Goal: Entertainment & Leisure: Browse casually

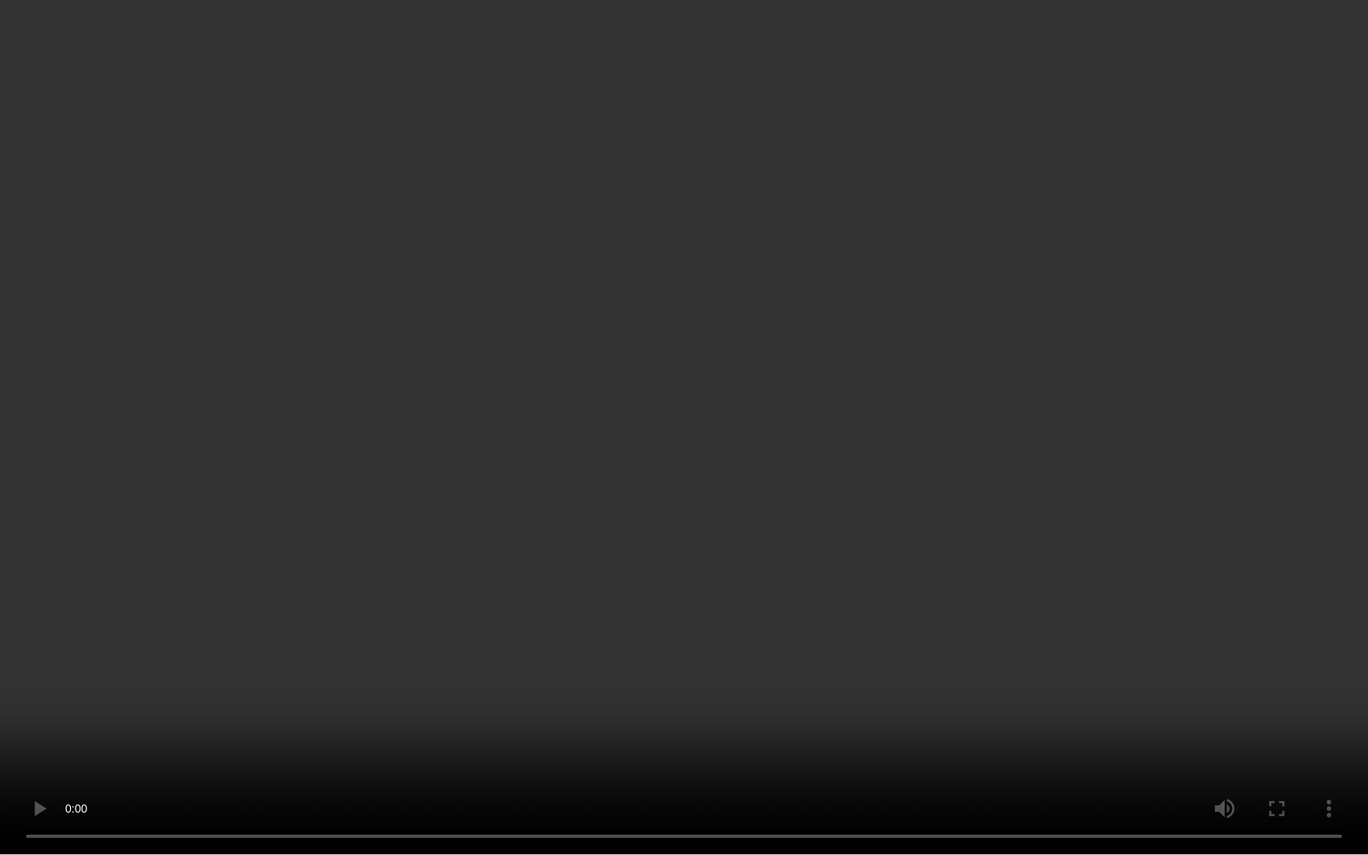
click at [937, 489] on video at bounding box center [684, 427] width 1368 height 855
click at [888, 339] on video at bounding box center [684, 427] width 1368 height 855
click at [849, 542] on video at bounding box center [684, 427] width 1368 height 855
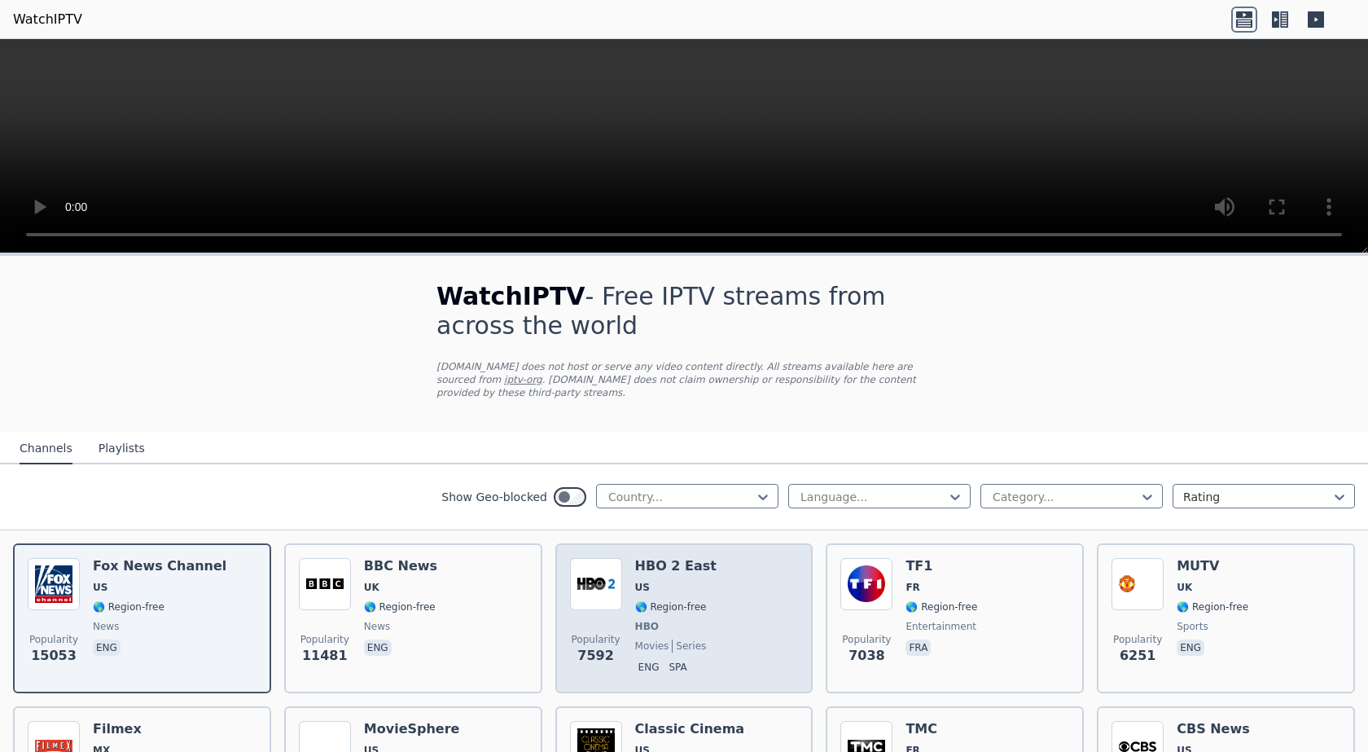
click at [604, 574] on img at bounding box center [596, 584] width 52 height 52
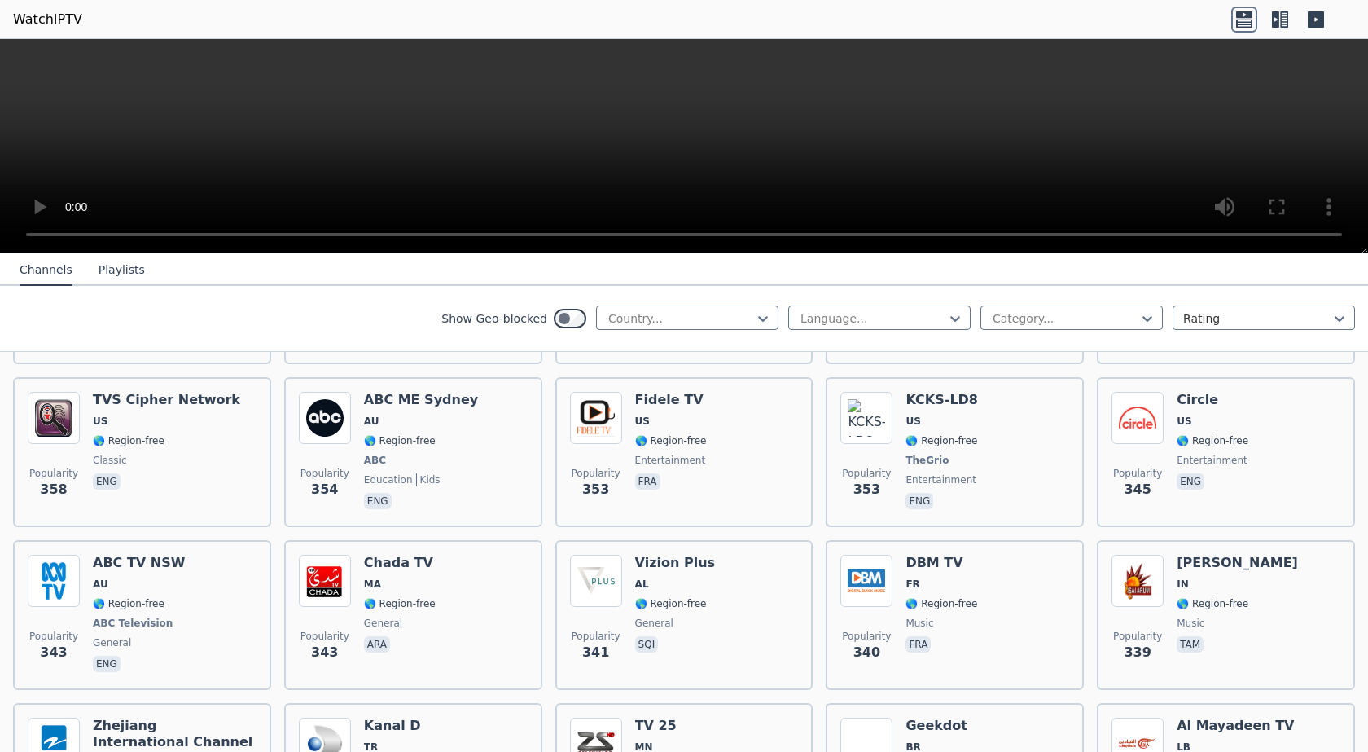
scroll to position [7917, 0]
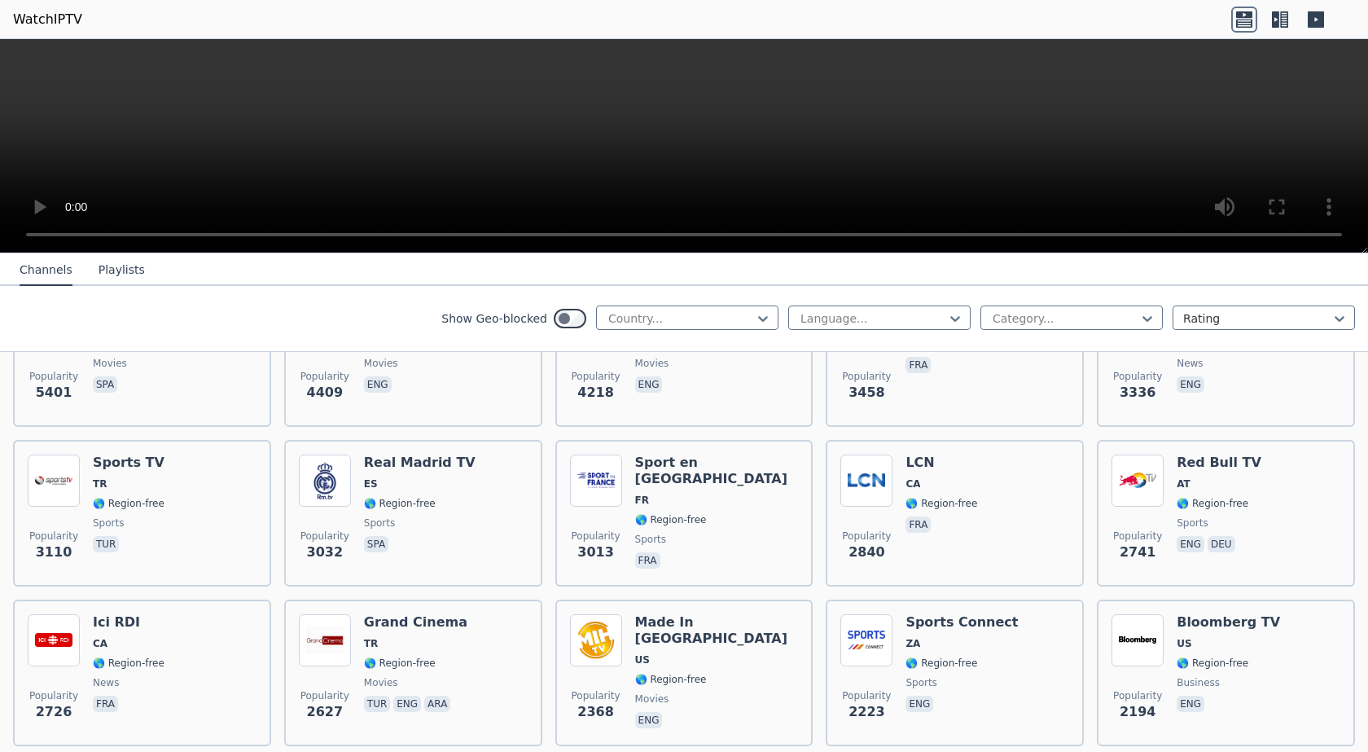
scroll to position [0, 0]
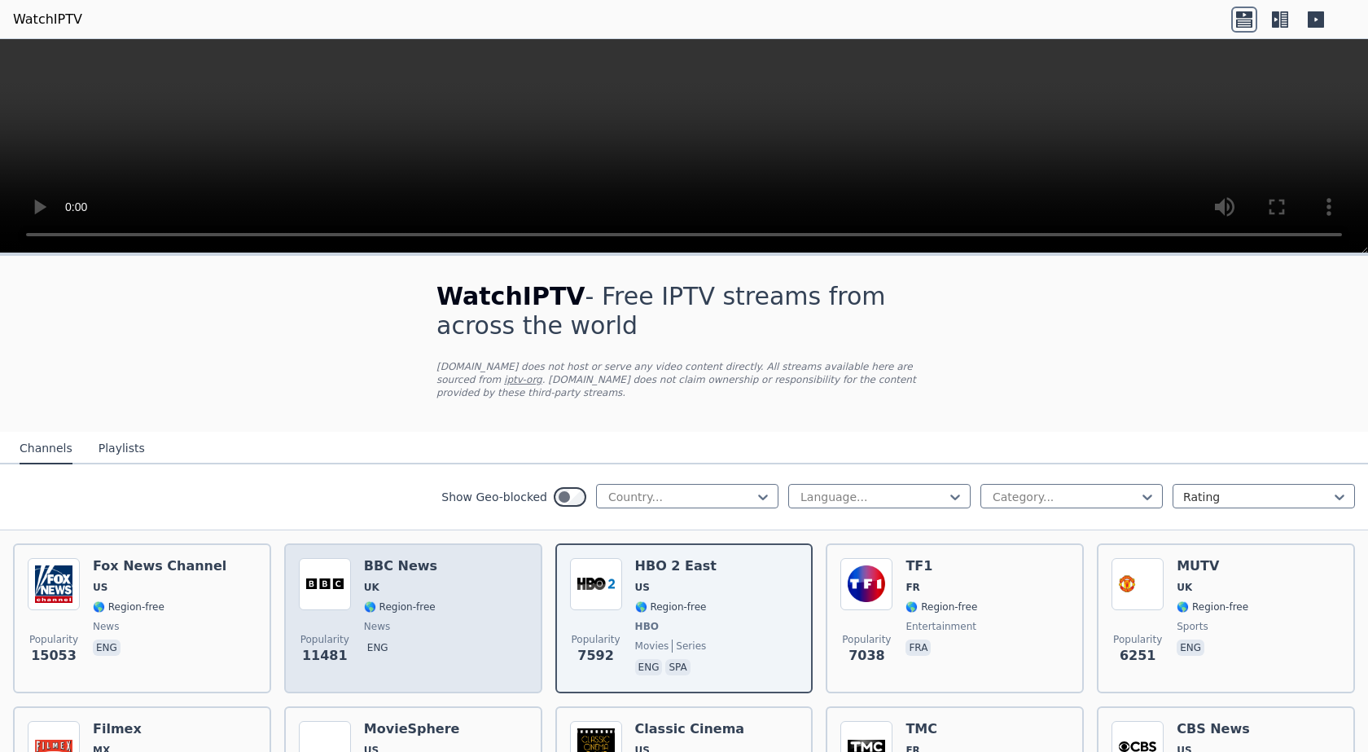
click at [393, 581] on span "UK" at bounding box center [400, 587] width 73 height 13
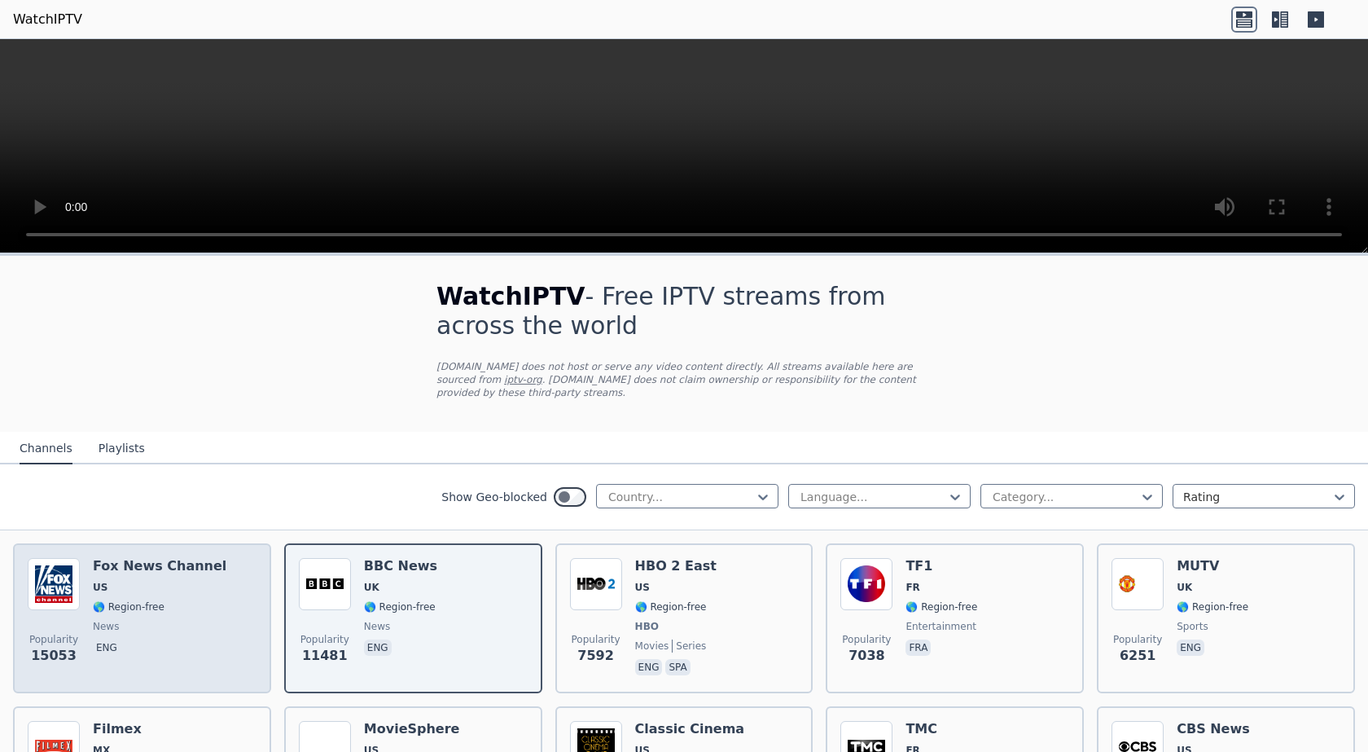
click at [200, 583] on div "[PERSON_NAME] US 🌎 Region-free news eng" at bounding box center [160, 618] width 134 height 121
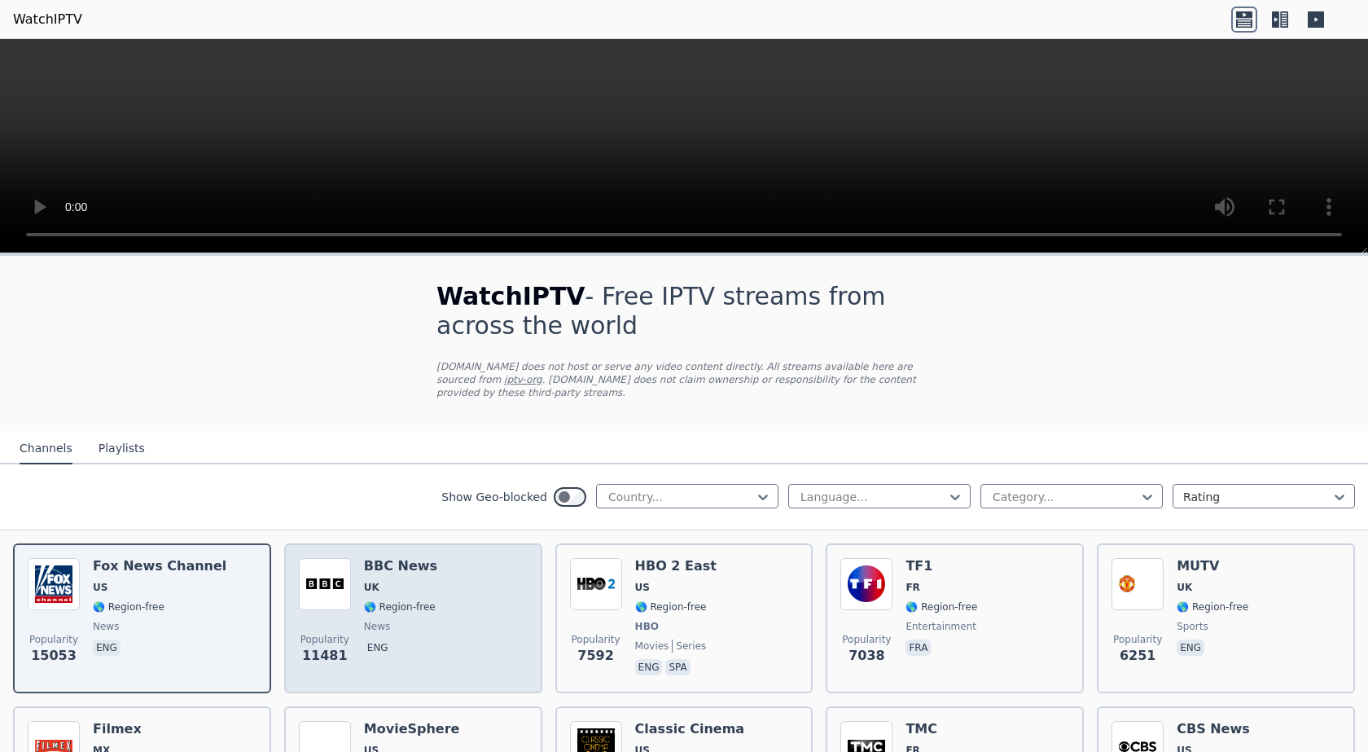
click at [331, 559] on img at bounding box center [325, 584] width 52 height 52
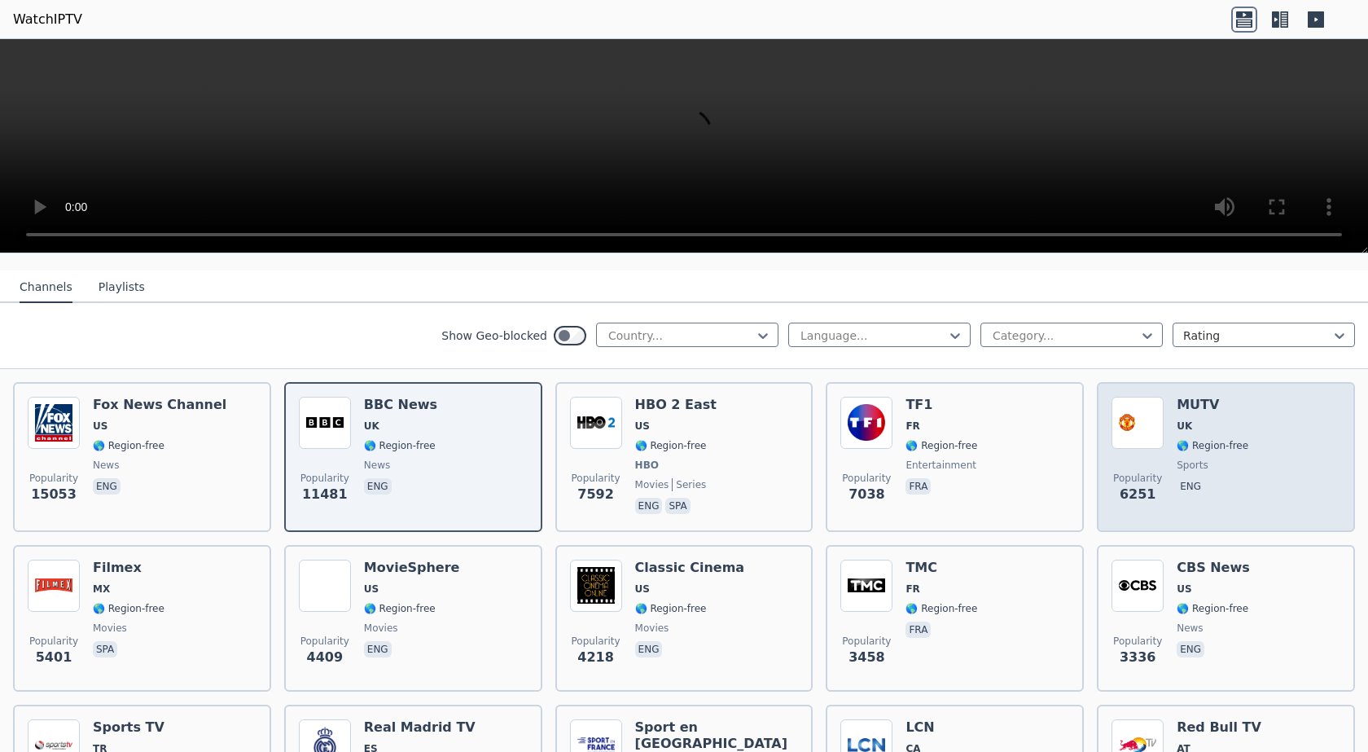
scroll to position [163, 0]
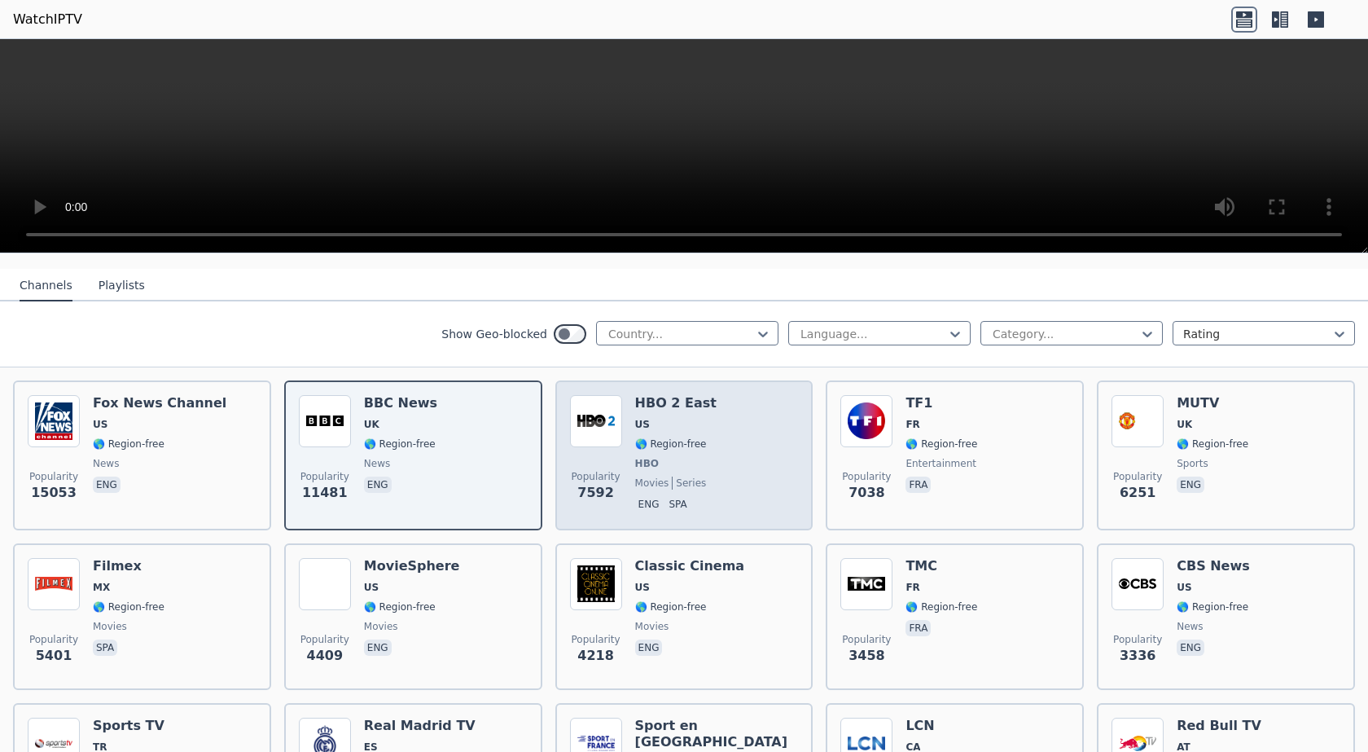
click at [587, 395] on img at bounding box center [596, 421] width 52 height 52
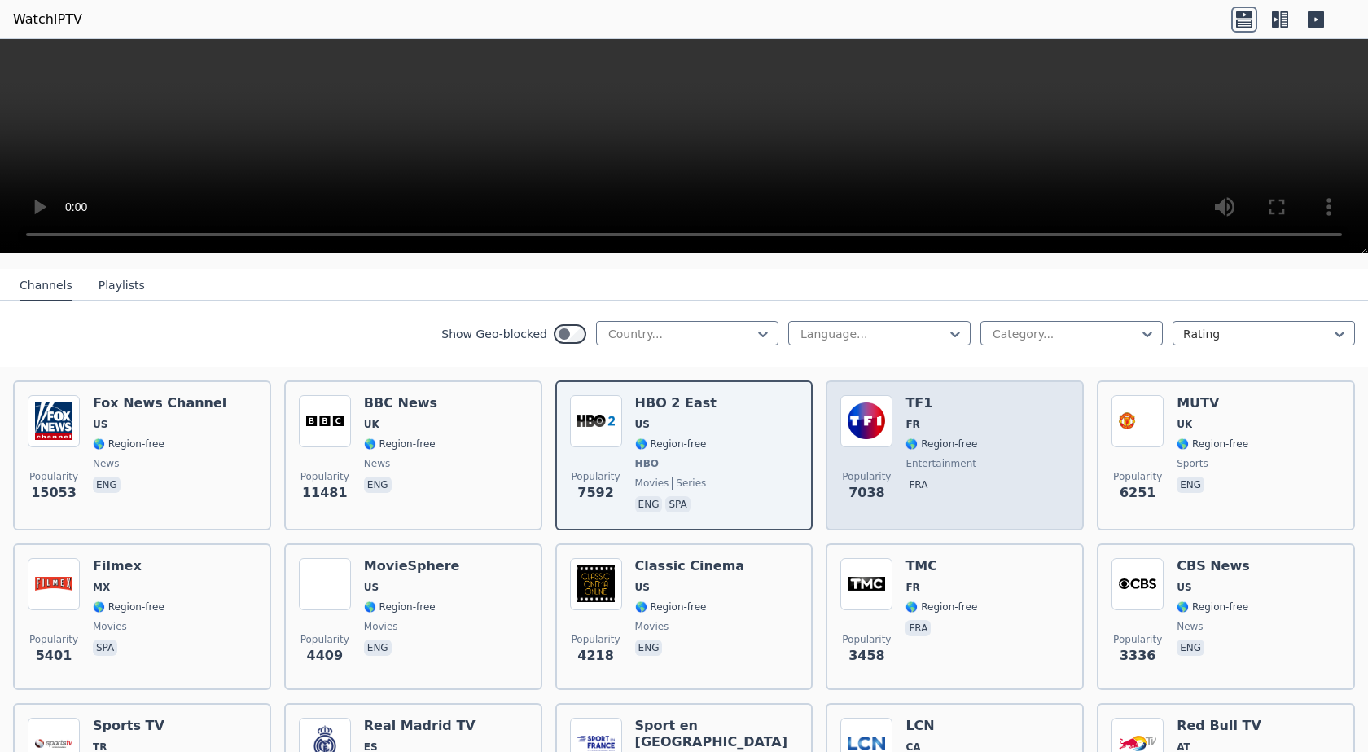
click at [866, 409] on img at bounding box center [866, 421] width 52 height 52
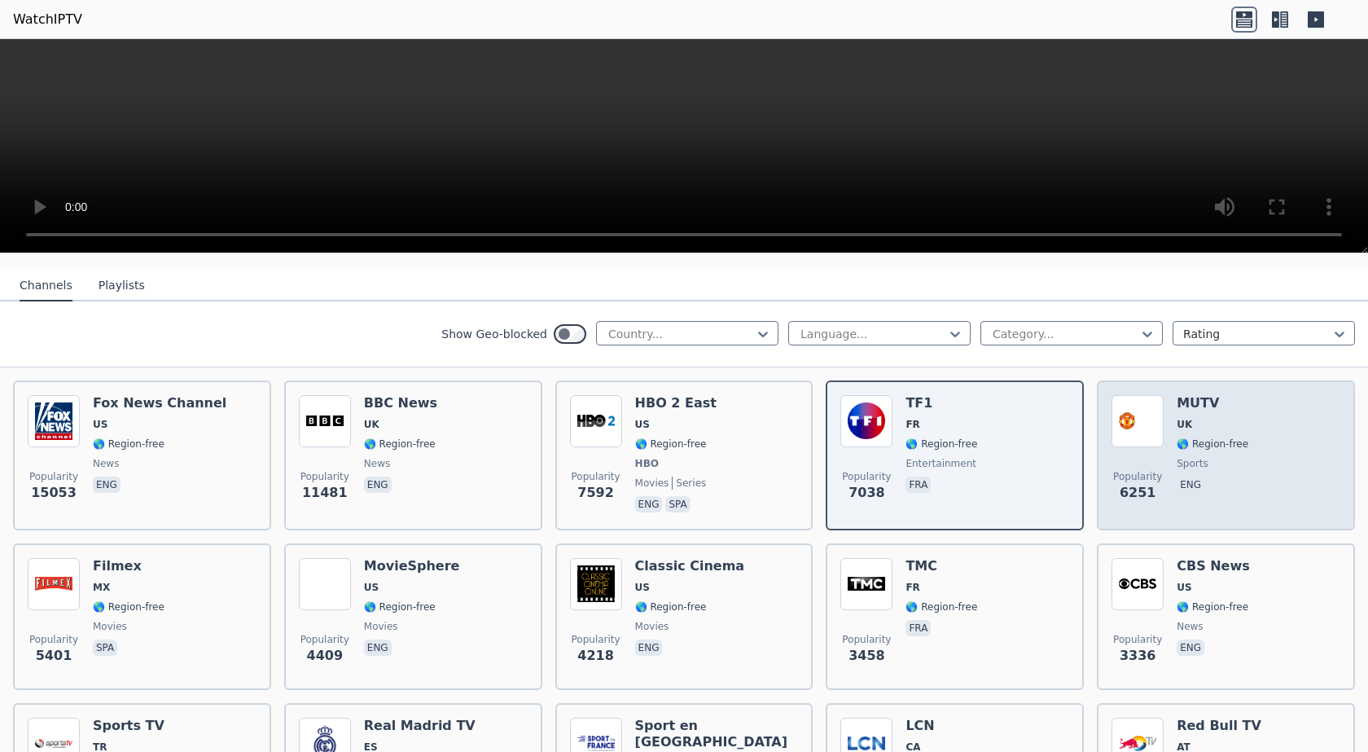
click at [1137, 419] on img at bounding box center [1137, 421] width 52 height 52
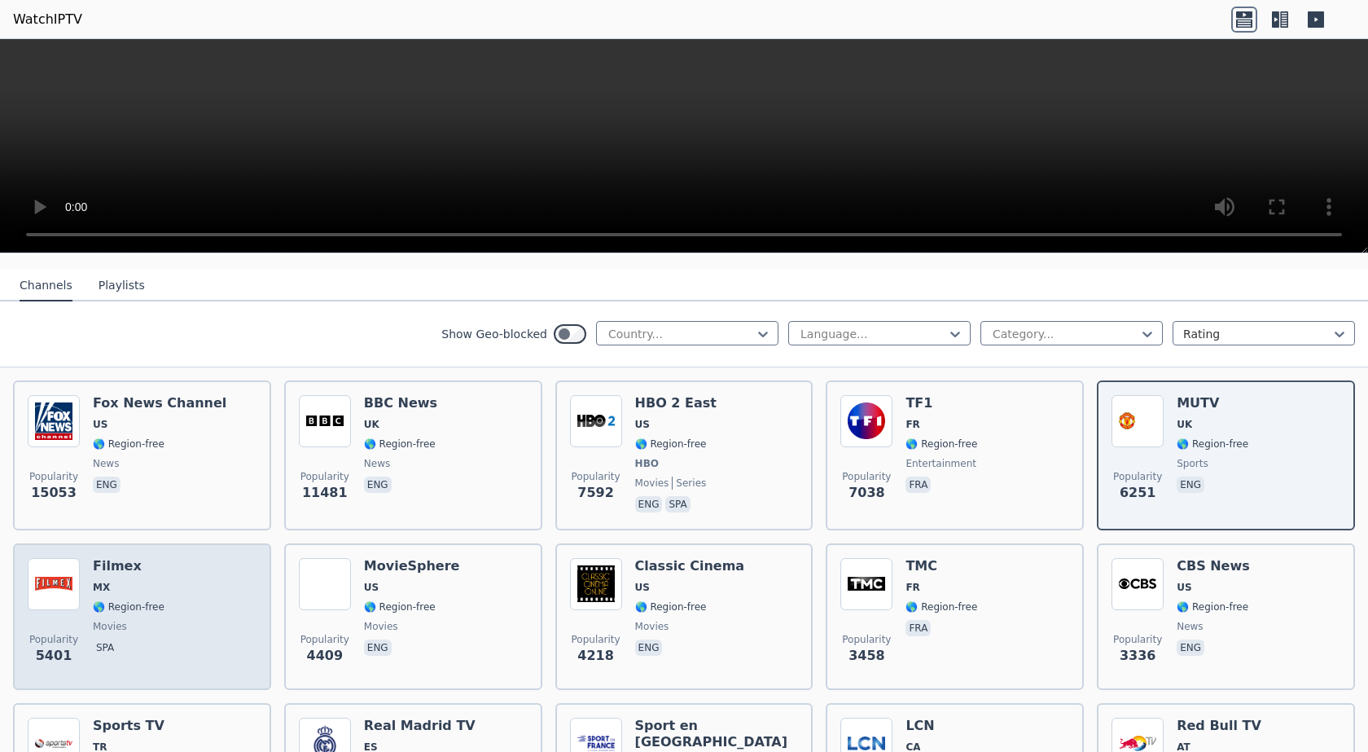
click at [67, 572] on img at bounding box center [54, 584] width 52 height 52
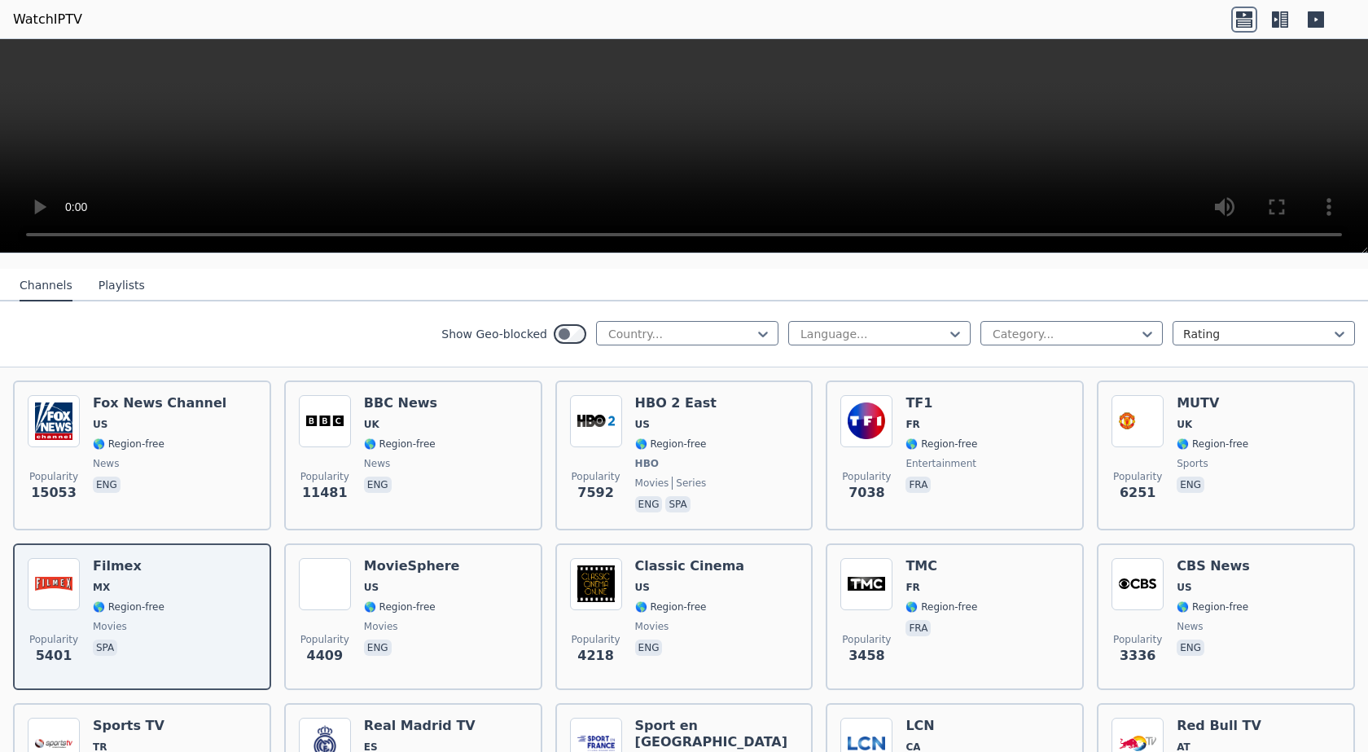
click at [1318, 18] on icon at bounding box center [1316, 19] width 16 height 16
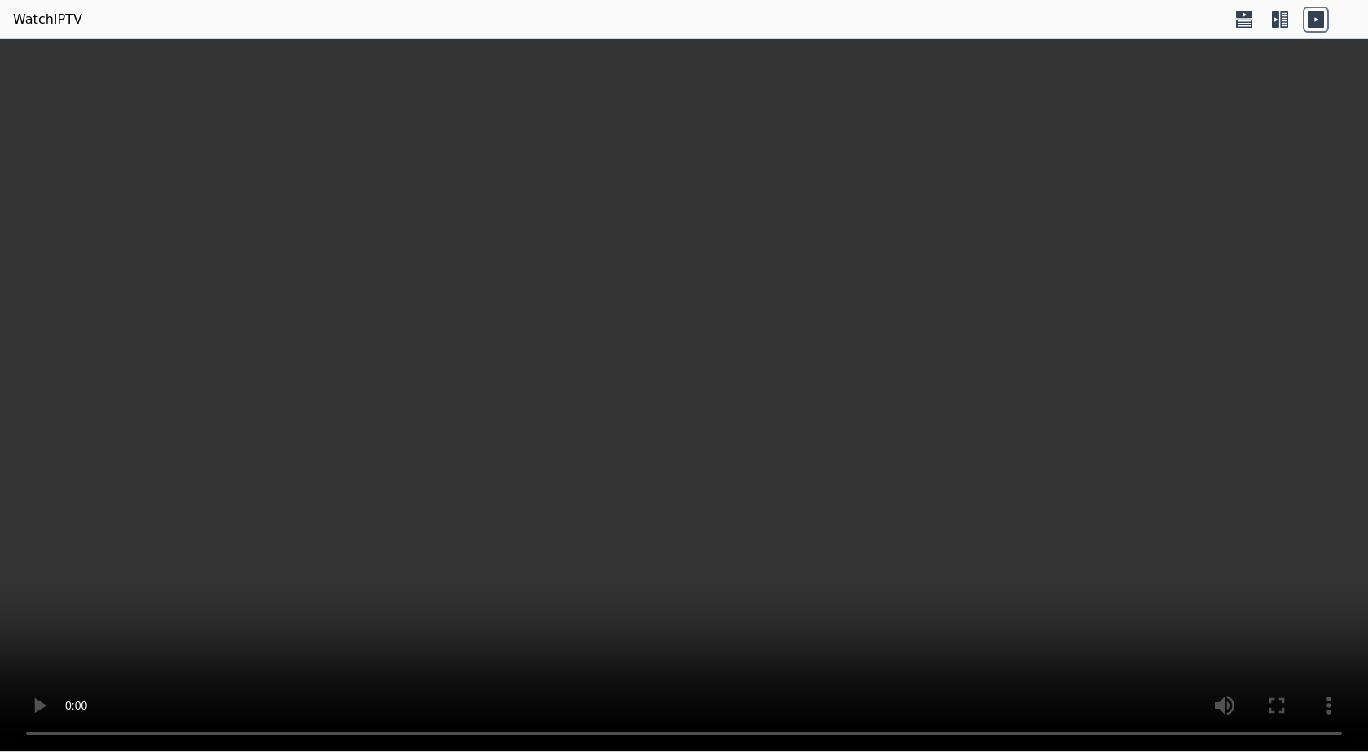
click at [1316, 21] on icon at bounding box center [1316, 19] width 16 height 16
click at [1282, 21] on icon at bounding box center [1284, 19] width 8 height 16
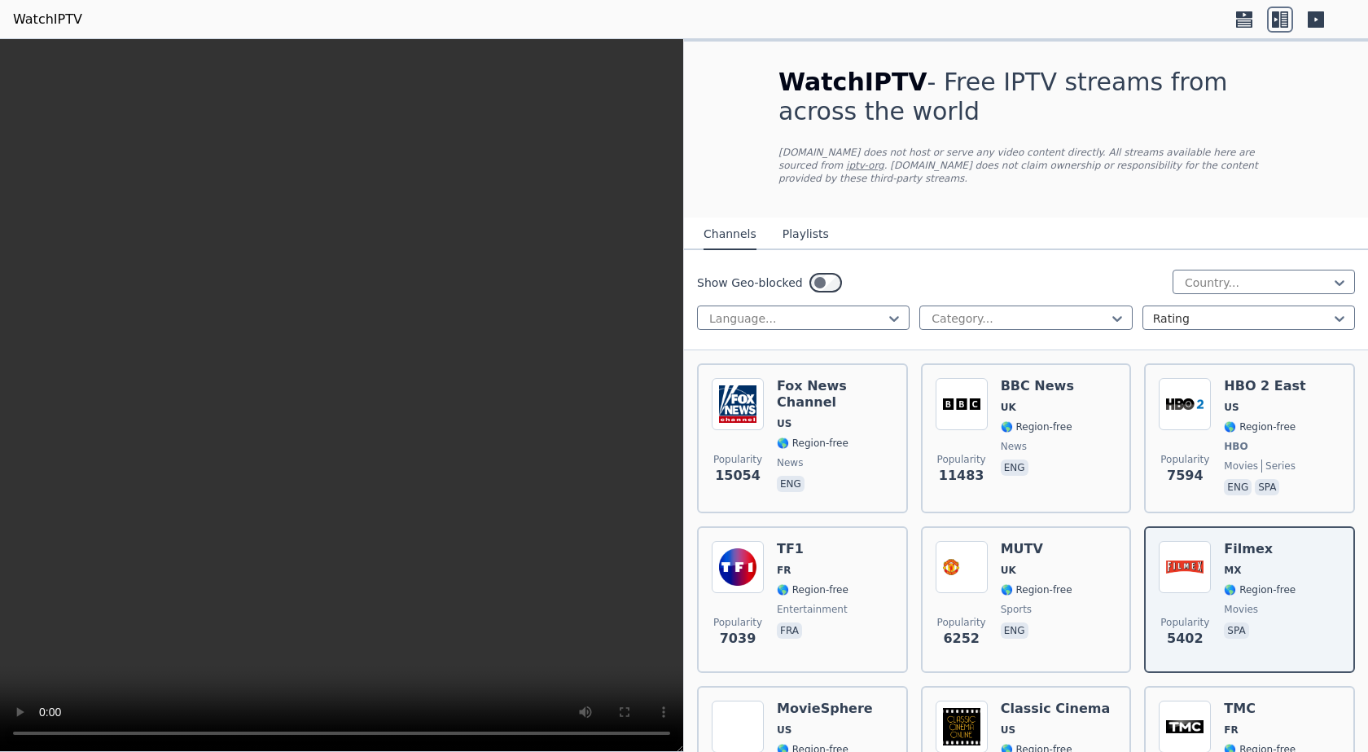
click at [1238, 12] on icon at bounding box center [1244, 14] width 16 height 7
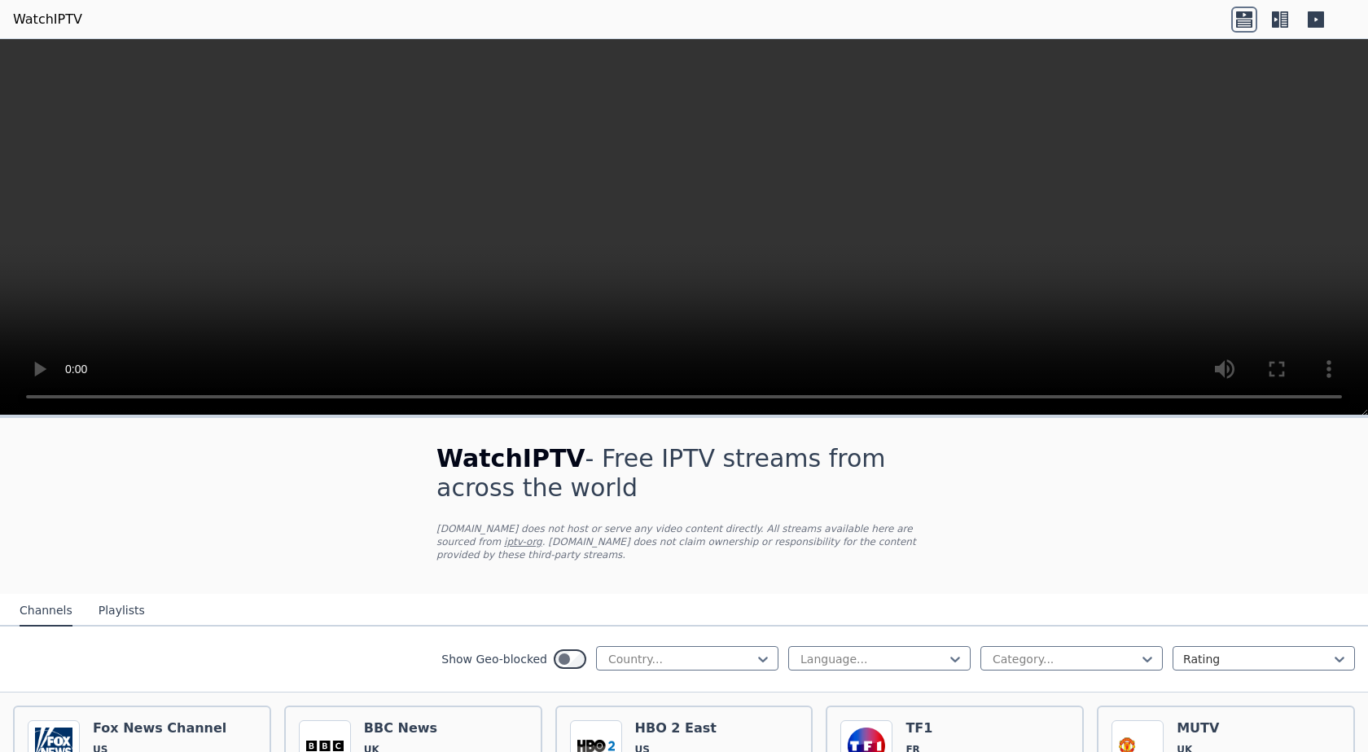
click at [1281, 24] on icon at bounding box center [1284, 19] width 8 height 16
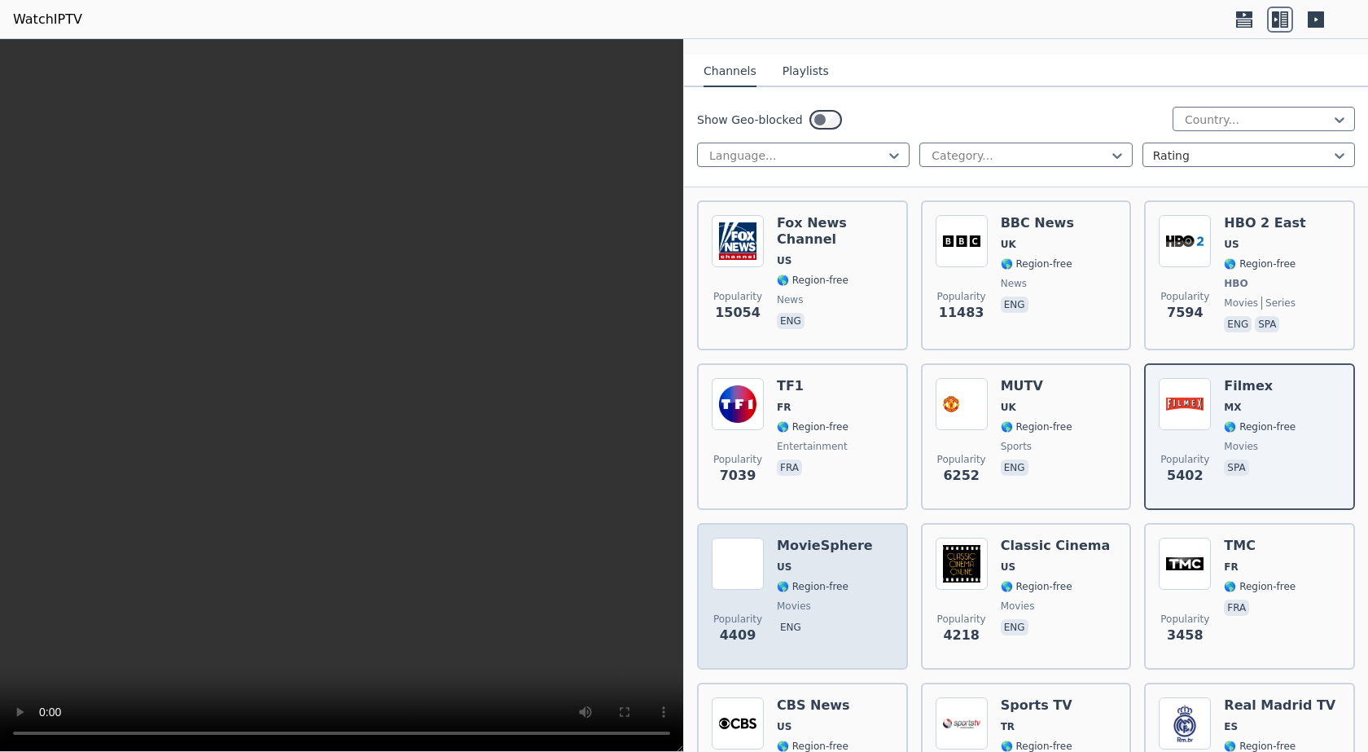
click at [749, 553] on img at bounding box center [738, 563] width 52 height 52
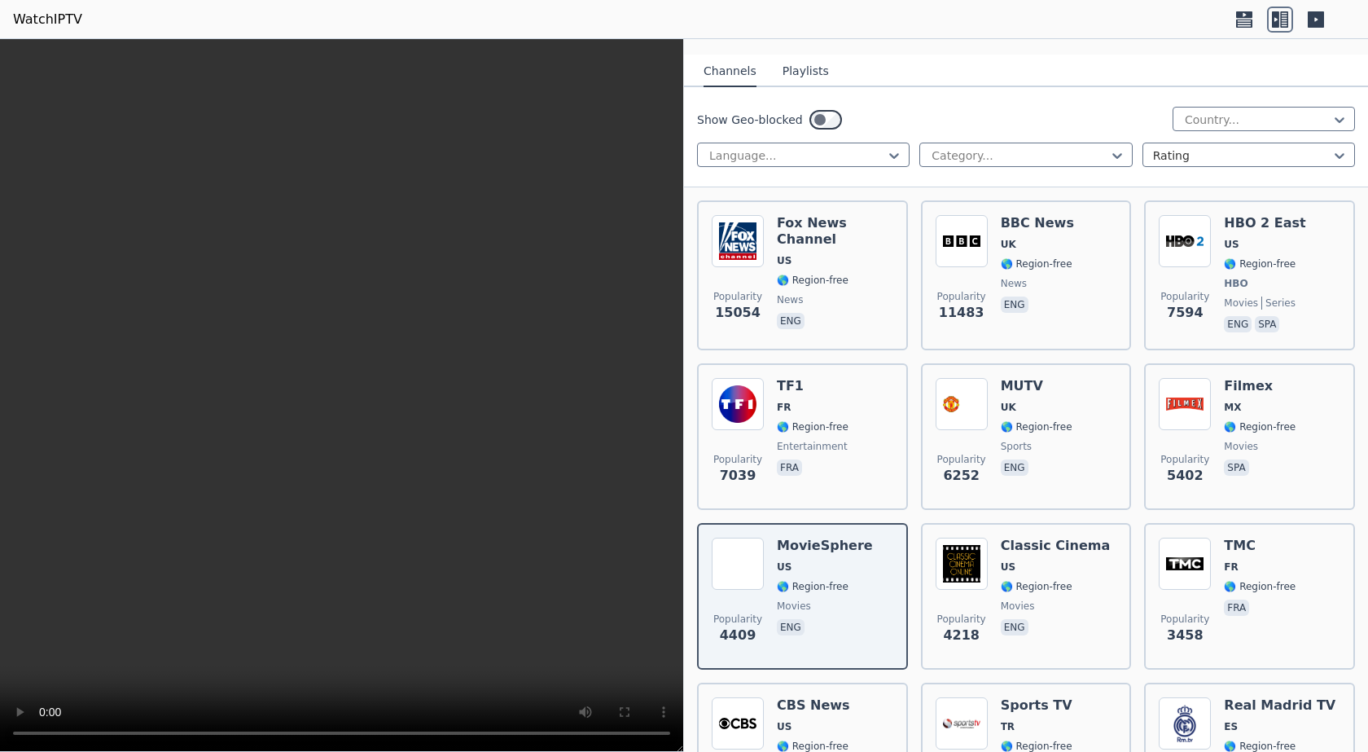
click at [1324, 24] on icon at bounding box center [1316, 20] width 26 height 26
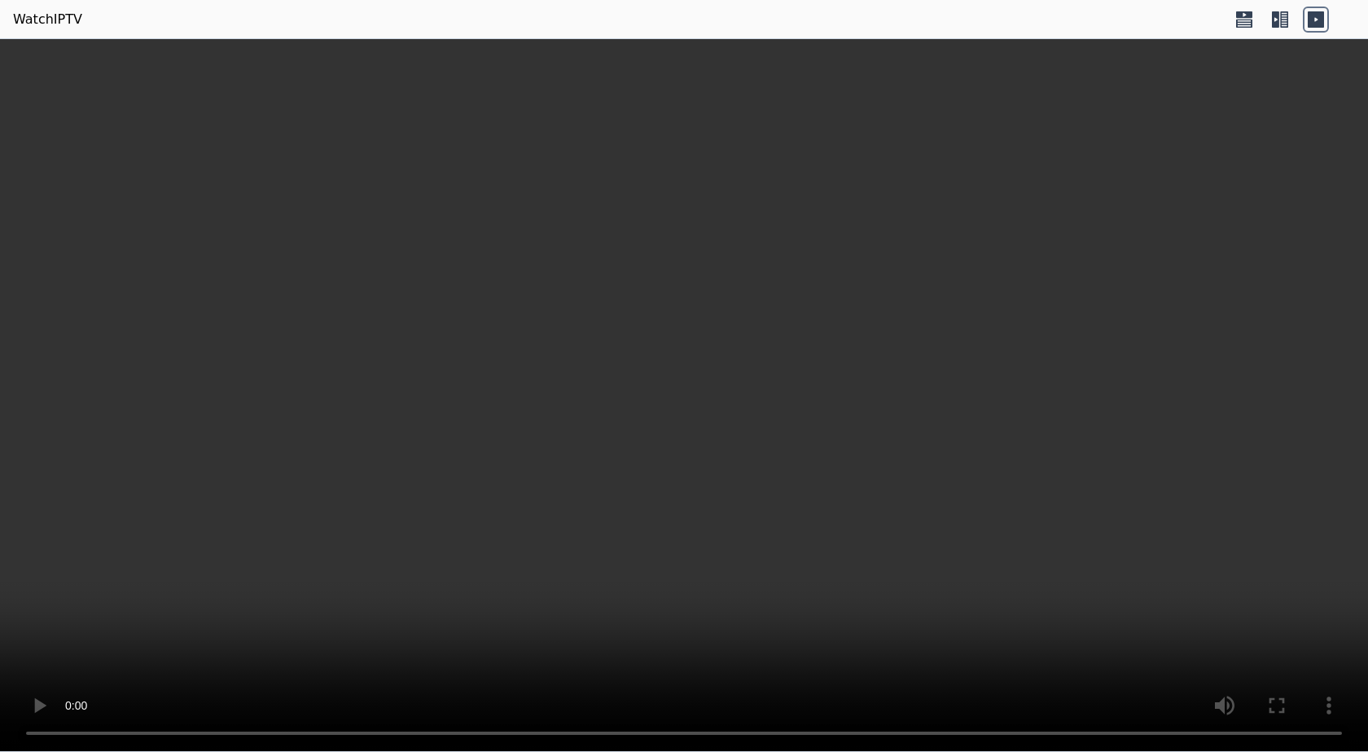
click at [1273, 15] on icon at bounding box center [1275, 19] width 7 height 16
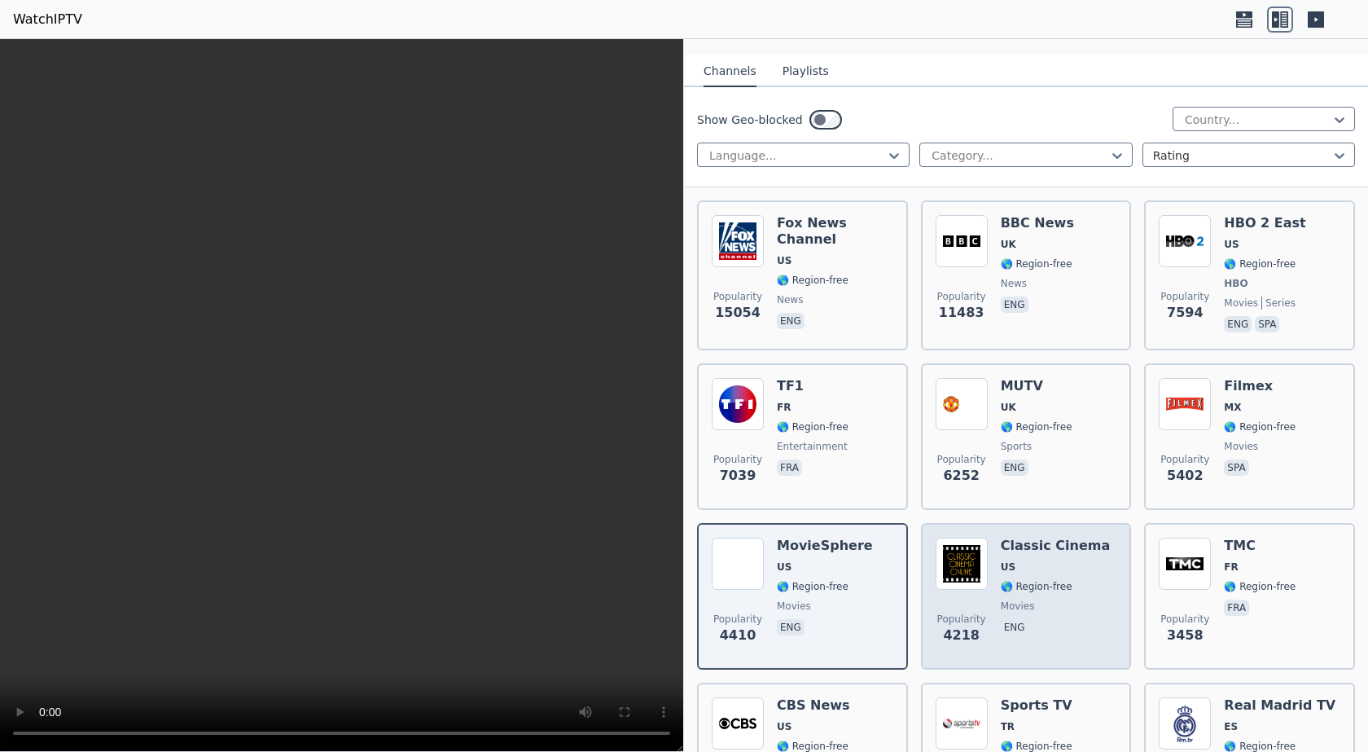
click at [968, 560] on img at bounding box center [962, 563] width 52 height 52
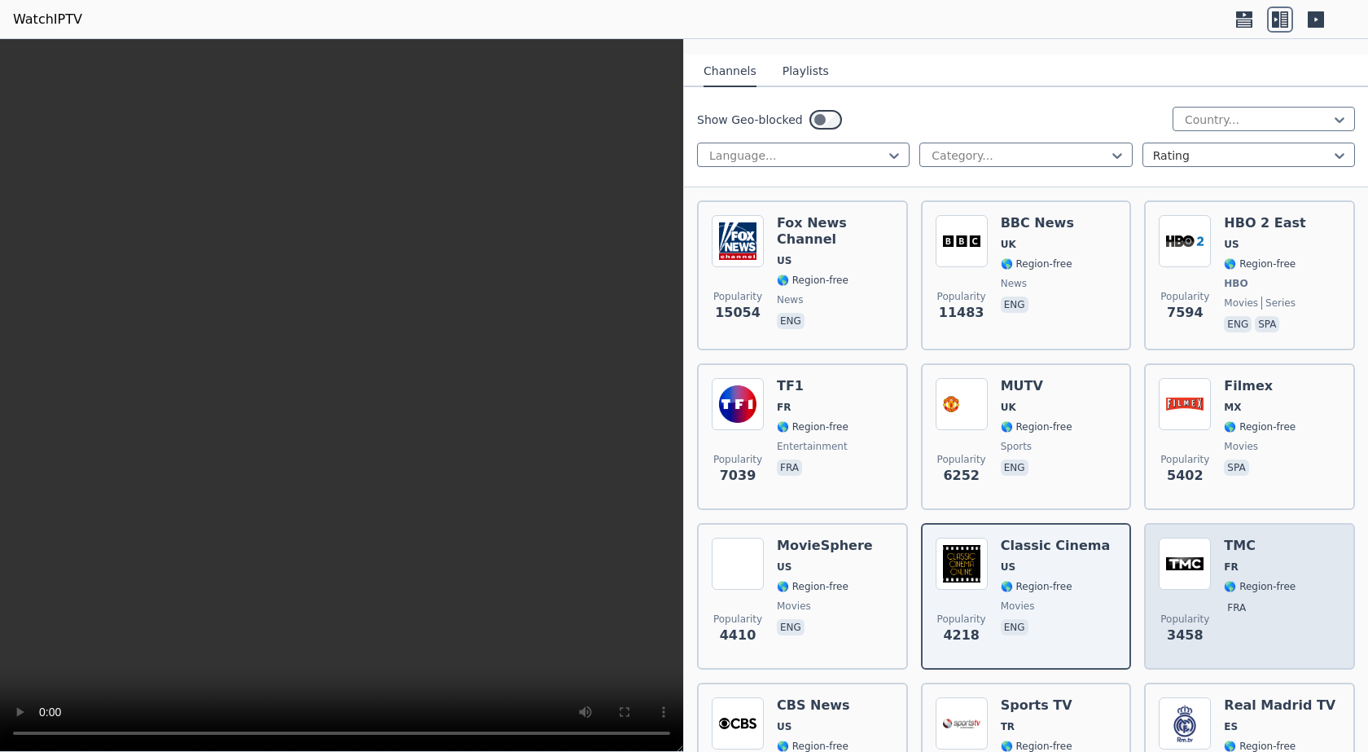
click at [1184, 552] on img at bounding box center [1185, 563] width 52 height 52
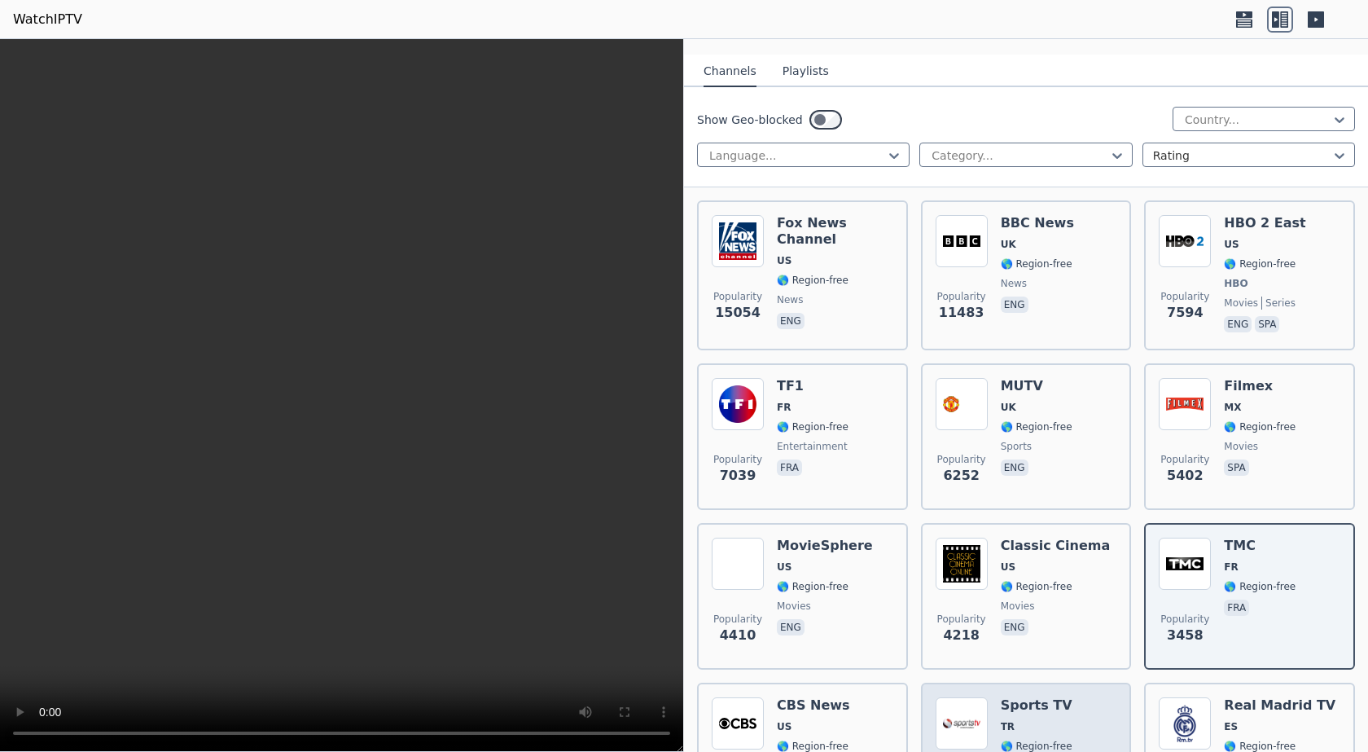
click at [1045, 720] on span "TR" at bounding box center [1037, 726] width 72 height 13
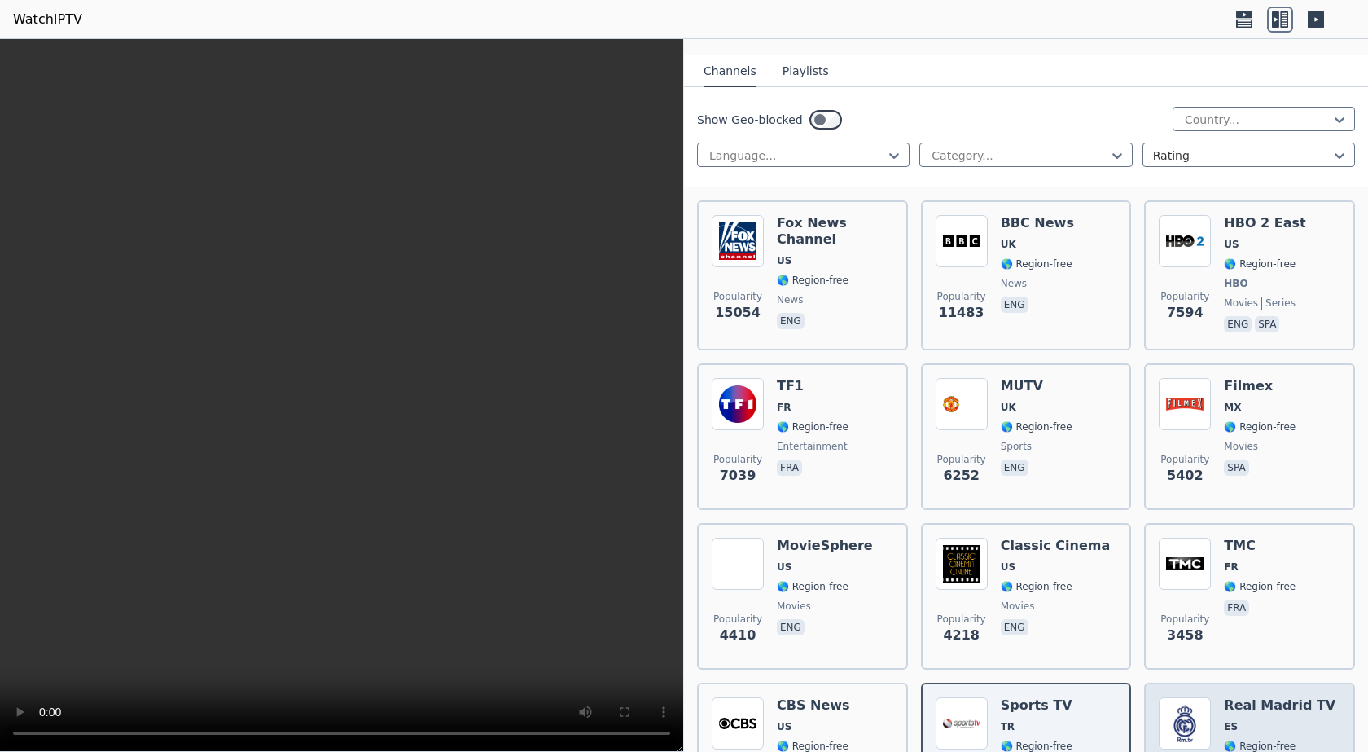
click at [1295, 725] on div "Real Madrid TV ES 🌎 Region-free sports spa" at bounding box center [1280, 755] width 112 height 117
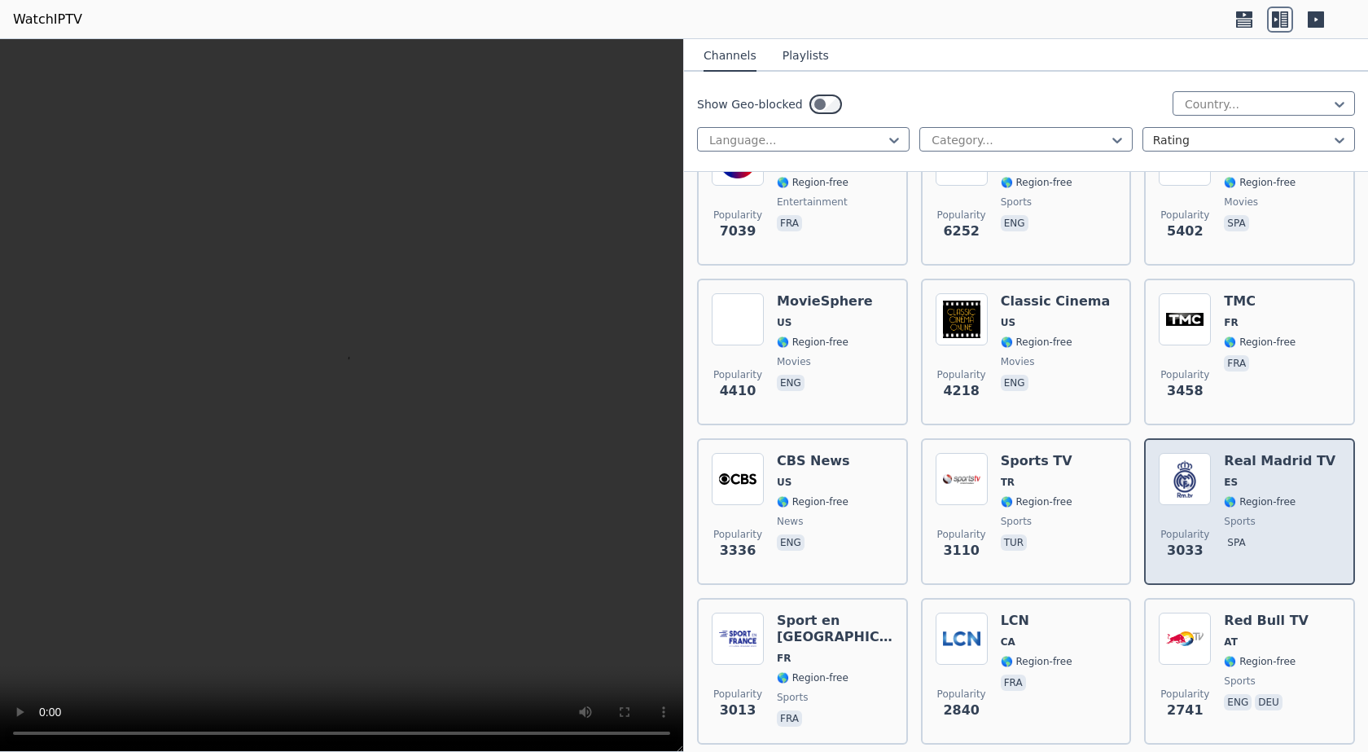
scroll to position [489, 0]
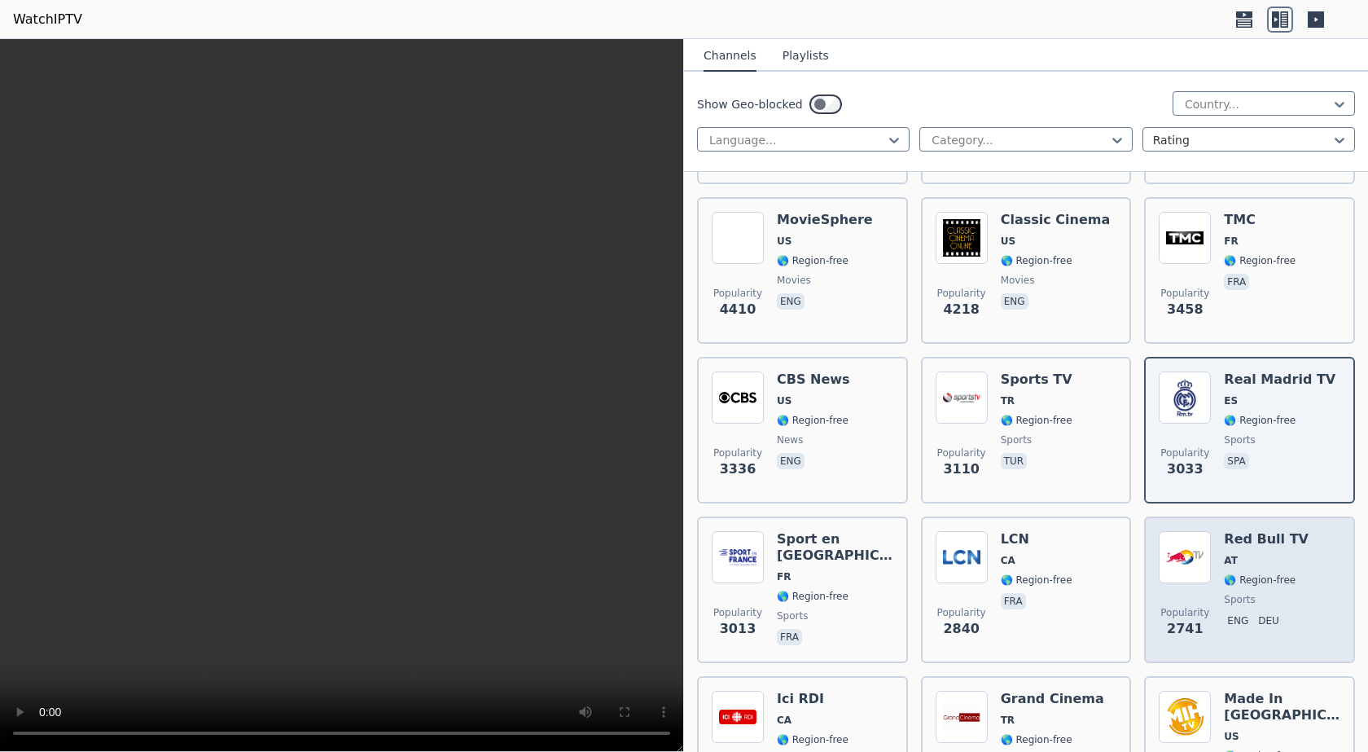
click at [1244, 554] on span "AT" at bounding box center [1266, 560] width 85 height 13
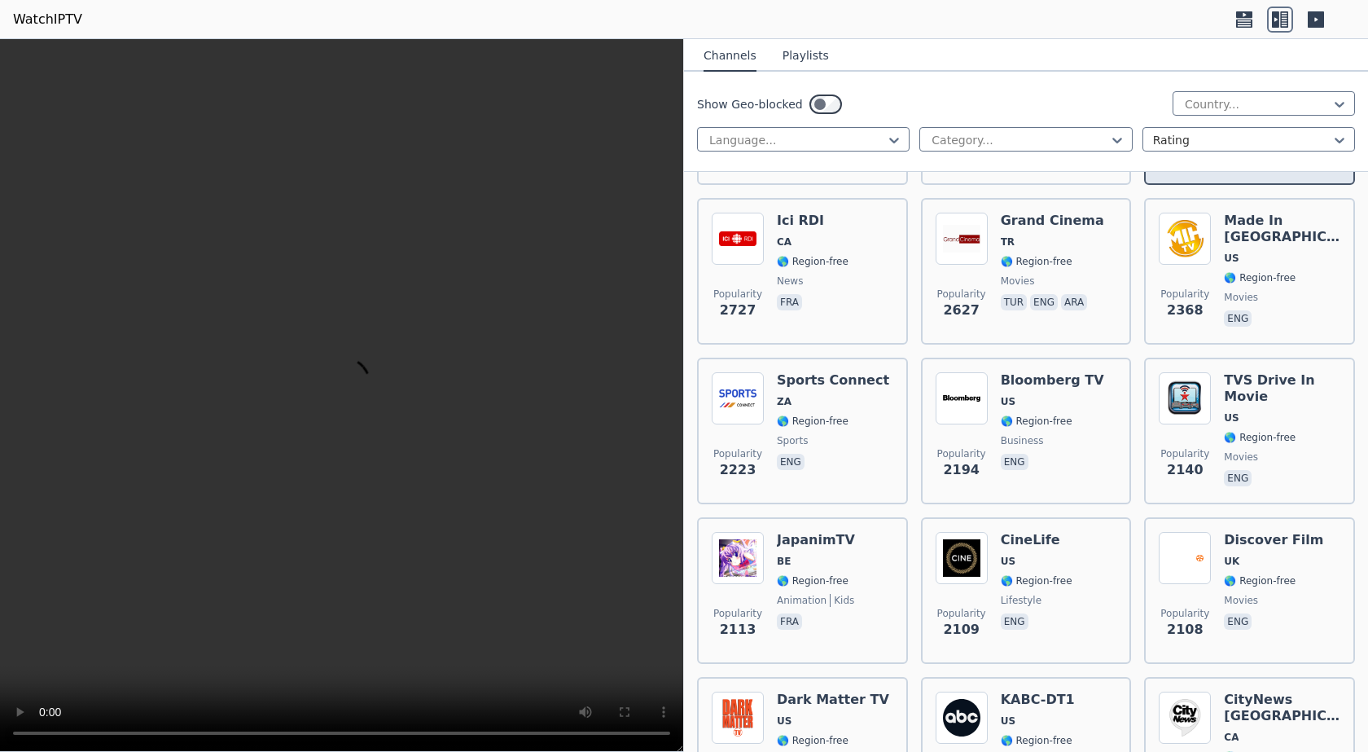
scroll to position [977, 0]
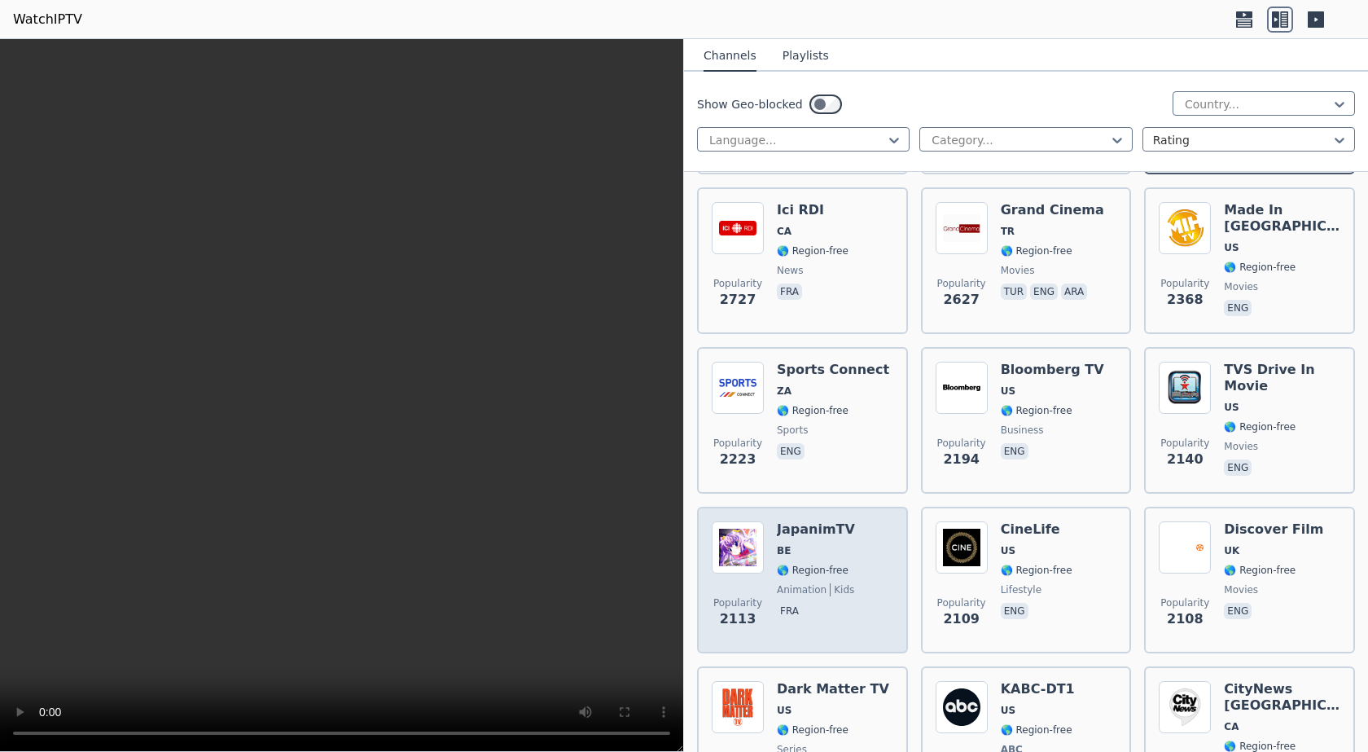
click at [822, 544] on span "BE" at bounding box center [816, 550] width 78 height 13
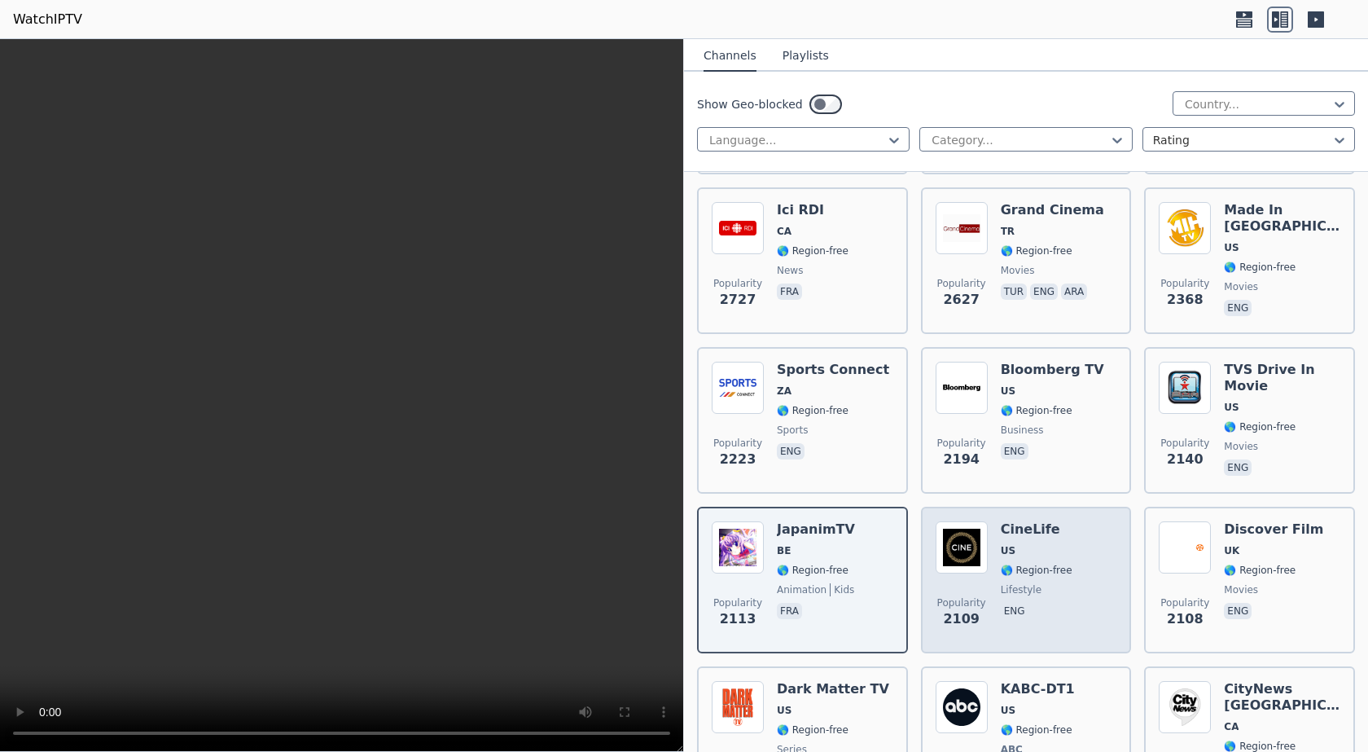
click at [1039, 544] on span "US" at bounding box center [1037, 550] width 72 height 13
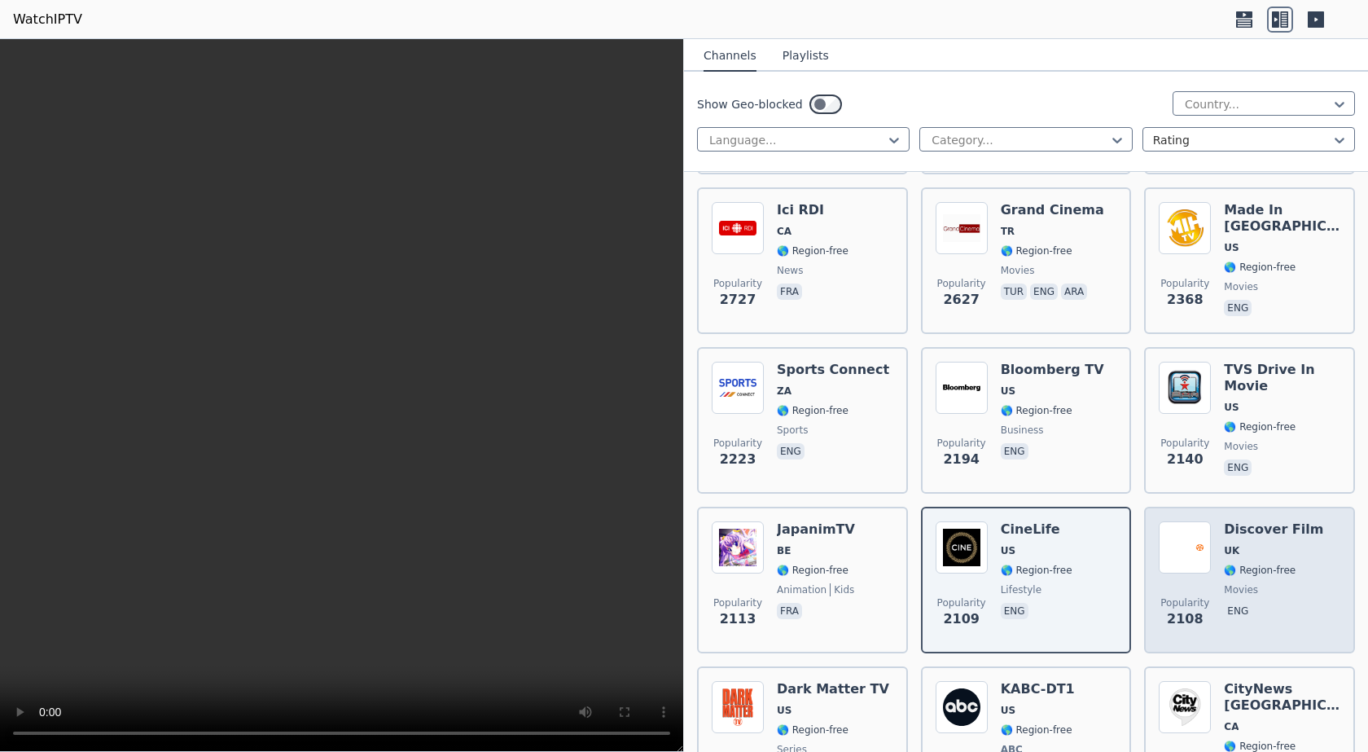
click at [1198, 527] on img at bounding box center [1185, 547] width 52 height 52
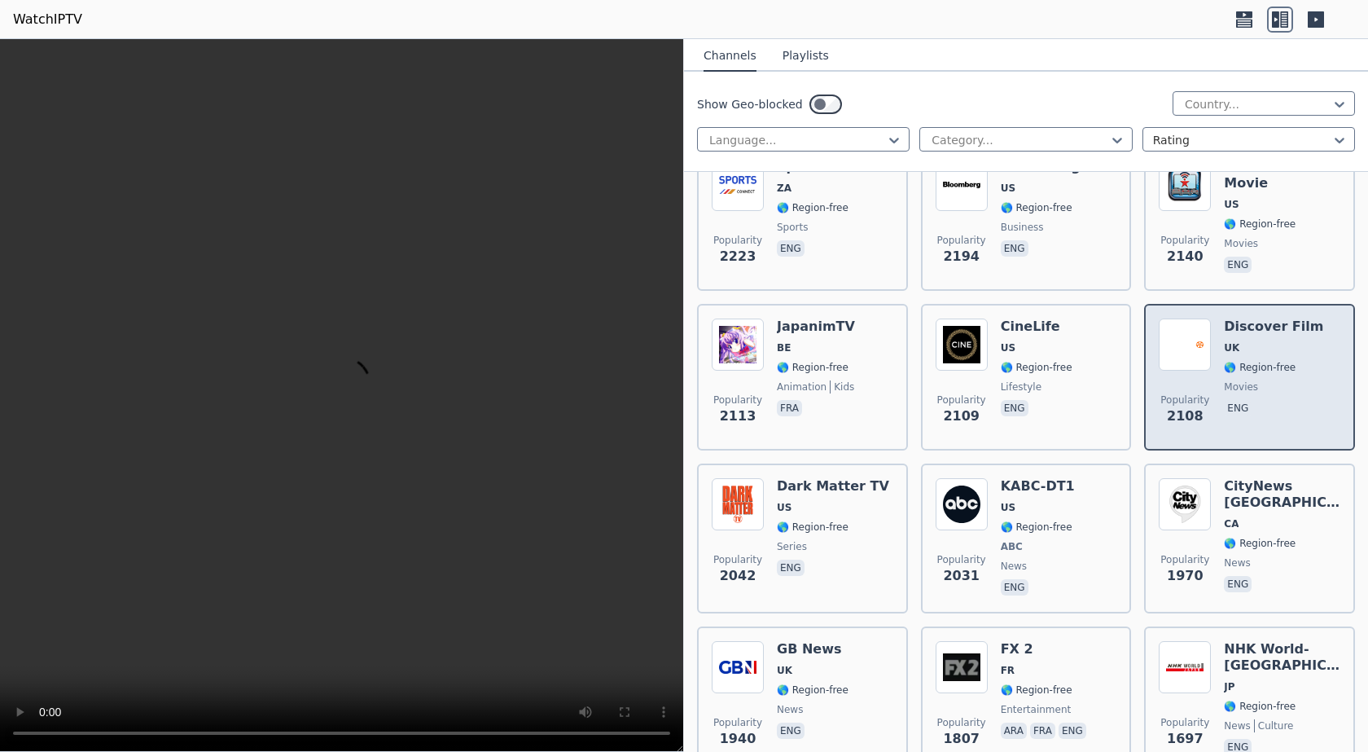
scroll to position [1221, 0]
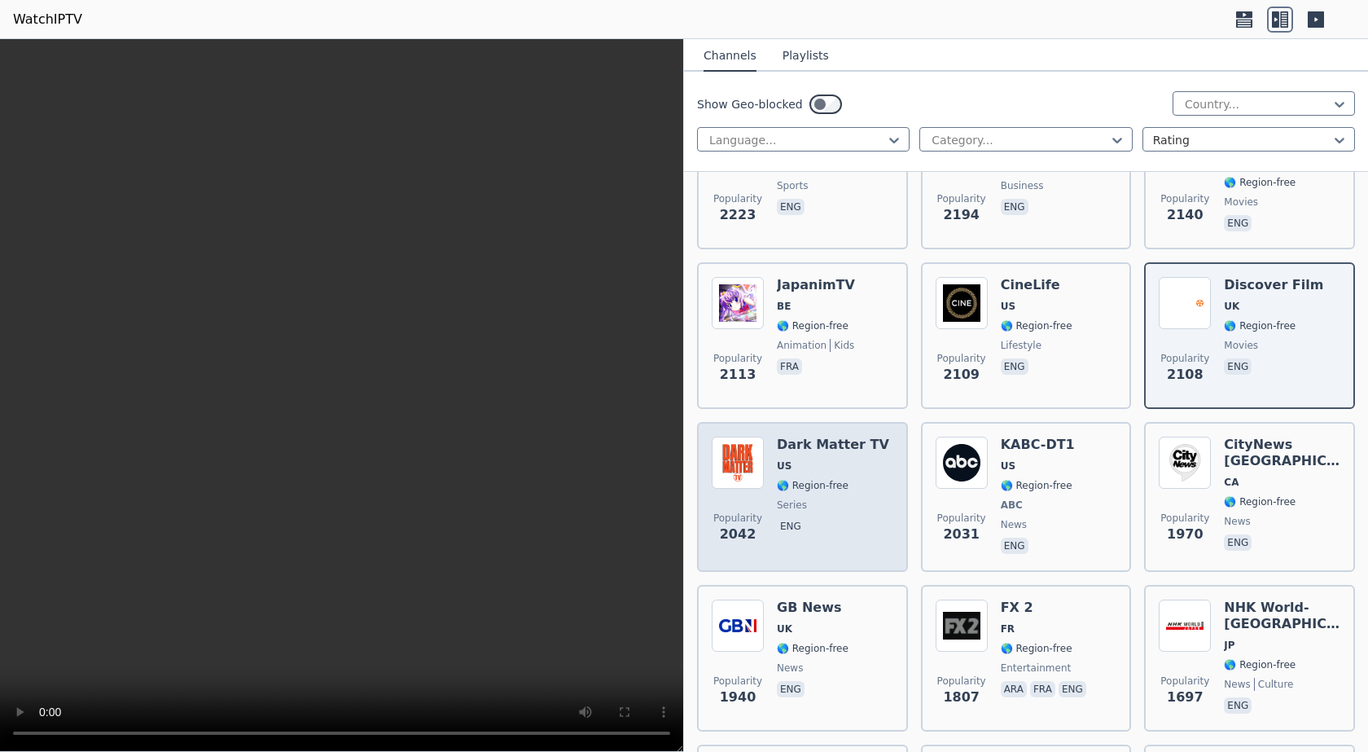
click at [748, 441] on img at bounding box center [738, 462] width 52 height 52
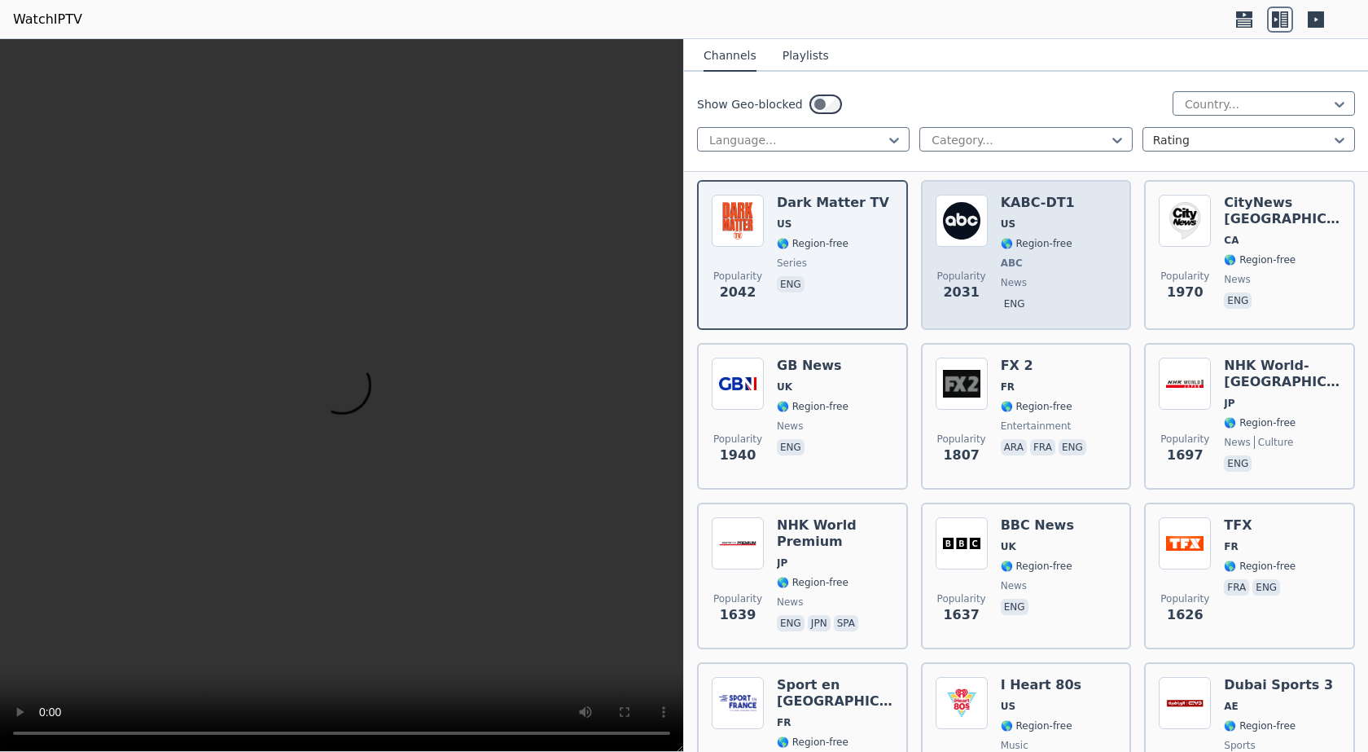
scroll to position [1466, 0]
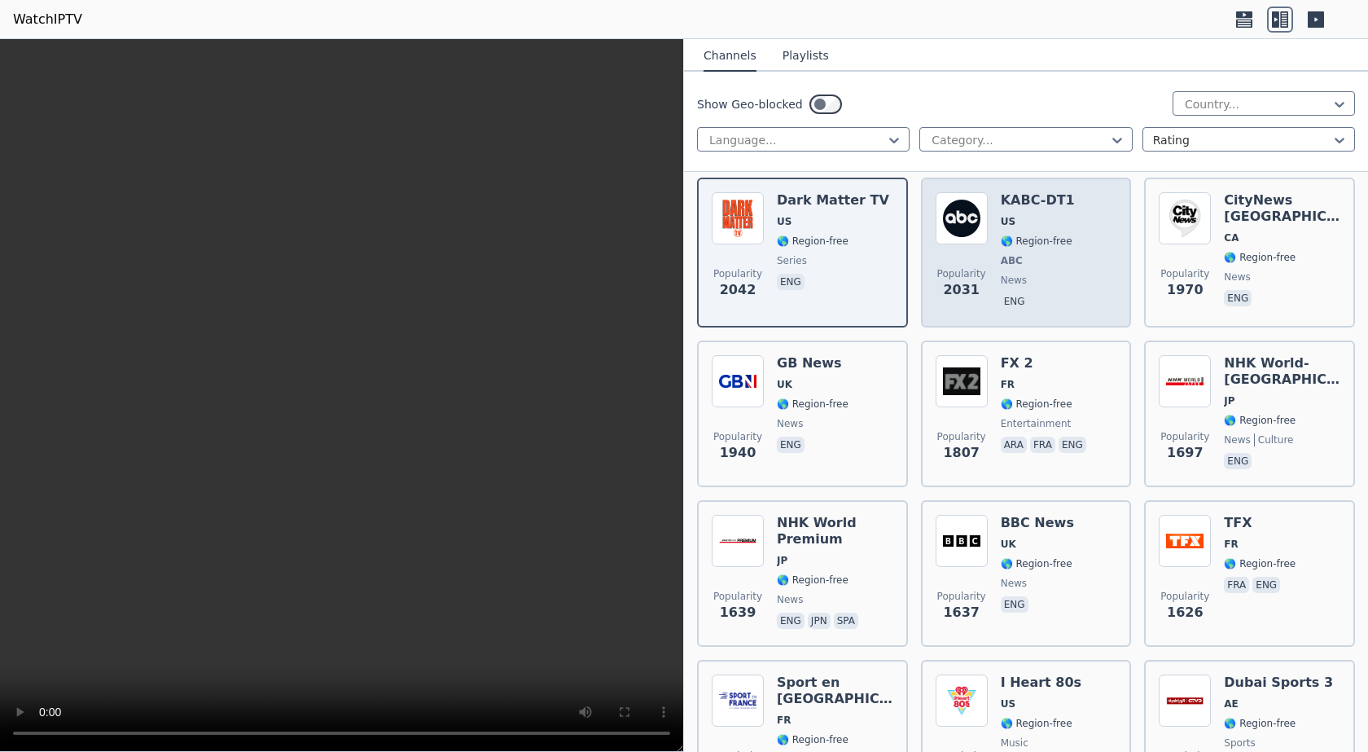
click at [969, 208] on img at bounding box center [962, 218] width 52 height 52
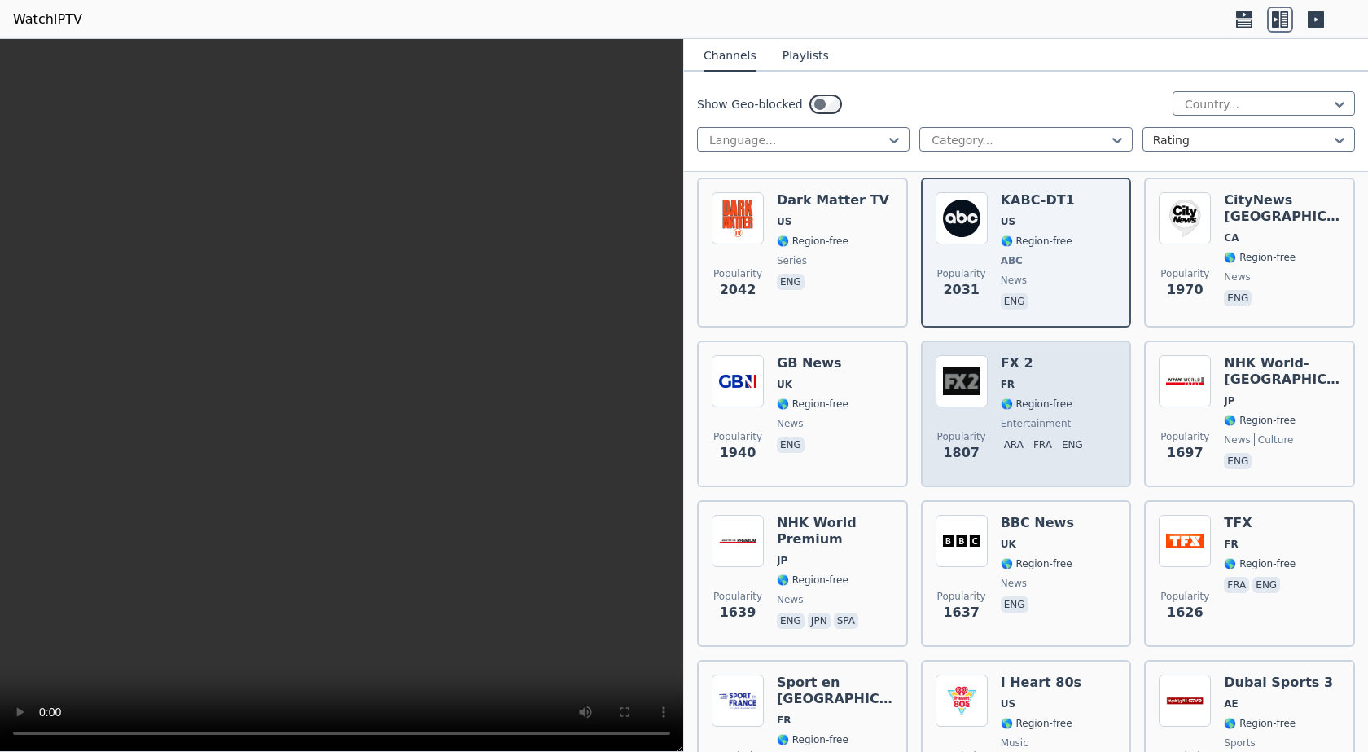
click at [964, 366] on img at bounding box center [962, 381] width 52 height 52
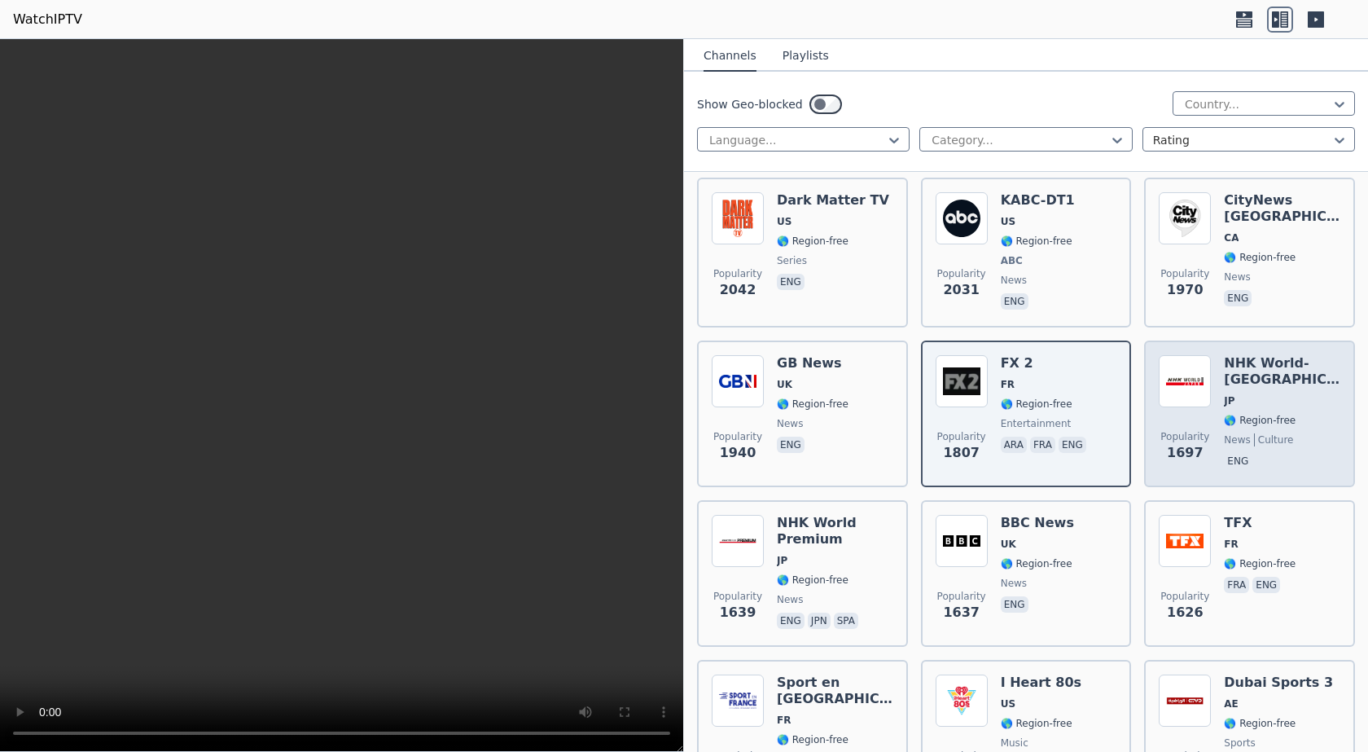
click at [1247, 394] on span "JP" at bounding box center [1282, 400] width 116 height 13
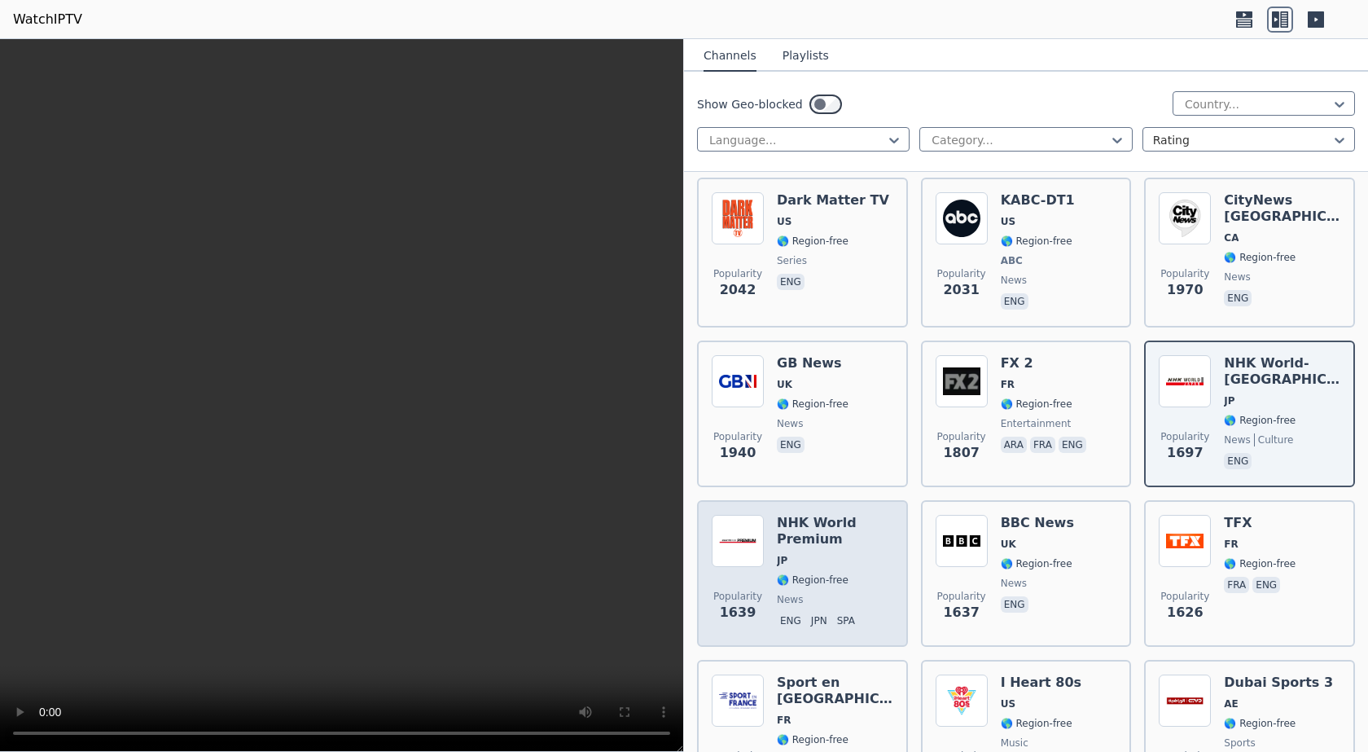
click at [822, 524] on h6 "NHK World Premium" at bounding box center [835, 531] width 116 height 33
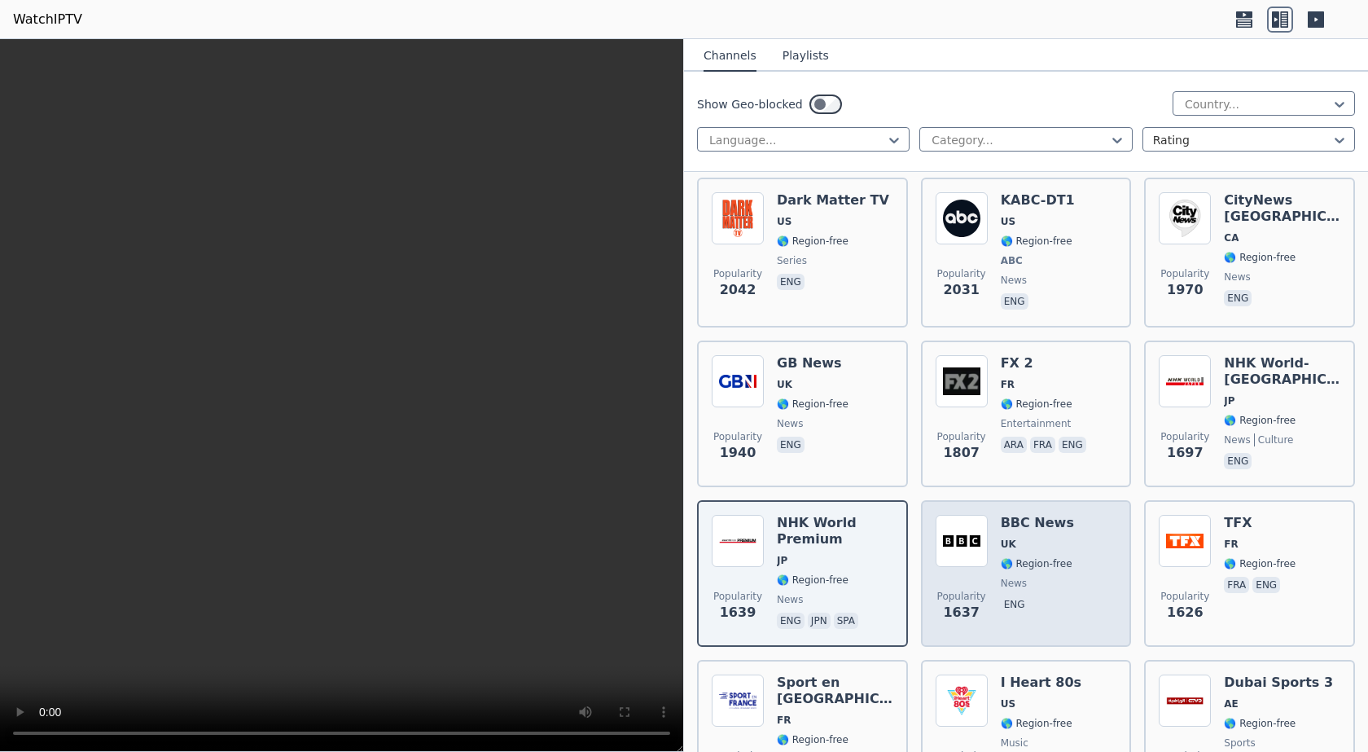
click at [1030, 518] on div "BBC News UK 🌎 Region-free news eng" at bounding box center [1037, 573] width 73 height 117
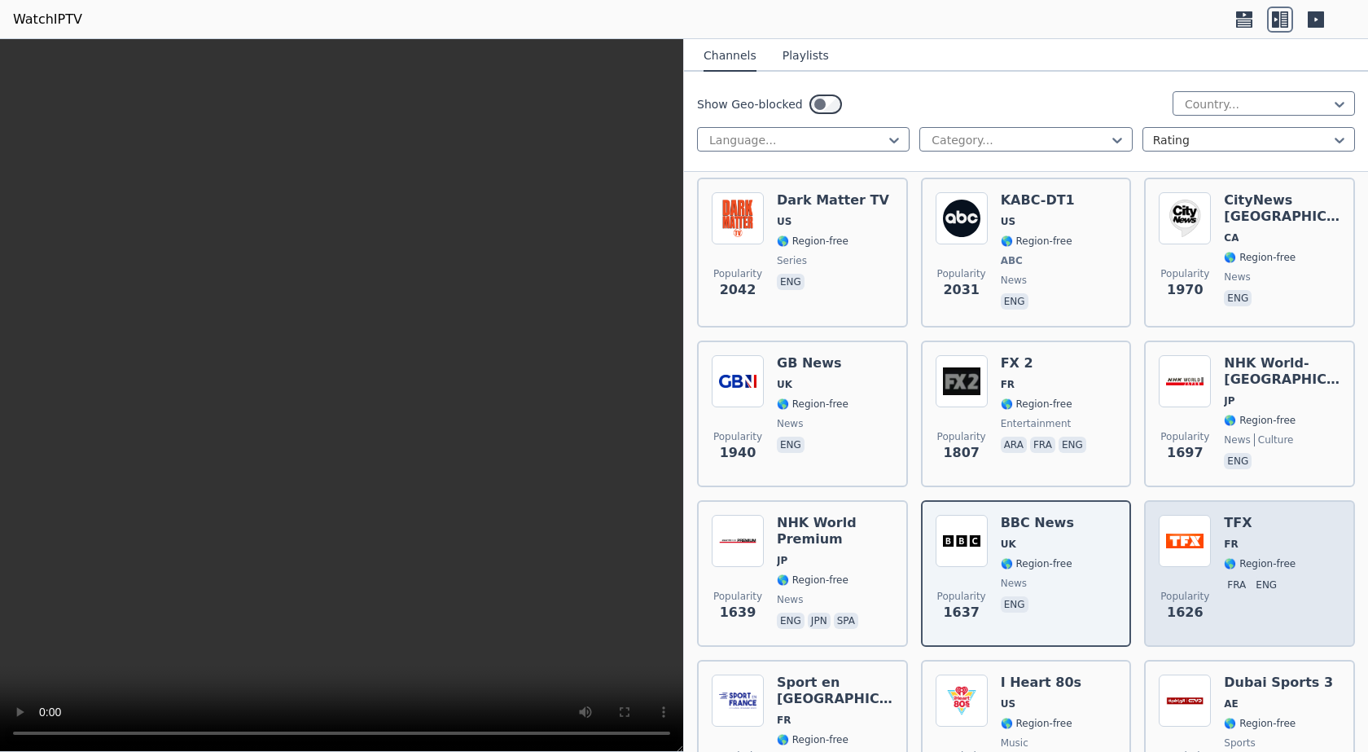
click at [1258, 515] on h6 "TFX" at bounding box center [1260, 523] width 72 height 16
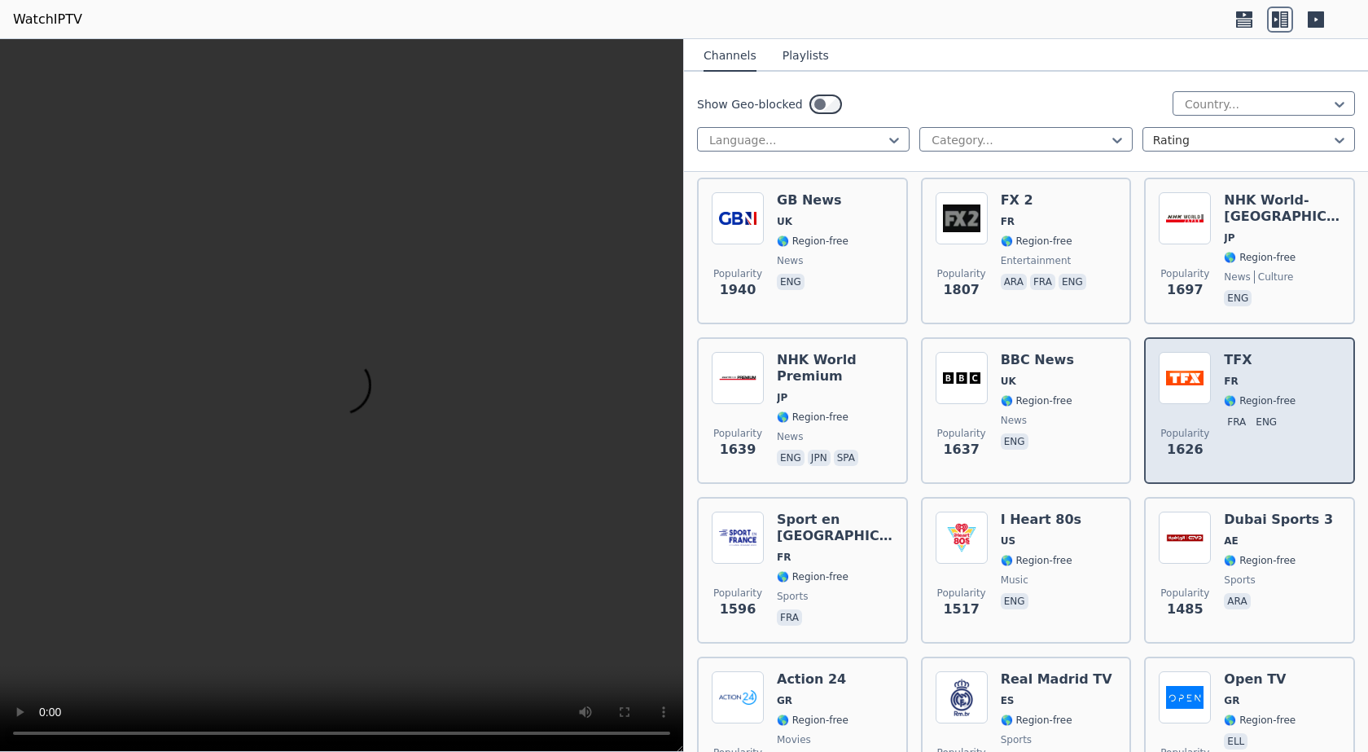
scroll to position [1710, 0]
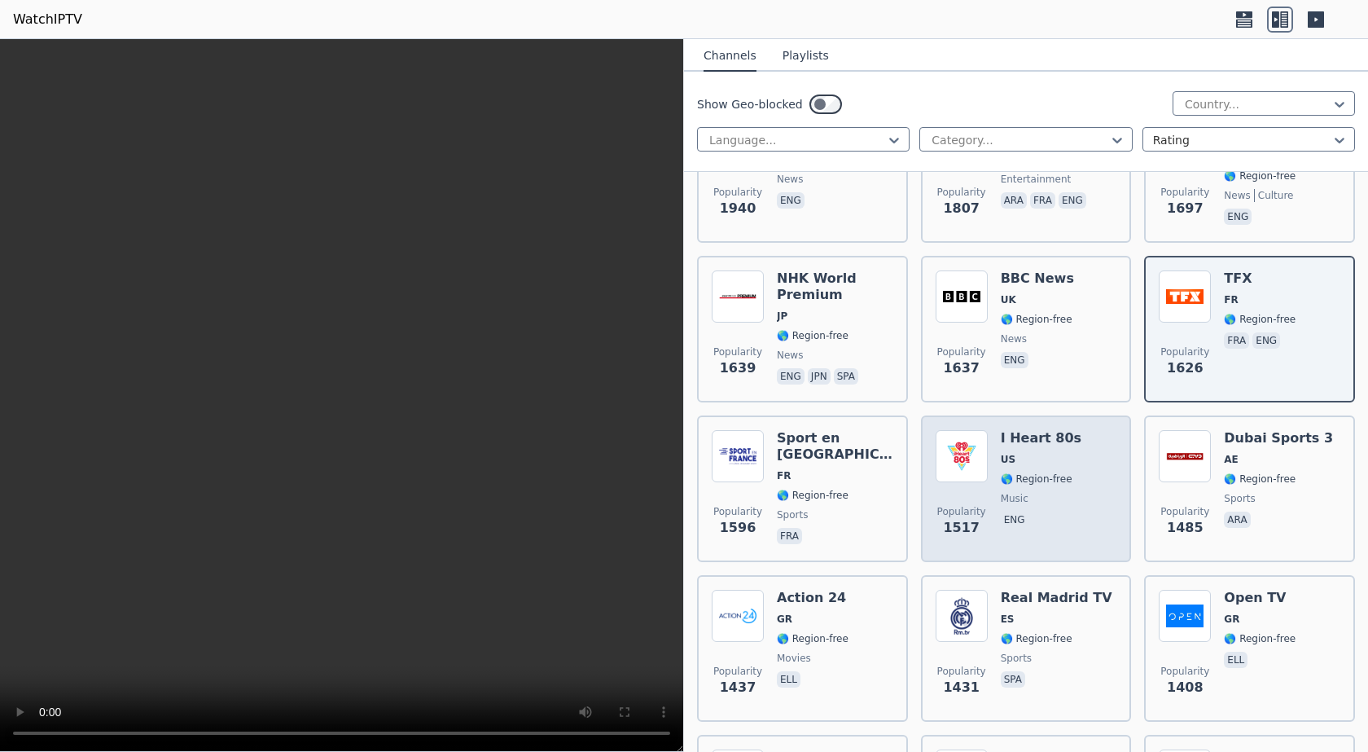
click at [1083, 430] on div "Popularity 1517 I Heart 80s US 🌎 Region-free music eng" at bounding box center [1027, 488] width 182 height 117
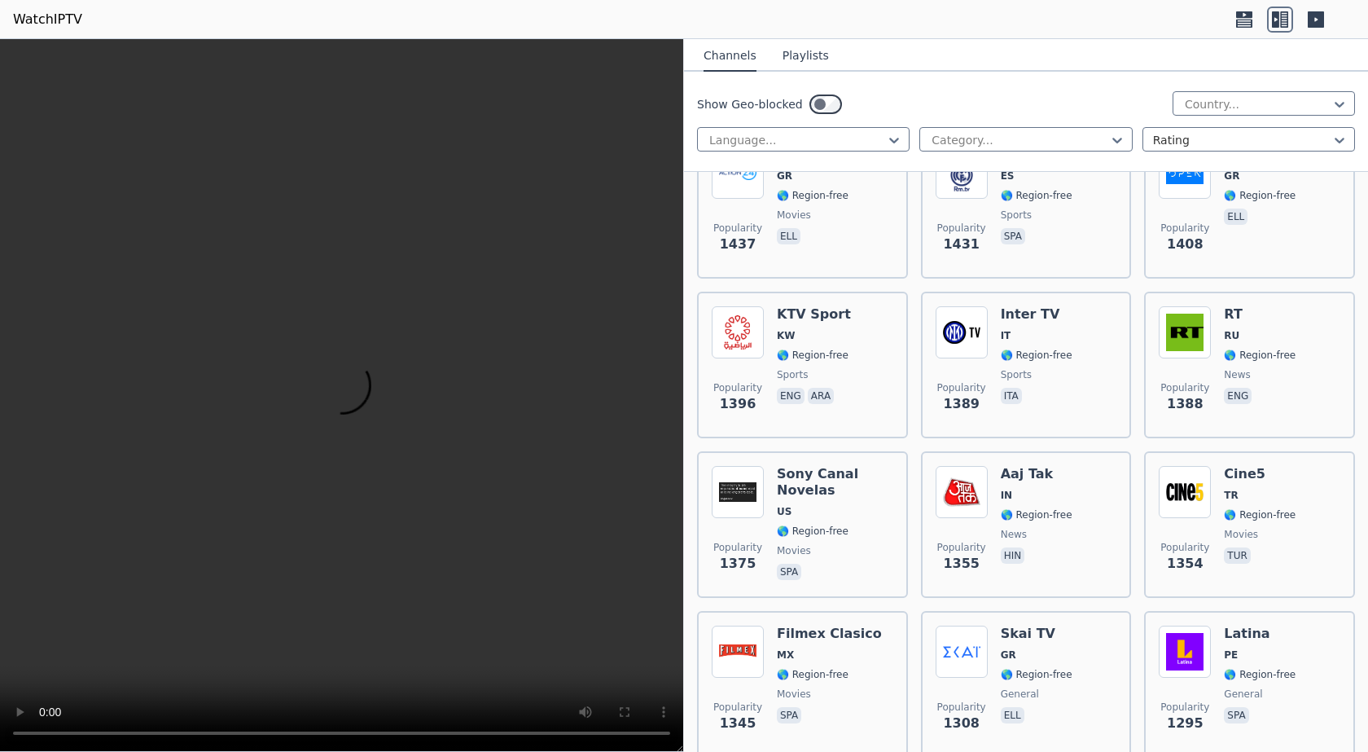
scroll to position [2198, 0]
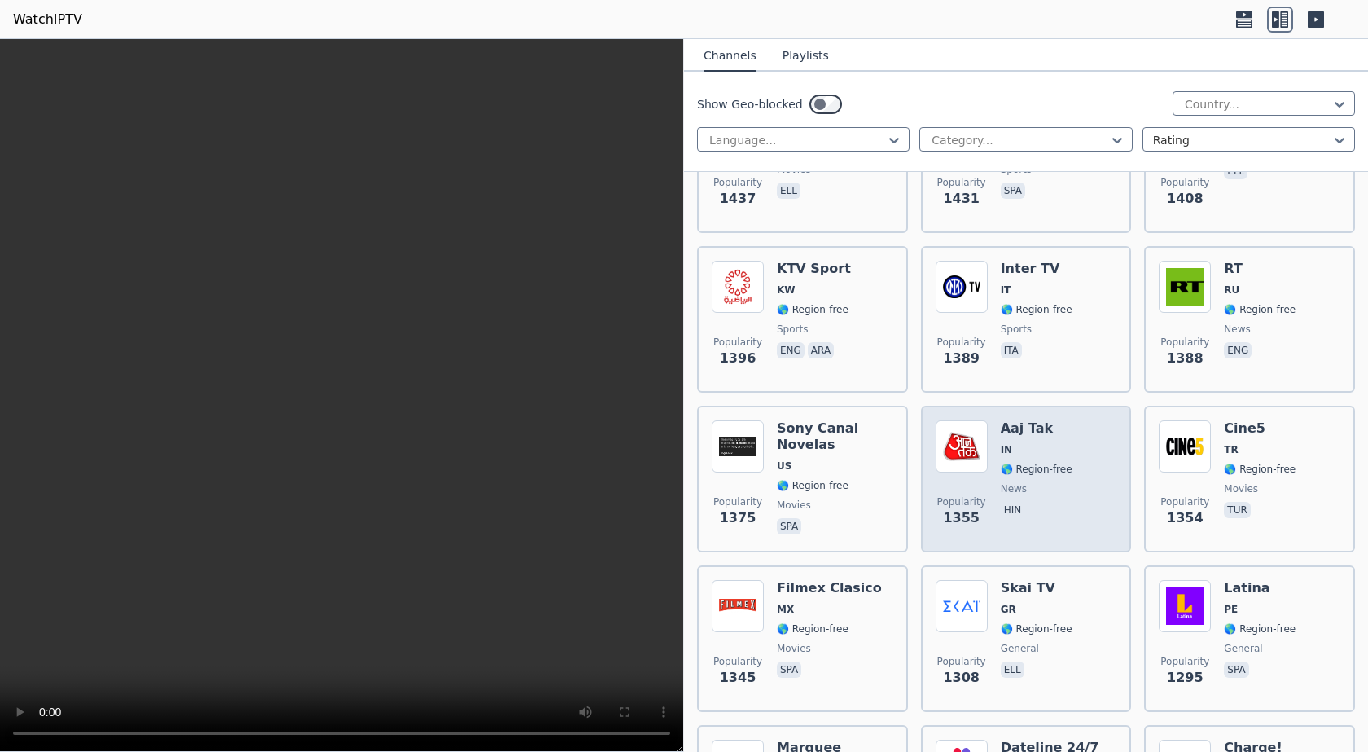
click at [1023, 420] on h6 "Aaj Tak" at bounding box center [1037, 428] width 72 height 16
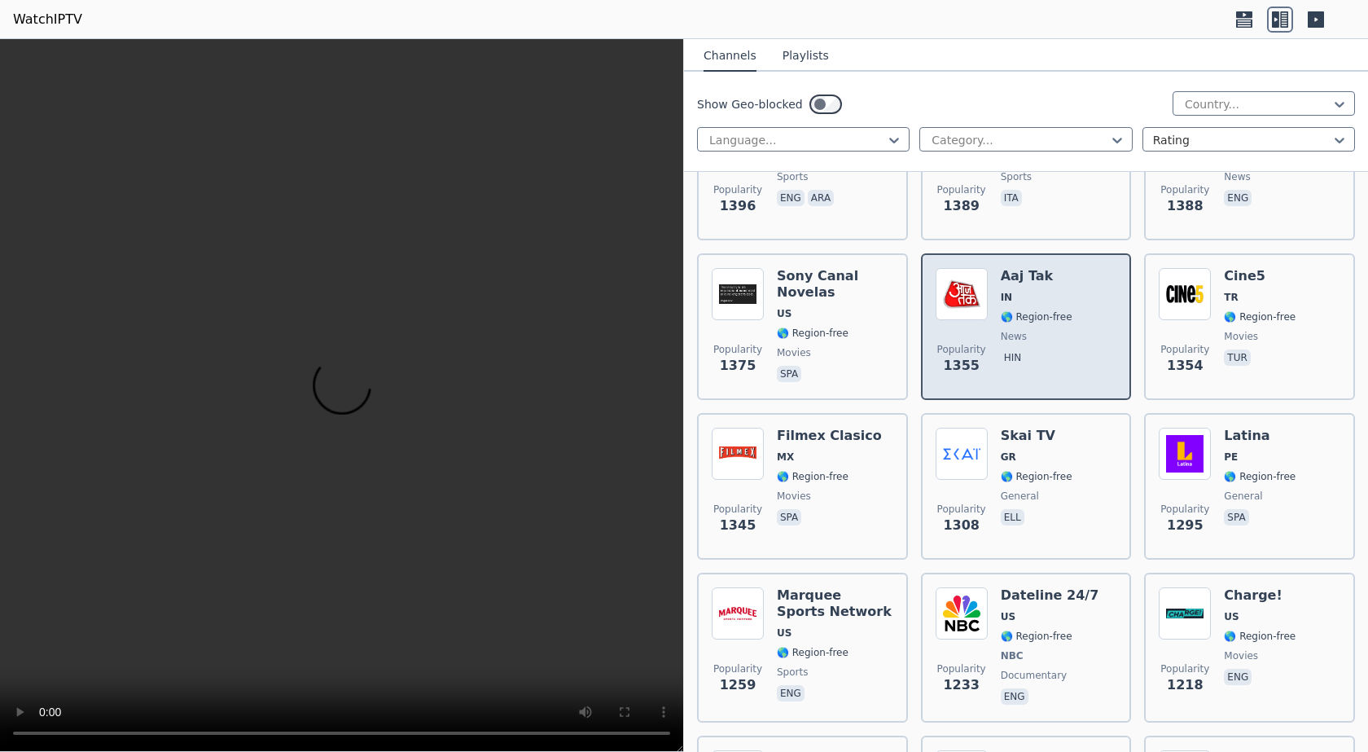
scroll to position [2361, 0]
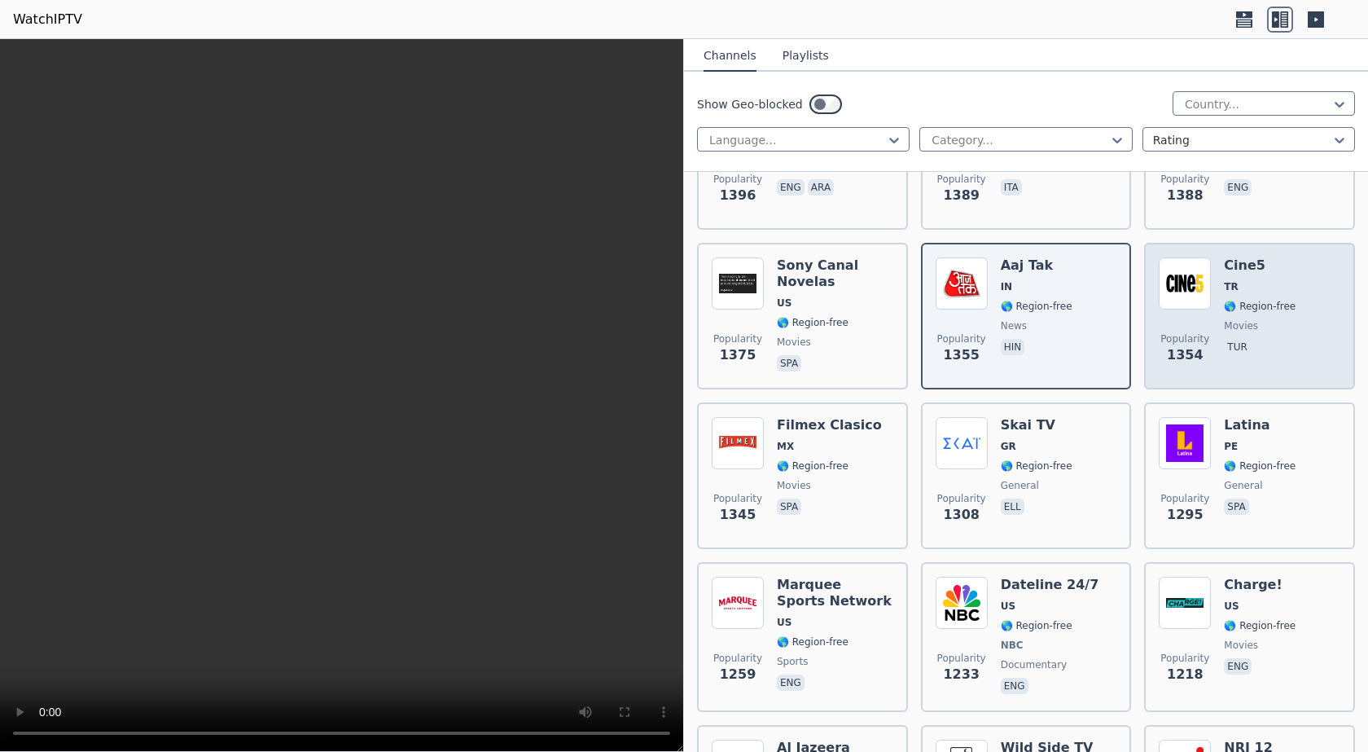
click at [1267, 280] on span "TR" at bounding box center [1260, 286] width 72 height 13
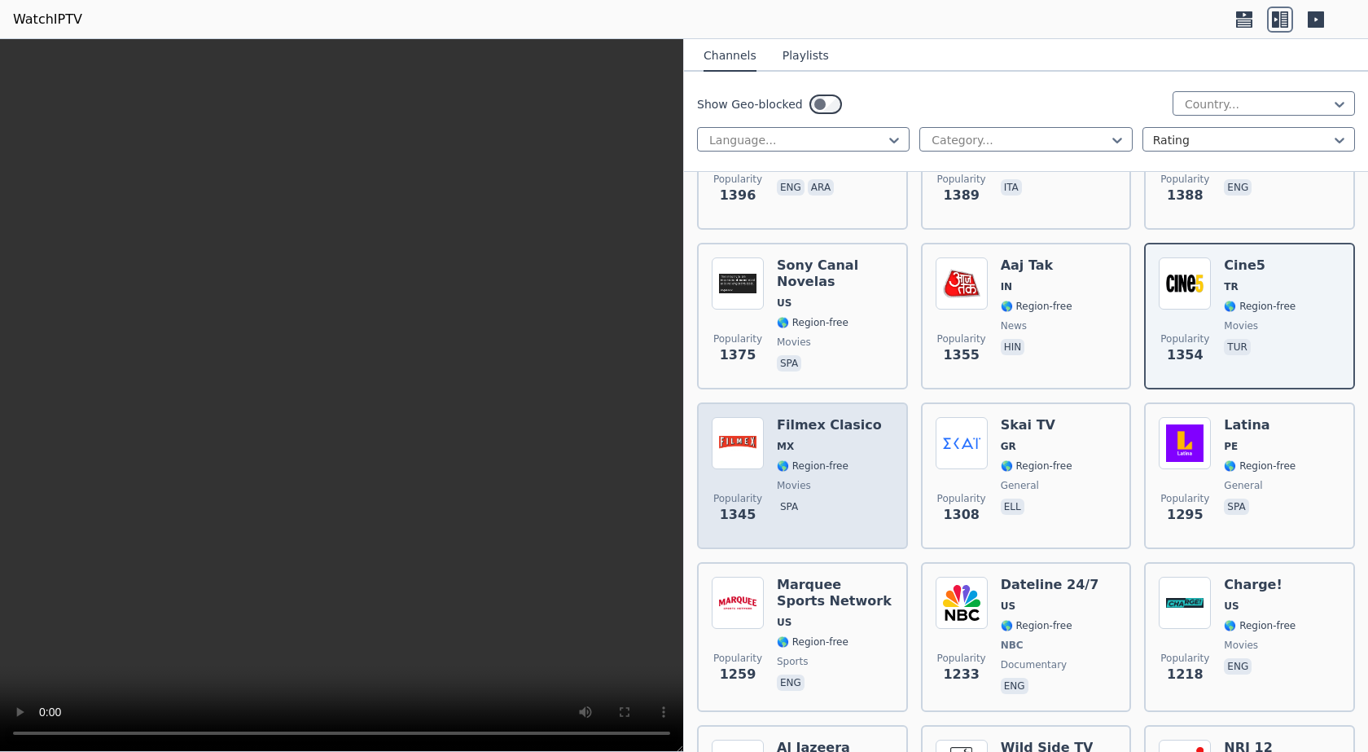
click at [835, 424] on div "Filmex Clasico MX 🌎 Region-free movies spa" at bounding box center [829, 475] width 105 height 117
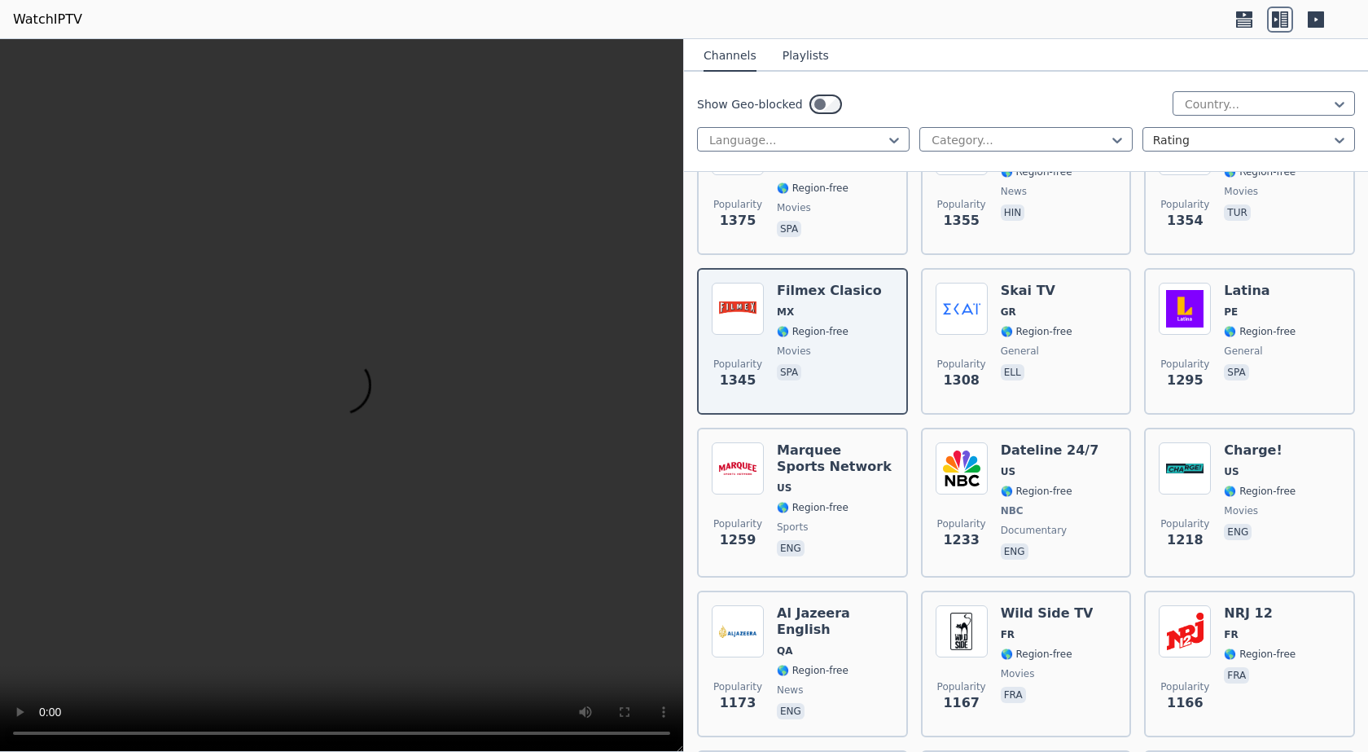
scroll to position [2524, 0]
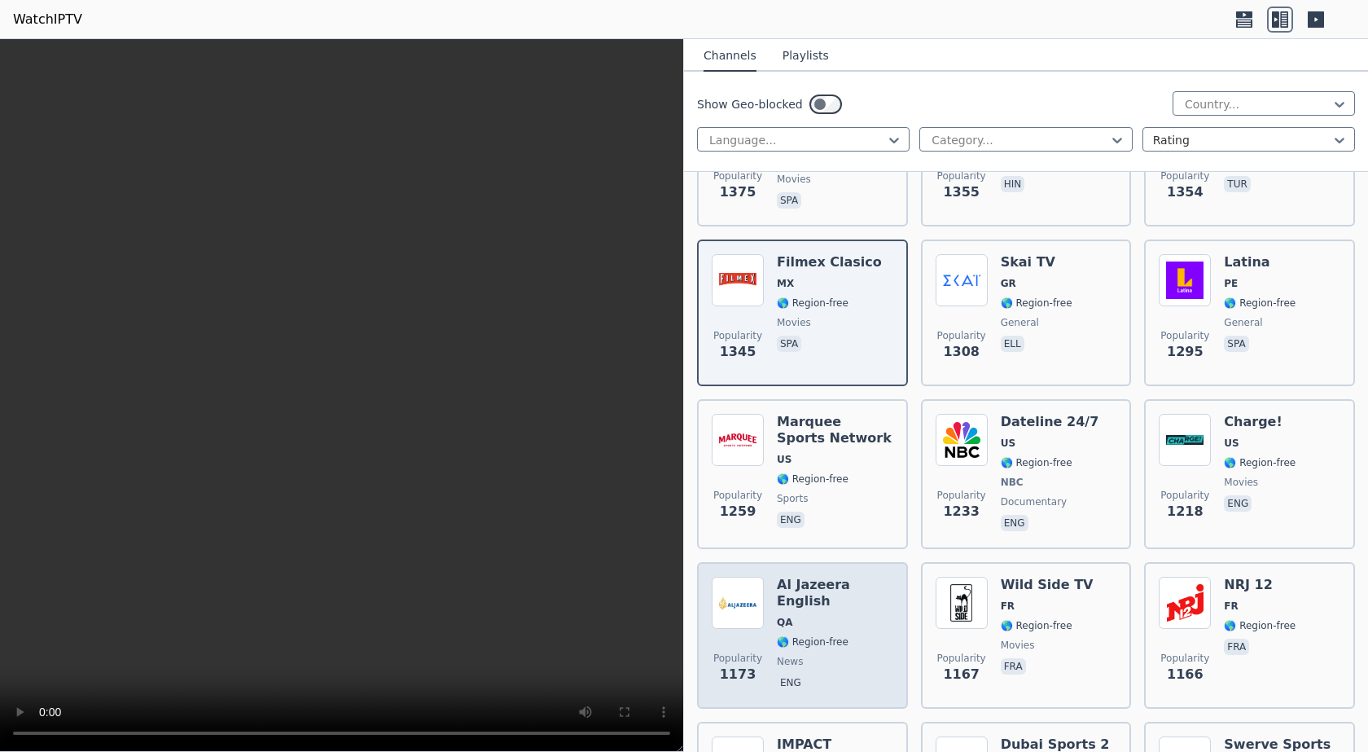
click at [844, 616] on span "QA" at bounding box center [835, 622] width 116 height 13
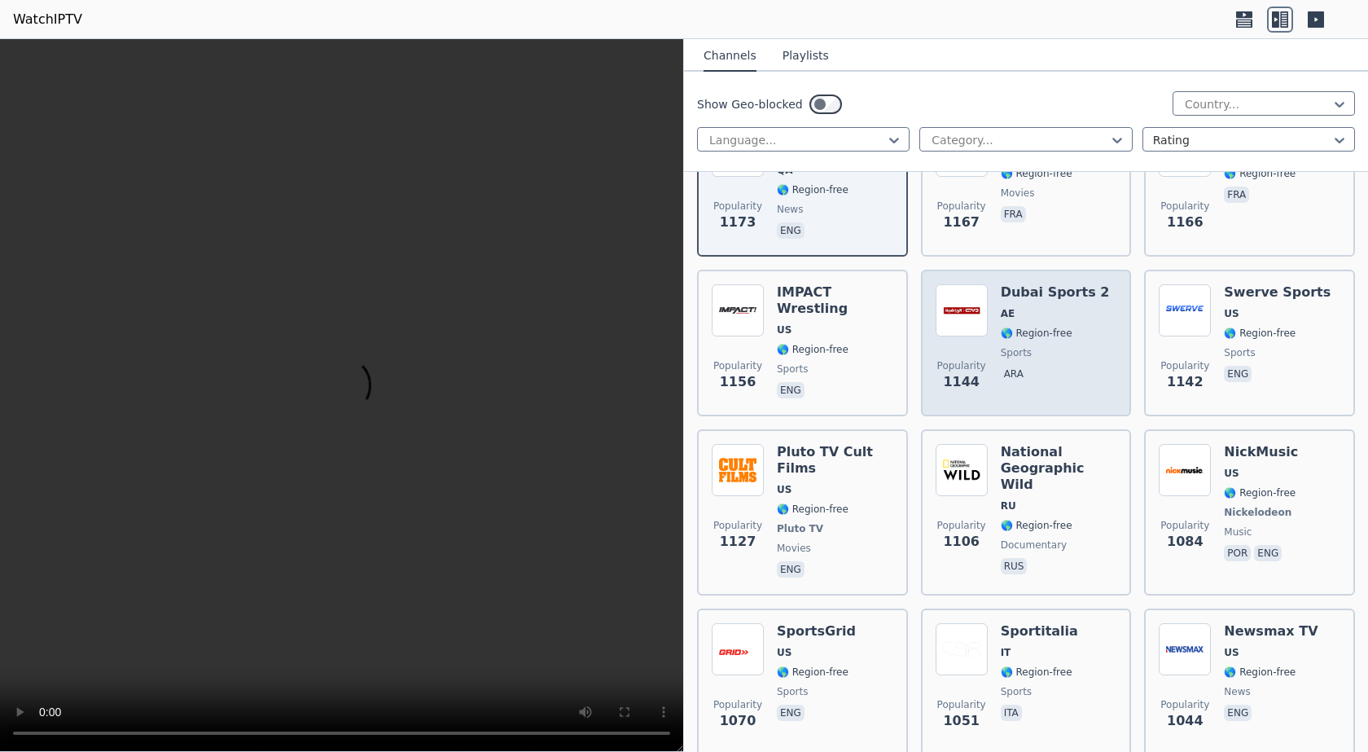
scroll to position [3013, 0]
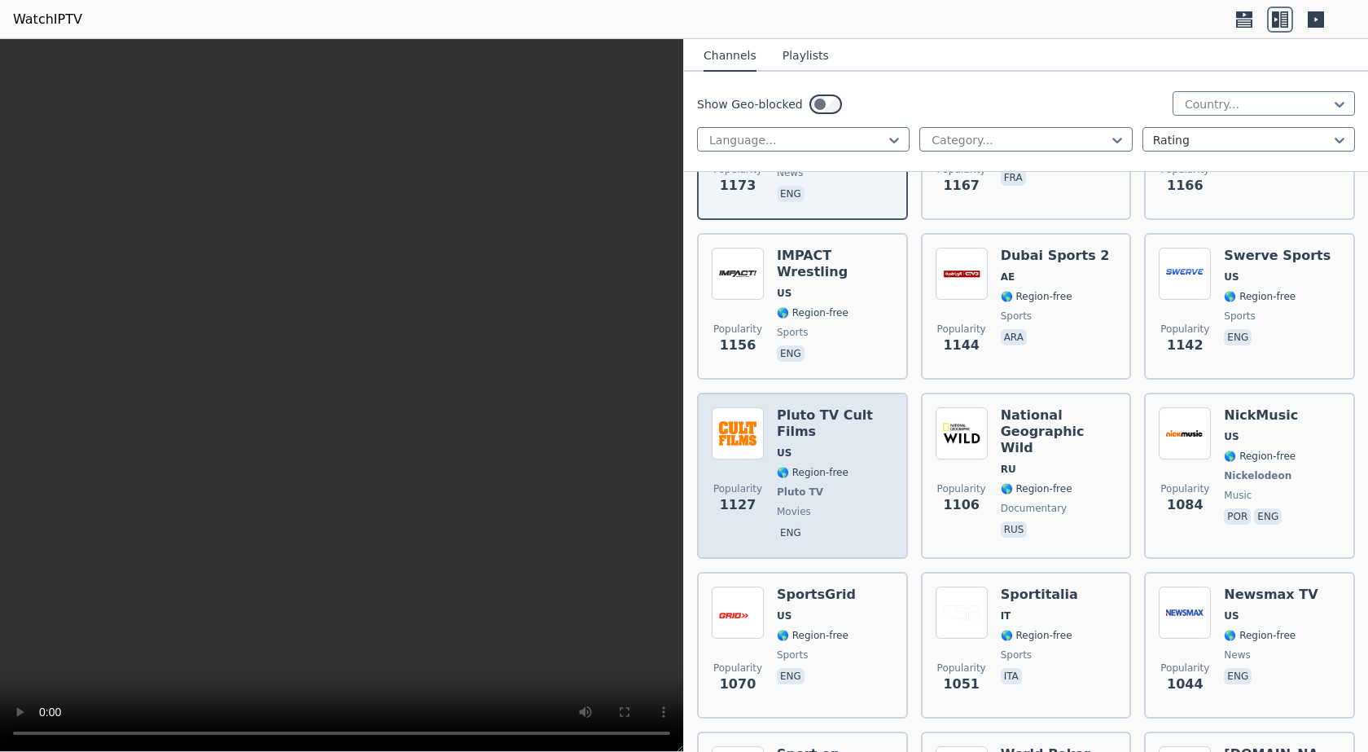
click at [831, 446] on span "US" at bounding box center [835, 452] width 116 height 13
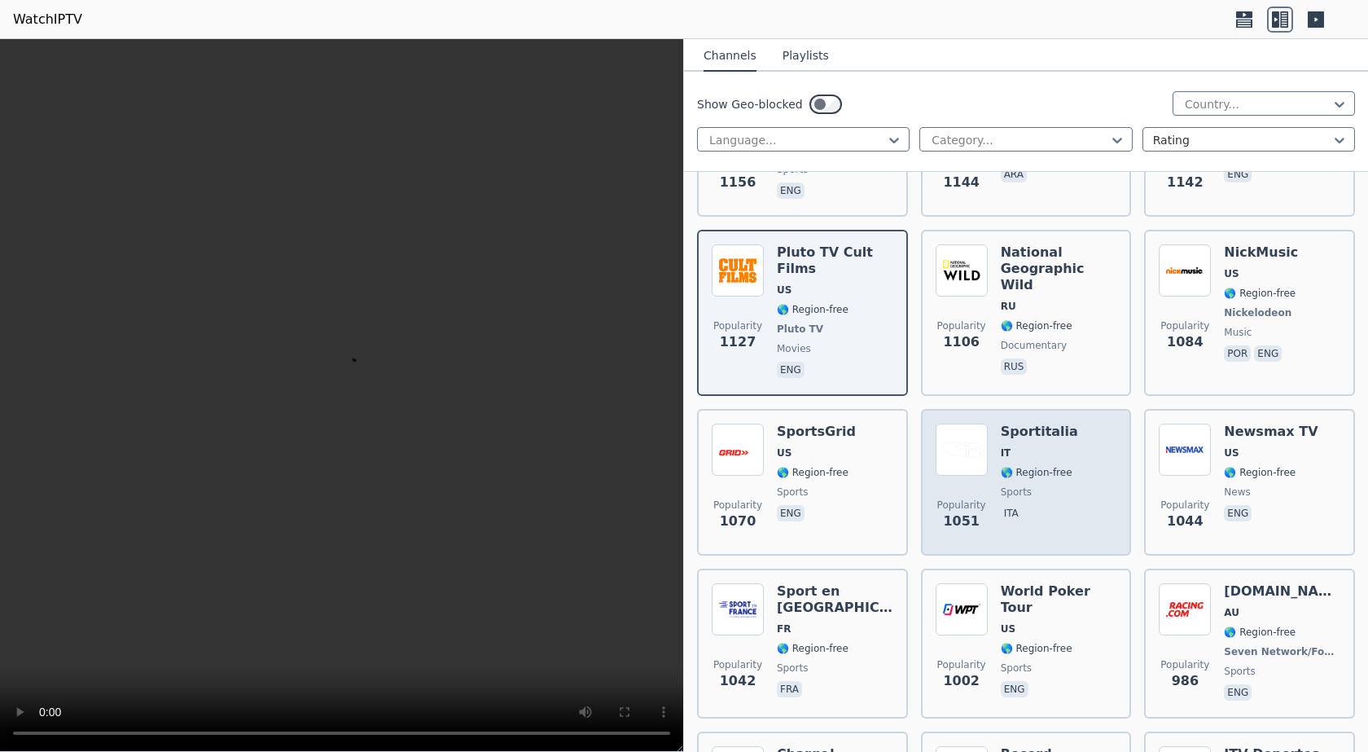
scroll to position [3257, 0]
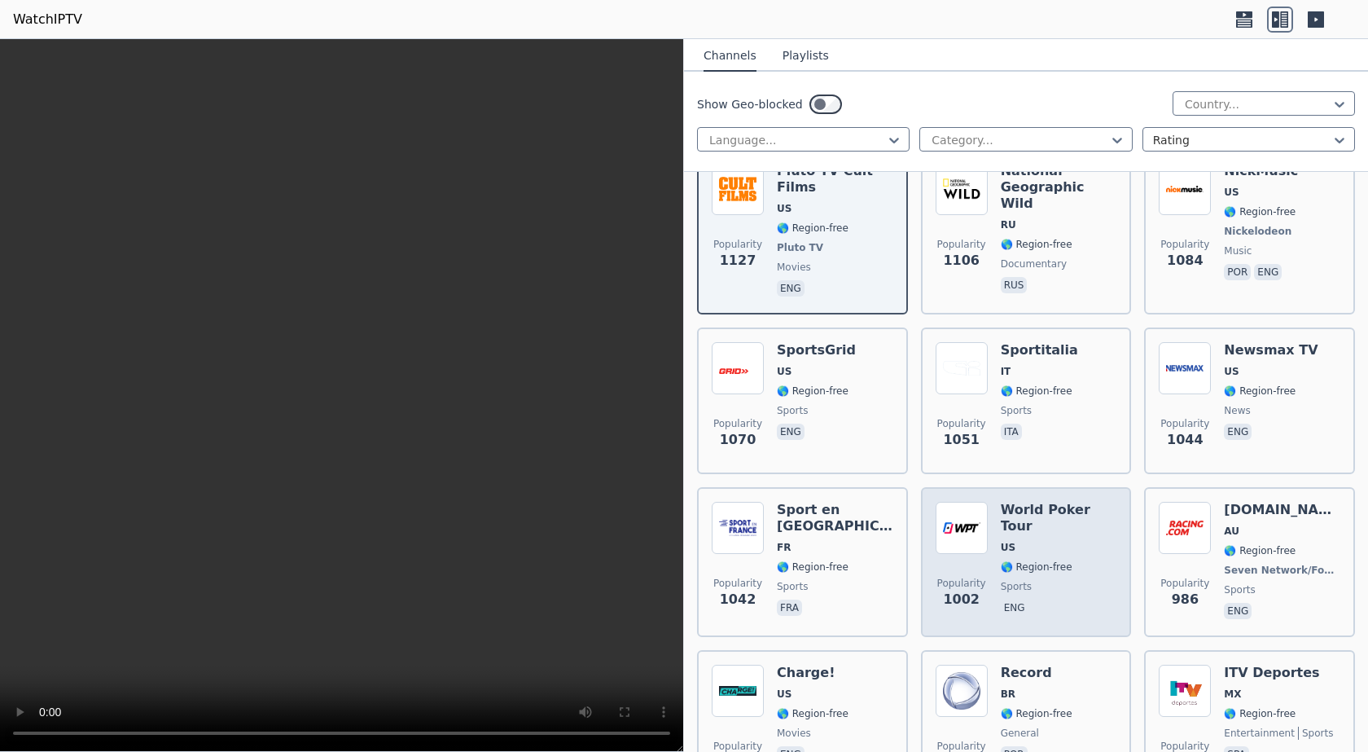
click at [1028, 502] on h6 "World Poker Tour" at bounding box center [1059, 518] width 116 height 33
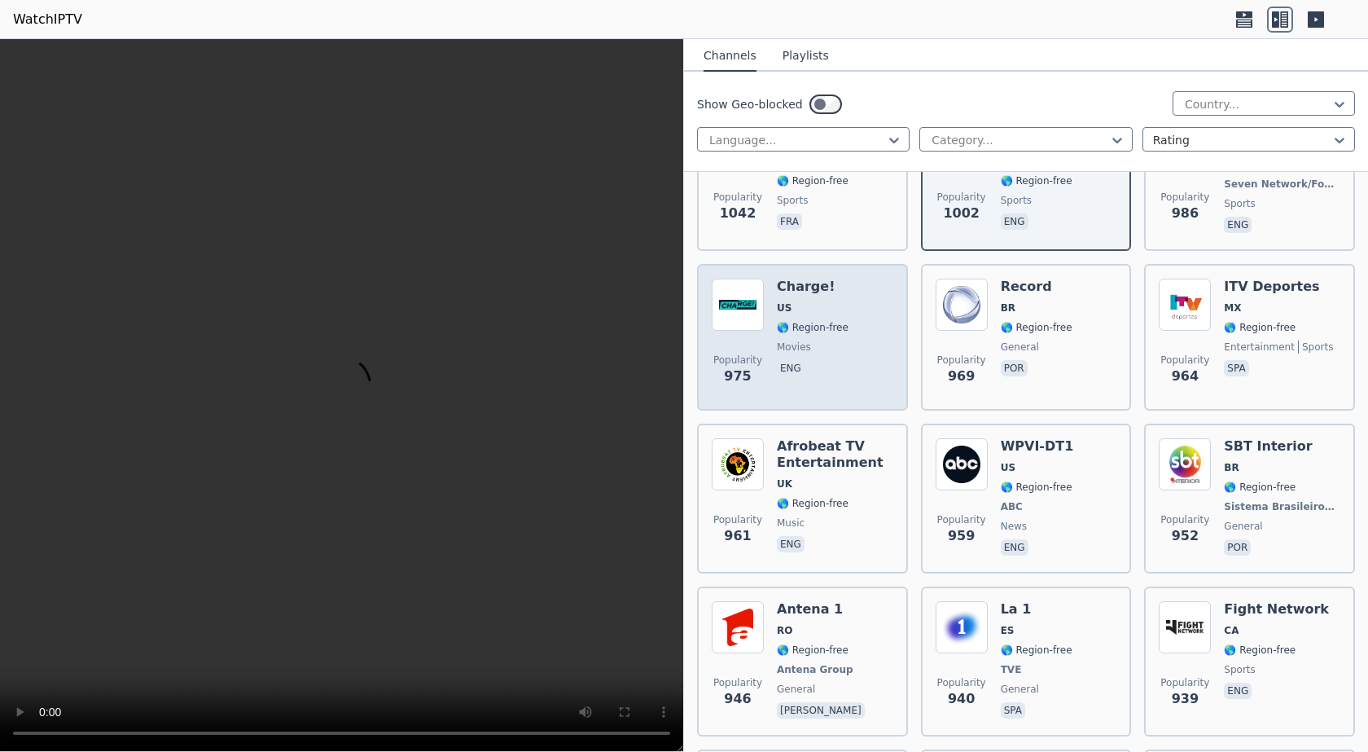
scroll to position [3664, 0]
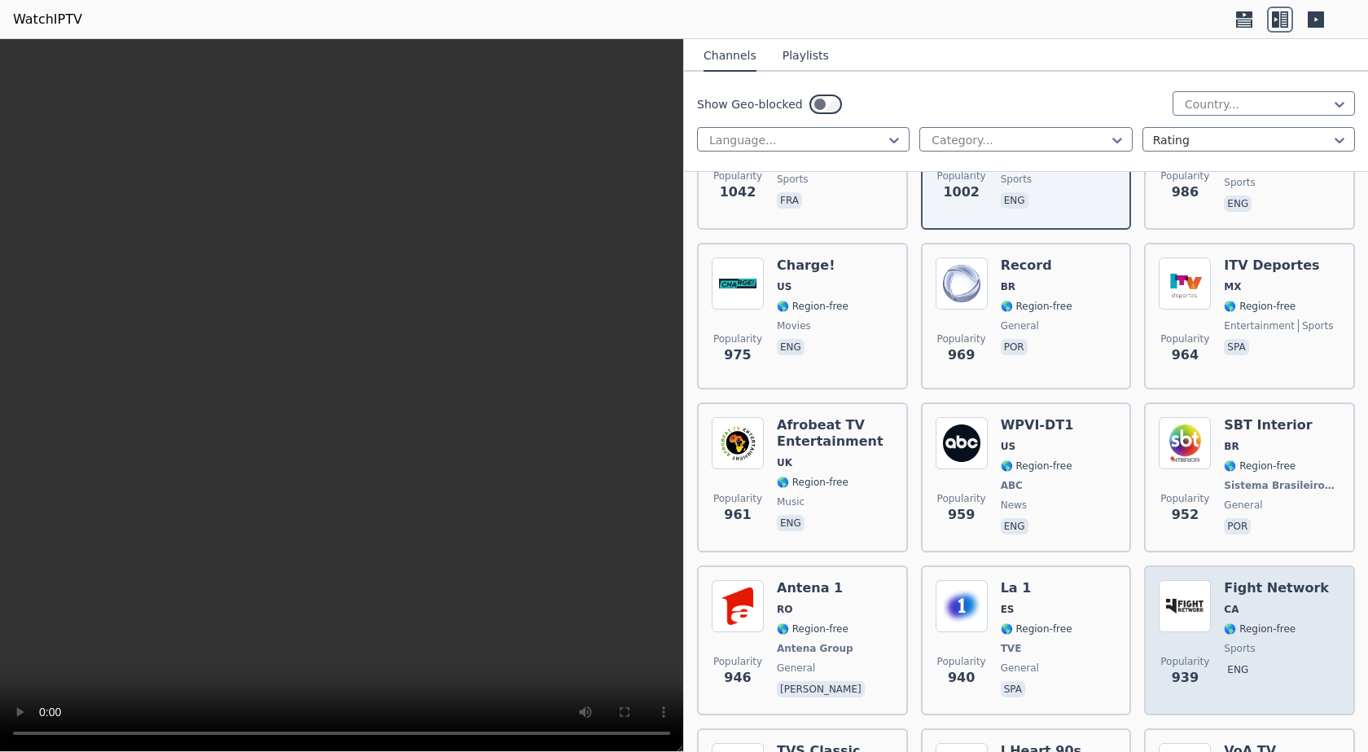
click at [1255, 603] on span "CA" at bounding box center [1276, 609] width 105 height 13
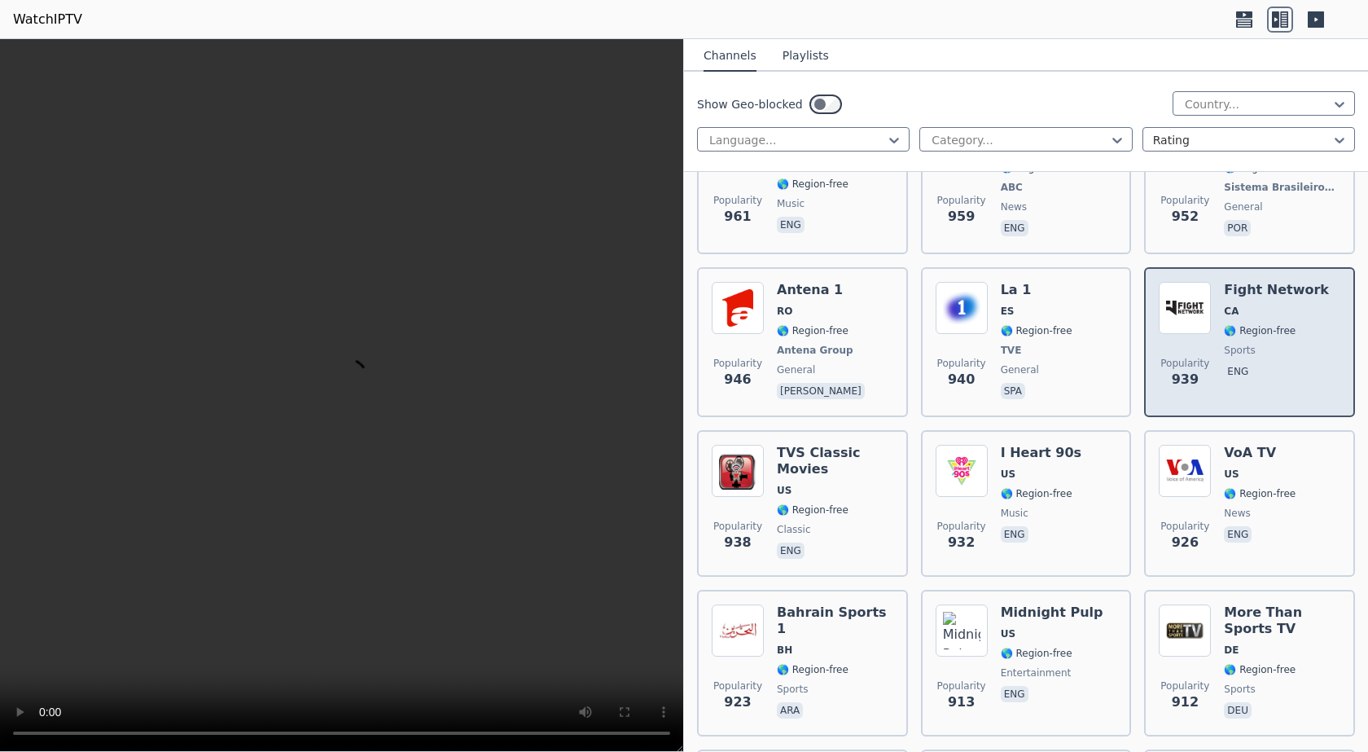
scroll to position [3990, 0]
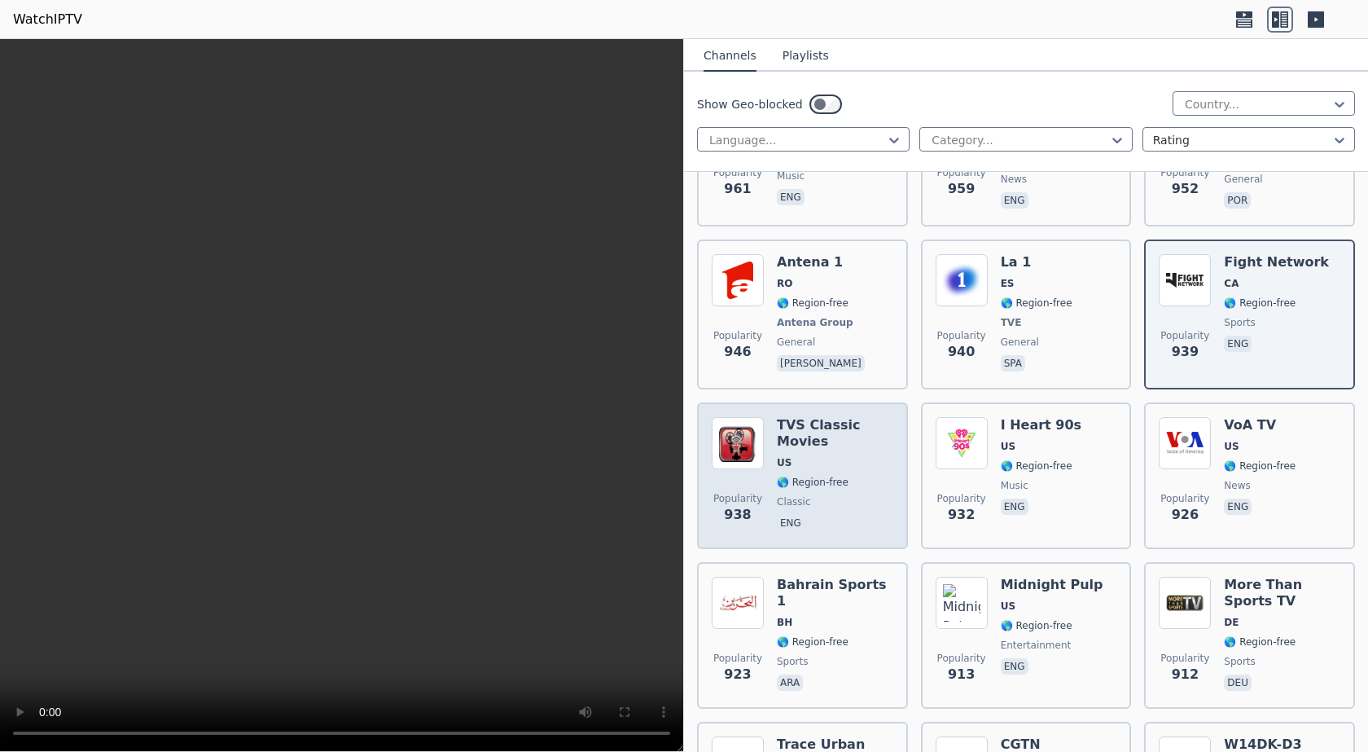
click at [811, 456] on span "US" at bounding box center [835, 462] width 116 height 13
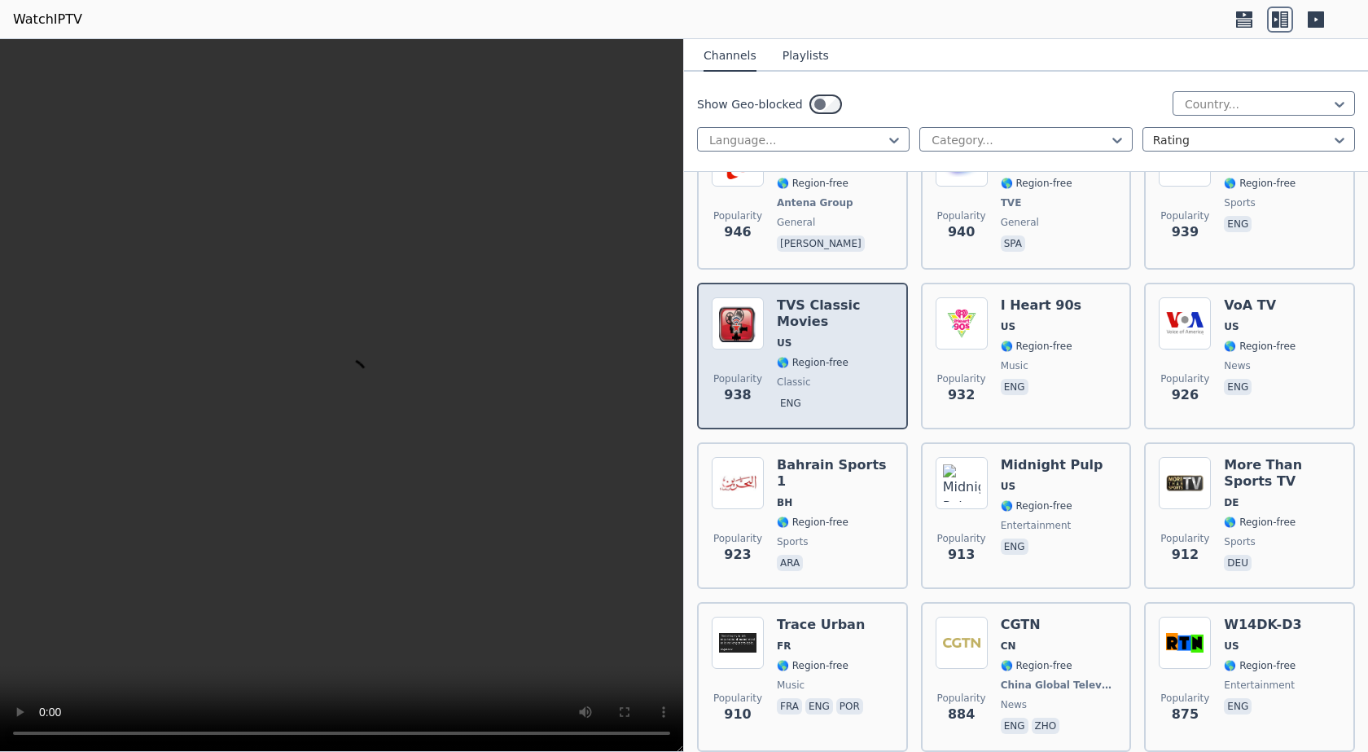
scroll to position [4153, 0]
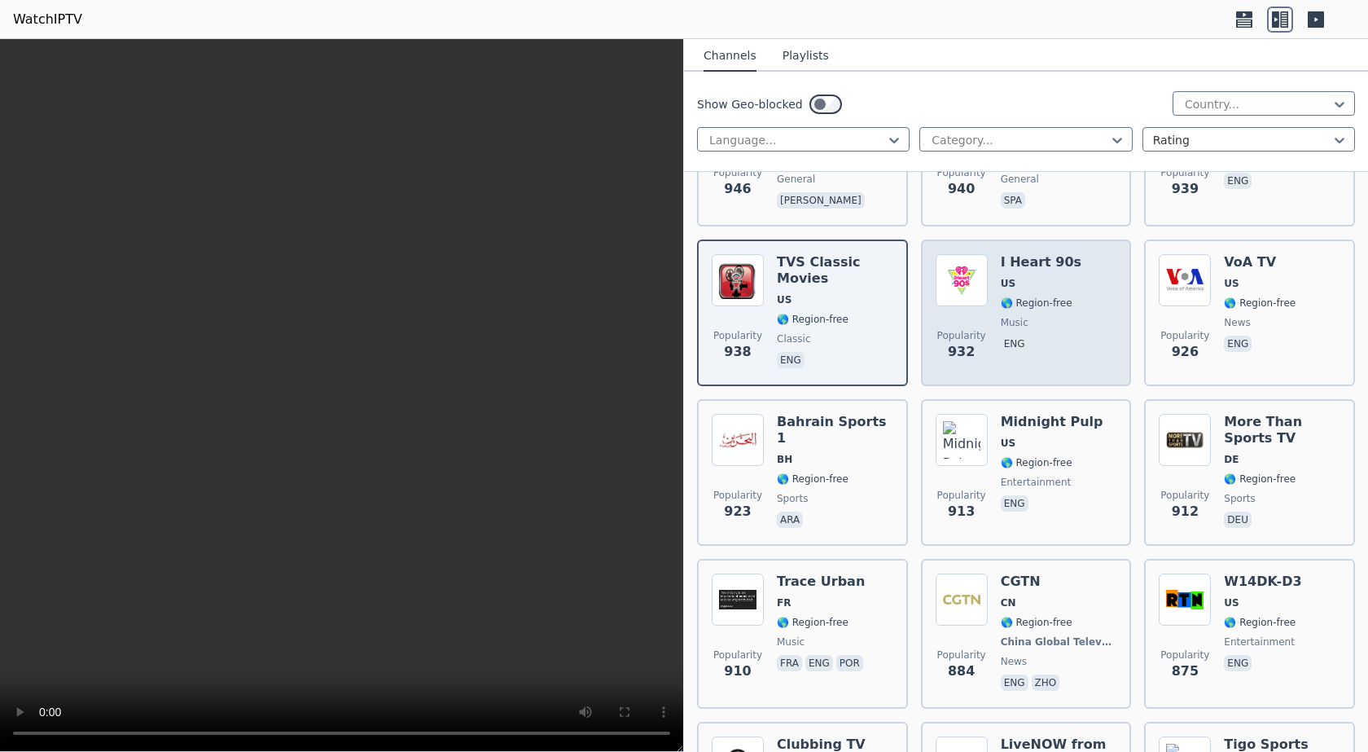
click at [1078, 254] on div "Popularity 932 I Heart 90s US 🌎 Region-free music eng" at bounding box center [1027, 312] width 182 height 117
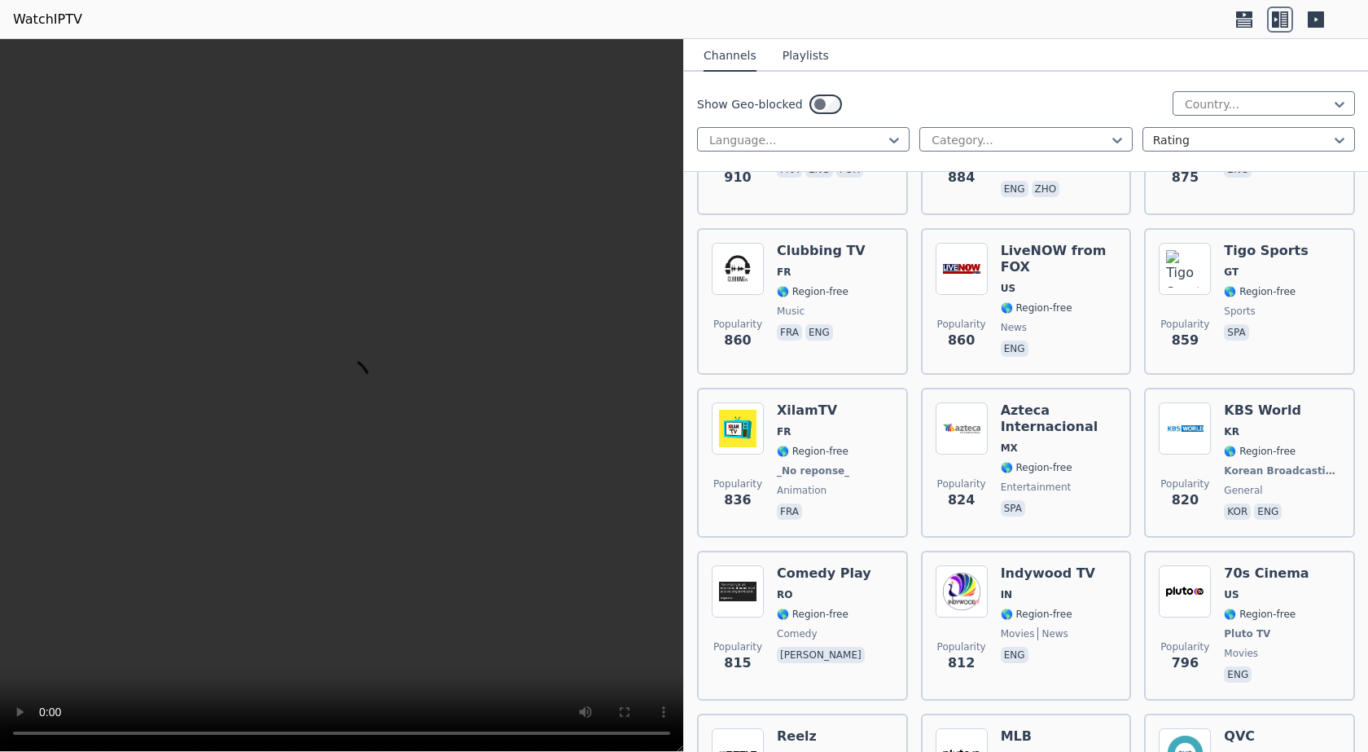
scroll to position [4723, 0]
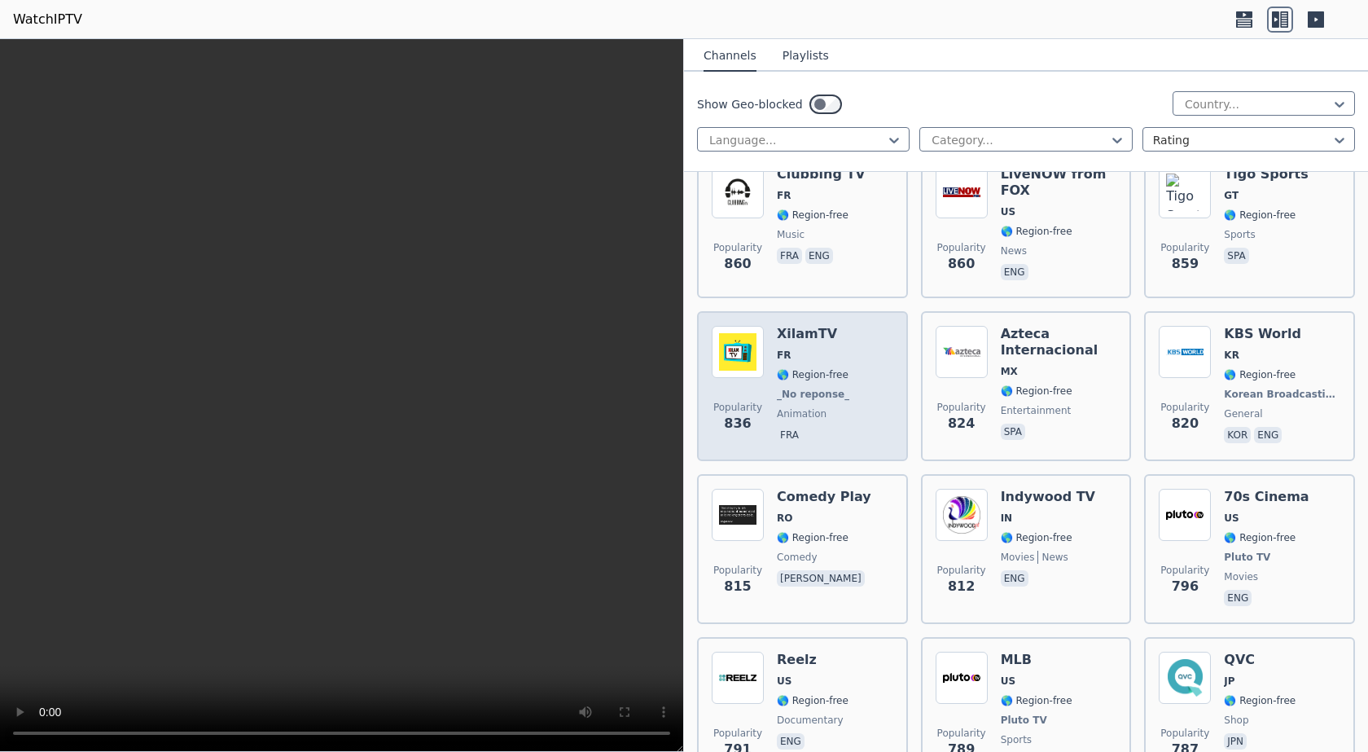
click at [841, 330] on div "Popularity 836 XilamTV FR 🌎 Region-free _No reponse_ animation fra" at bounding box center [803, 386] width 182 height 121
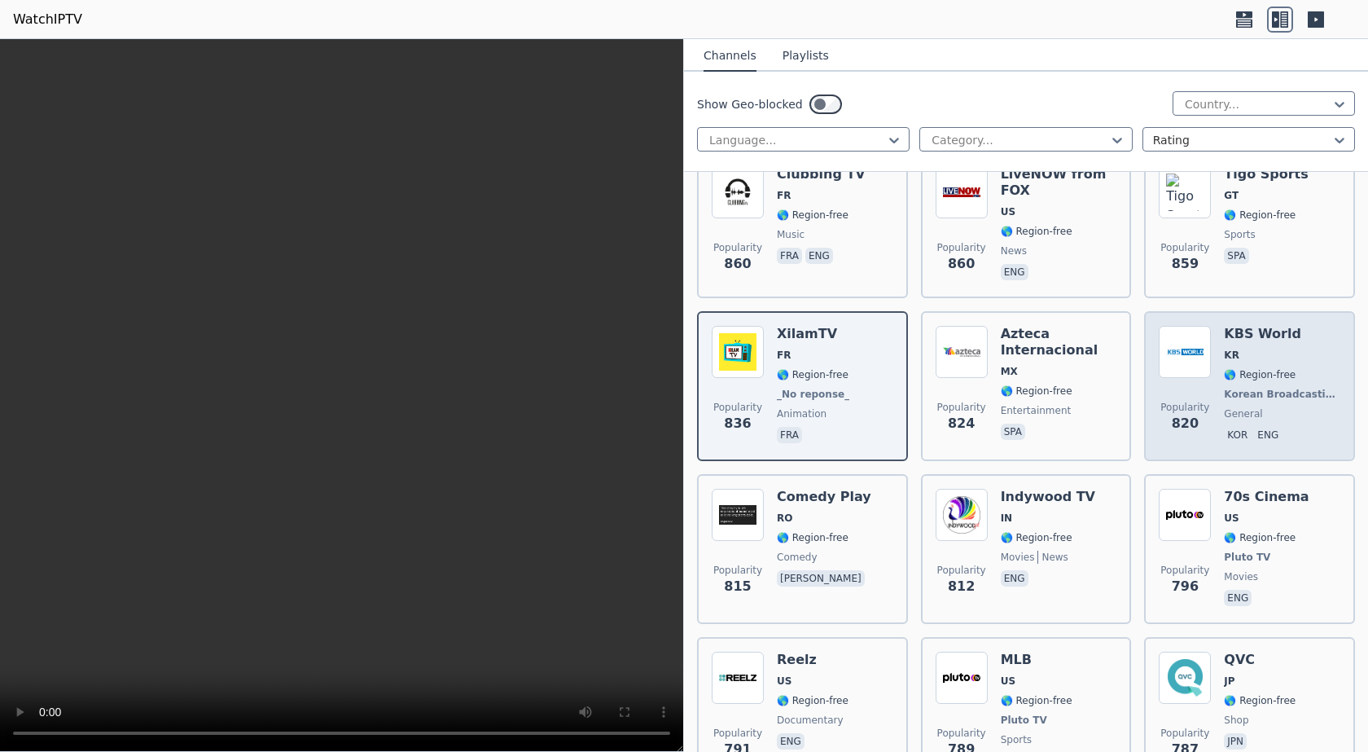
click at [1294, 326] on div "KBS World KR 🌎 Region-free Korean Broadcasting System general kor eng" at bounding box center [1282, 386] width 116 height 121
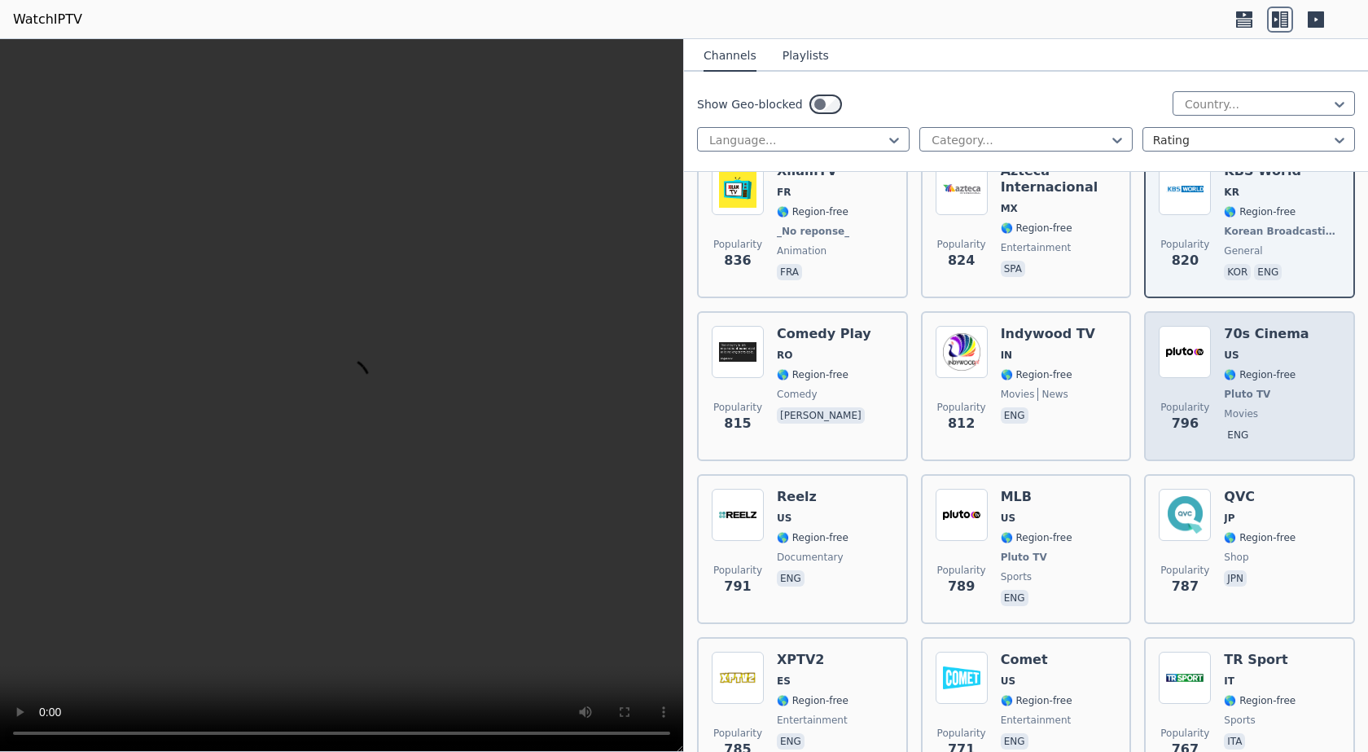
scroll to position [4967, 0]
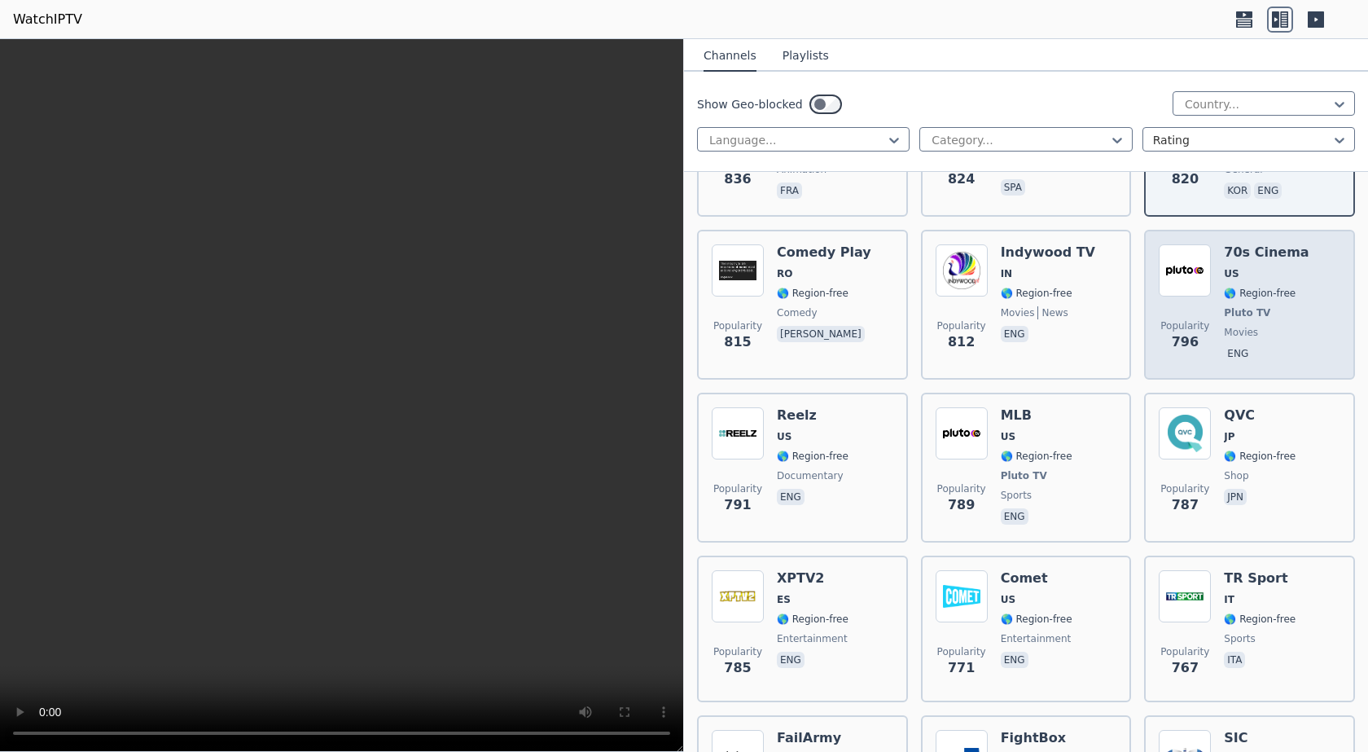
click at [1267, 267] on span "US" at bounding box center [1266, 273] width 85 height 13
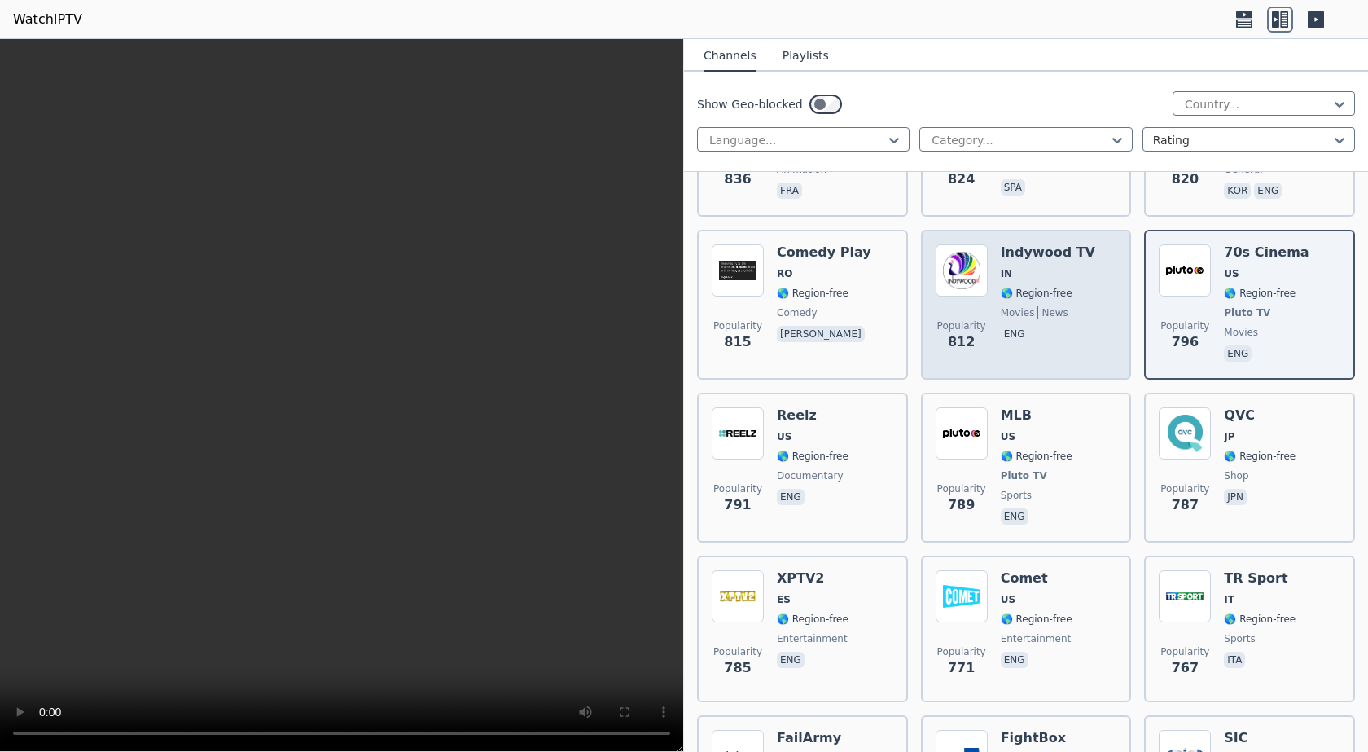
click at [1023, 244] on div "Indywood TV IN 🌎 Region-free movies news eng" at bounding box center [1048, 304] width 94 height 121
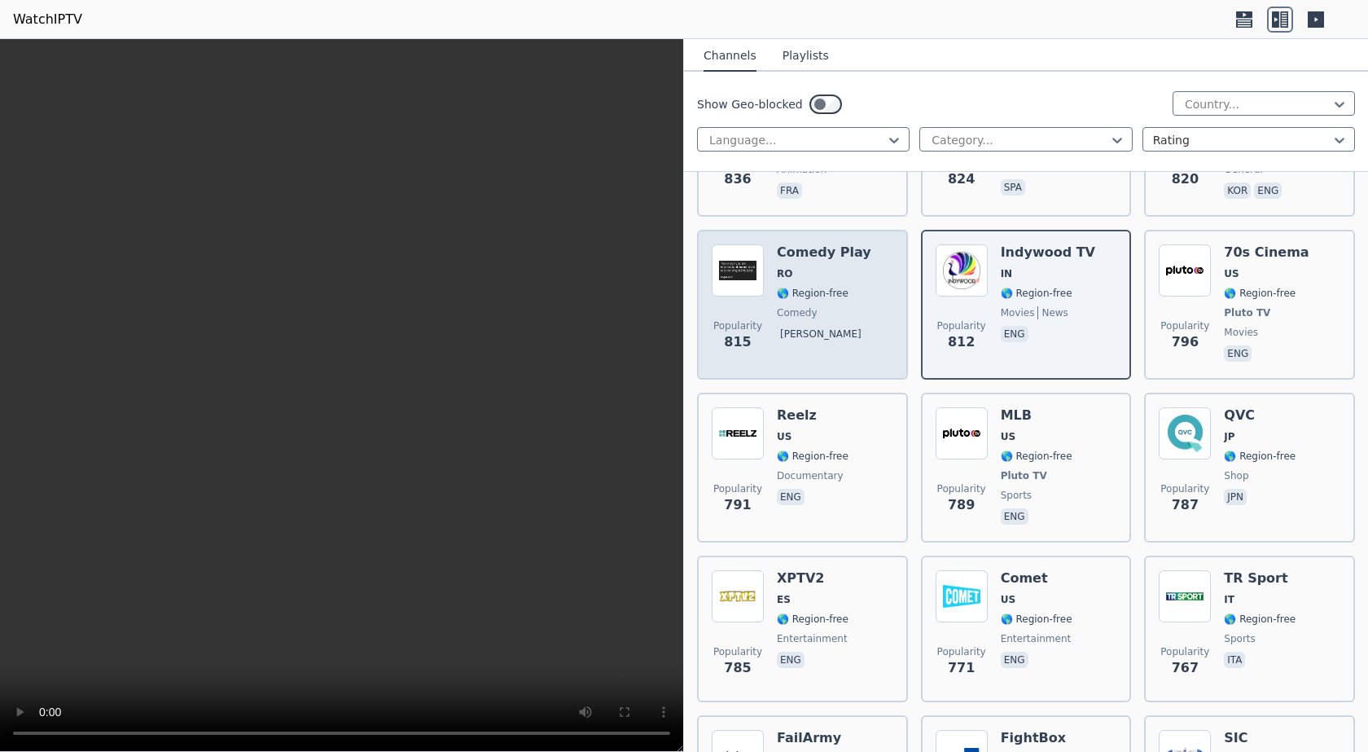
click at [804, 244] on div "Comedy Play RO 🌎 Region-free comedy [PERSON_NAME]" at bounding box center [824, 304] width 94 height 121
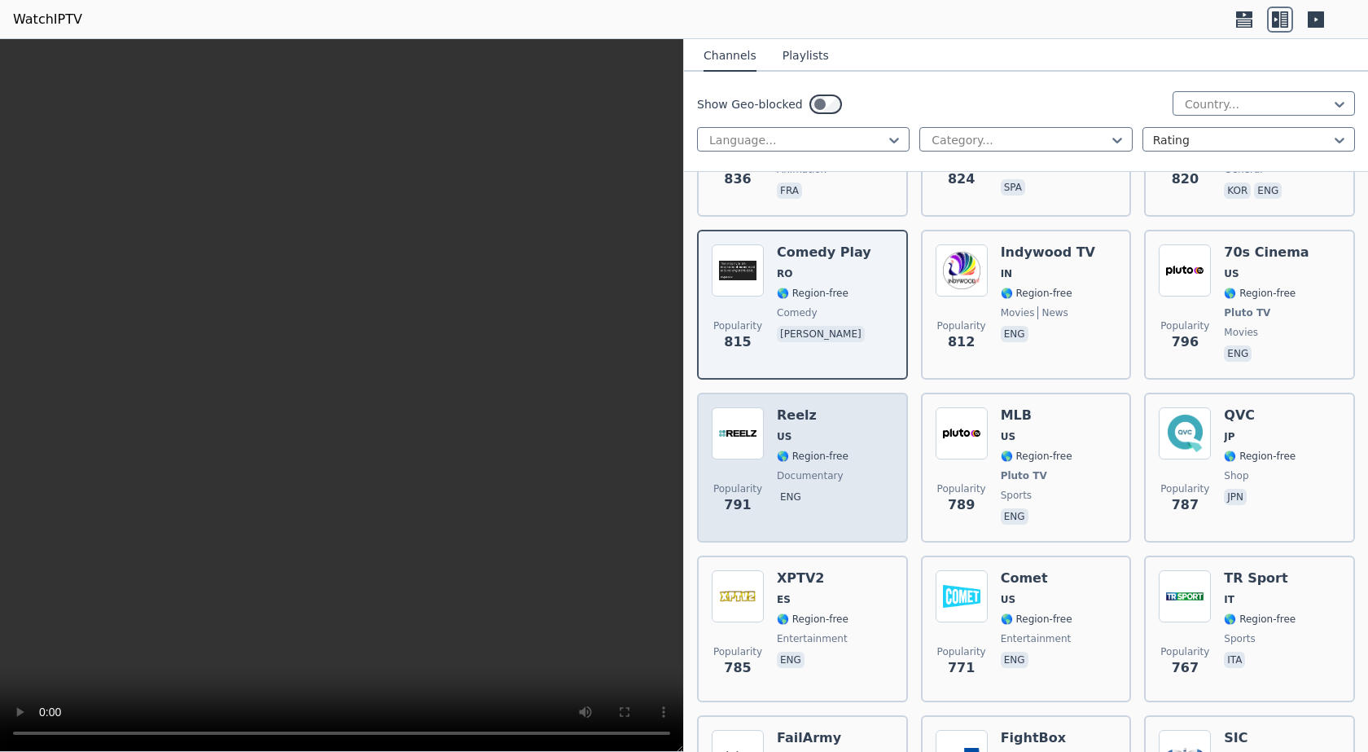
click at [854, 407] on div "Popularity 791 Reelz US 🌎 Region-free documentary eng" at bounding box center [803, 467] width 182 height 121
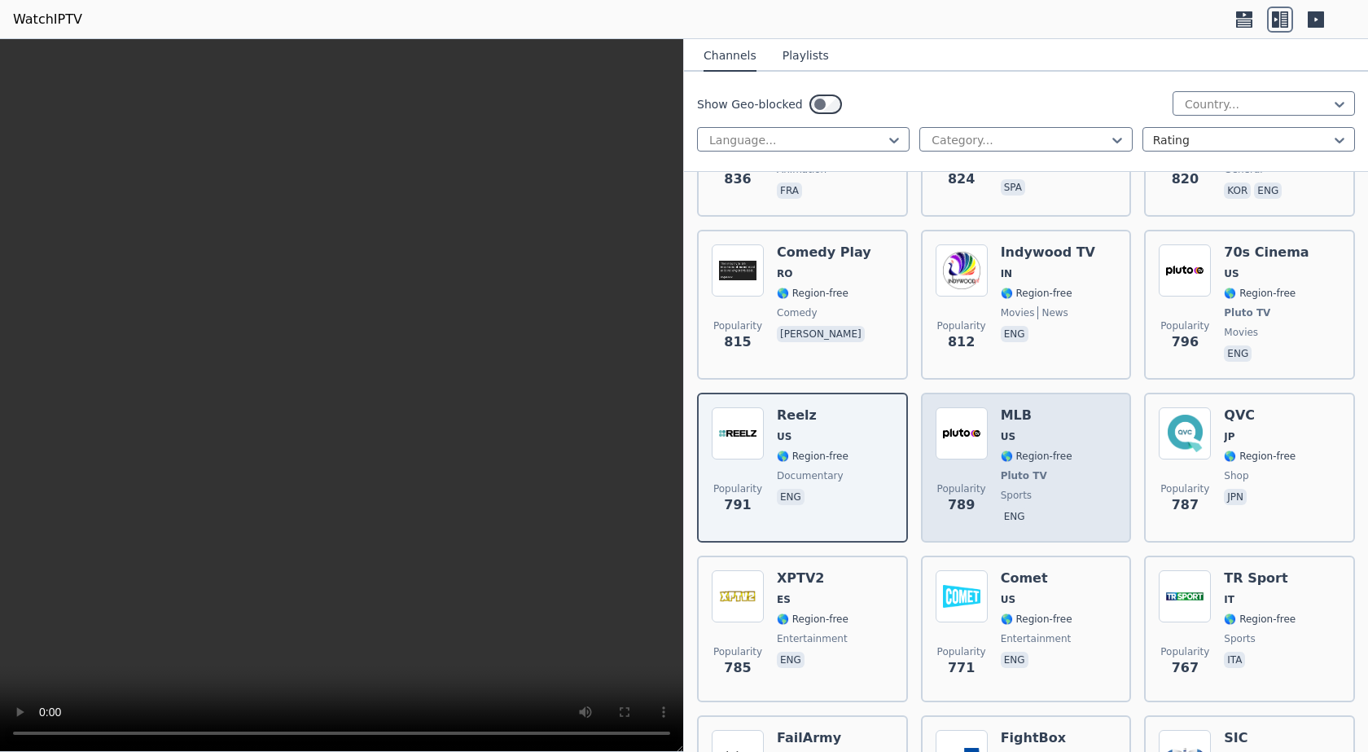
click at [1065, 408] on div "Popularity 789 MLB US 🌎 Region-free Pluto TV sports eng" at bounding box center [1027, 467] width 182 height 121
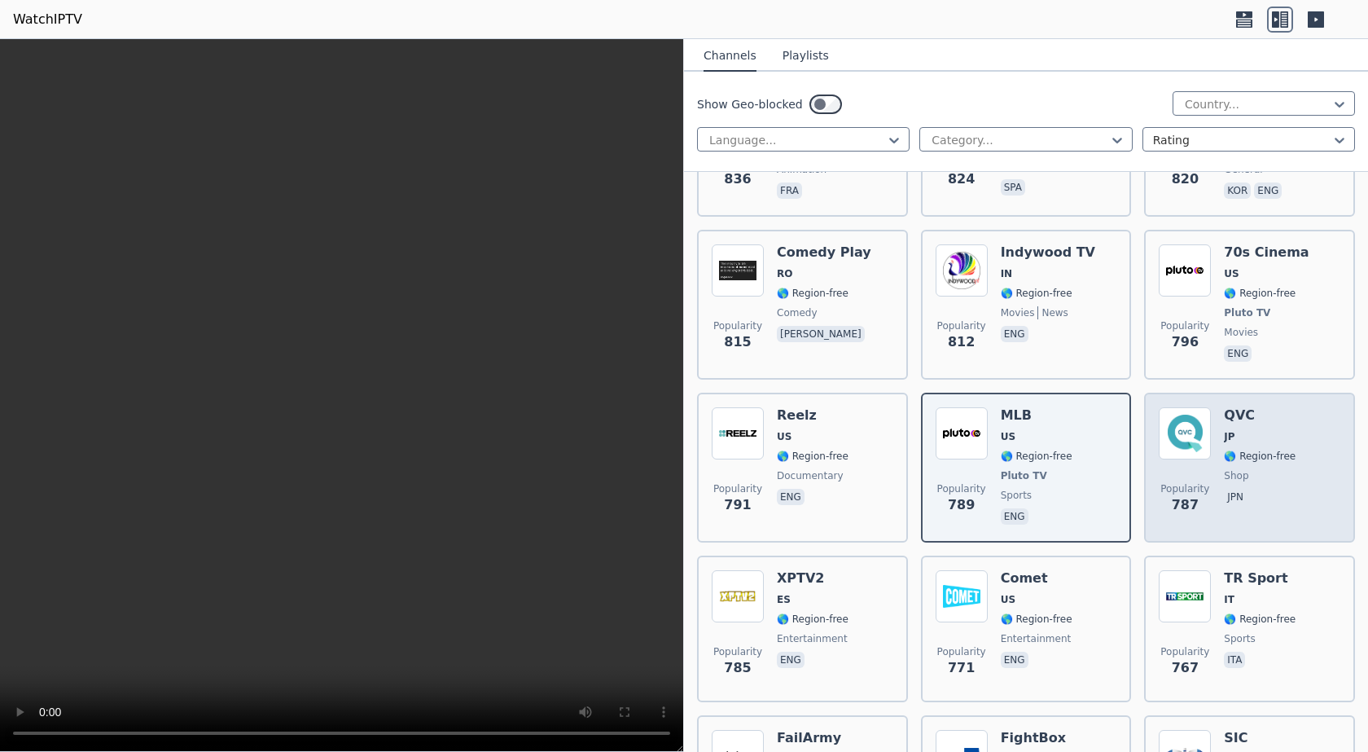
click at [1254, 407] on div "QVC JP 🌎 Region-free shop jpn" at bounding box center [1260, 467] width 72 height 121
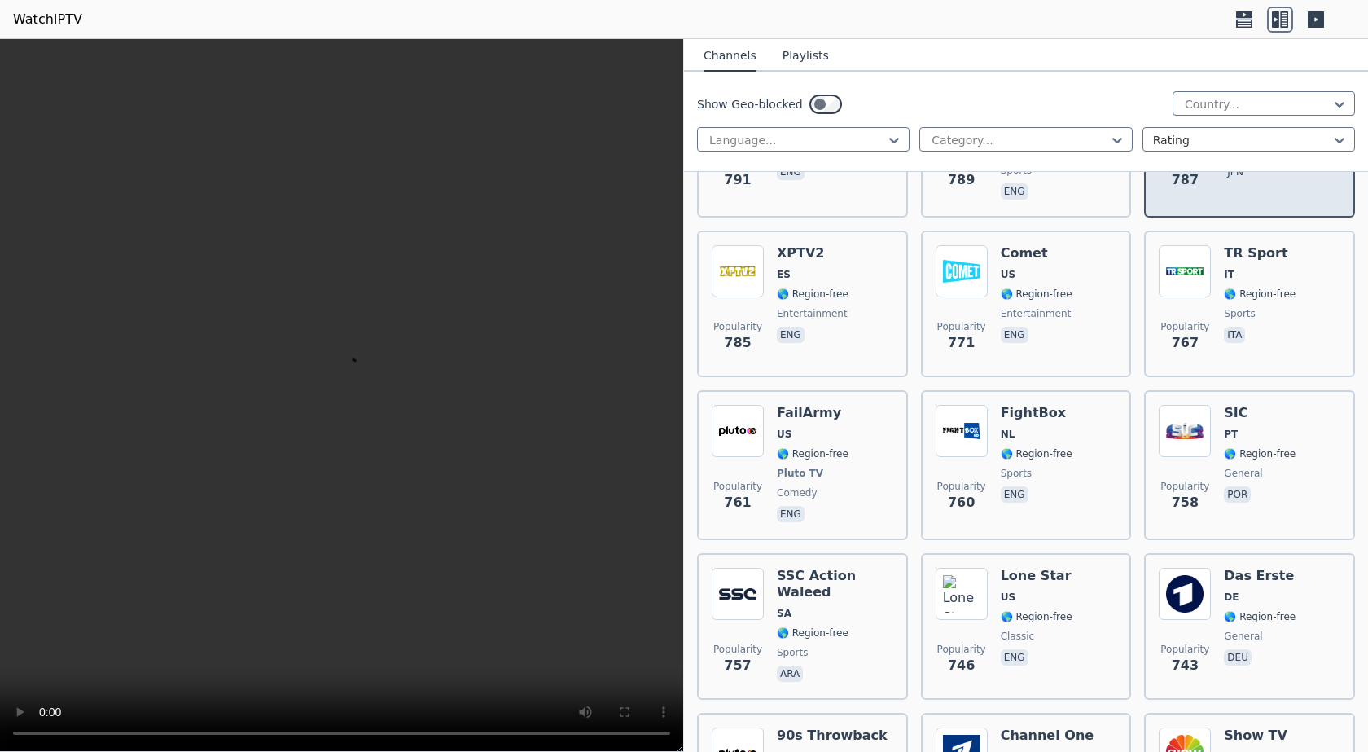
scroll to position [5293, 0]
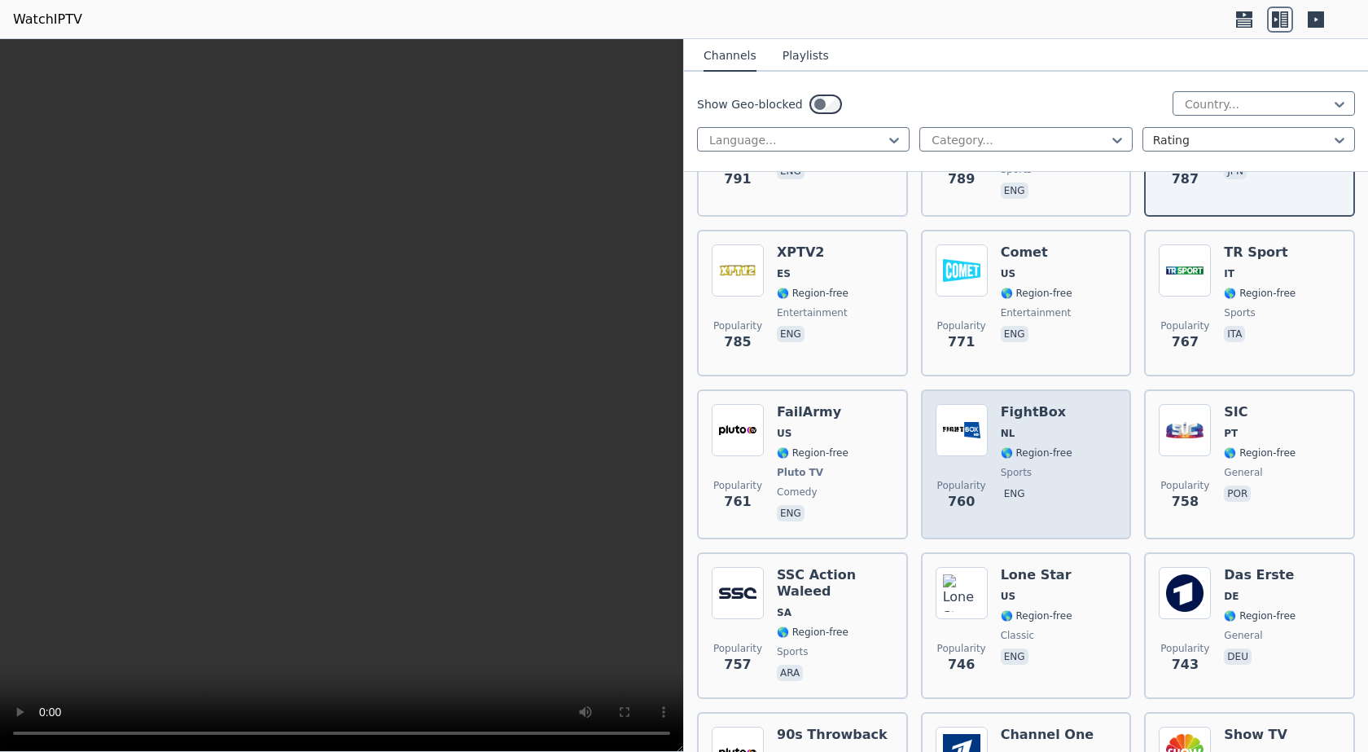
click at [1059, 427] on span "NL" at bounding box center [1037, 433] width 72 height 13
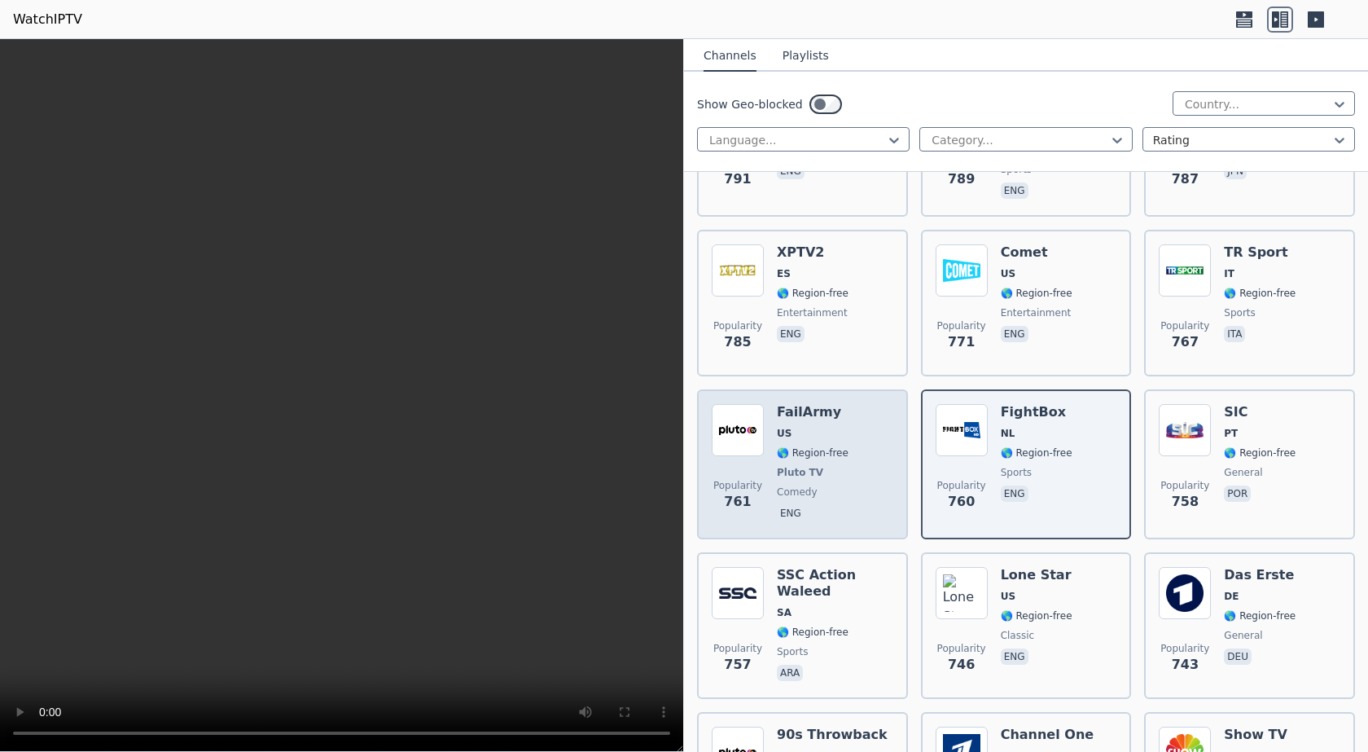
click at [832, 404] on h6 "FailArmy" at bounding box center [813, 412] width 72 height 16
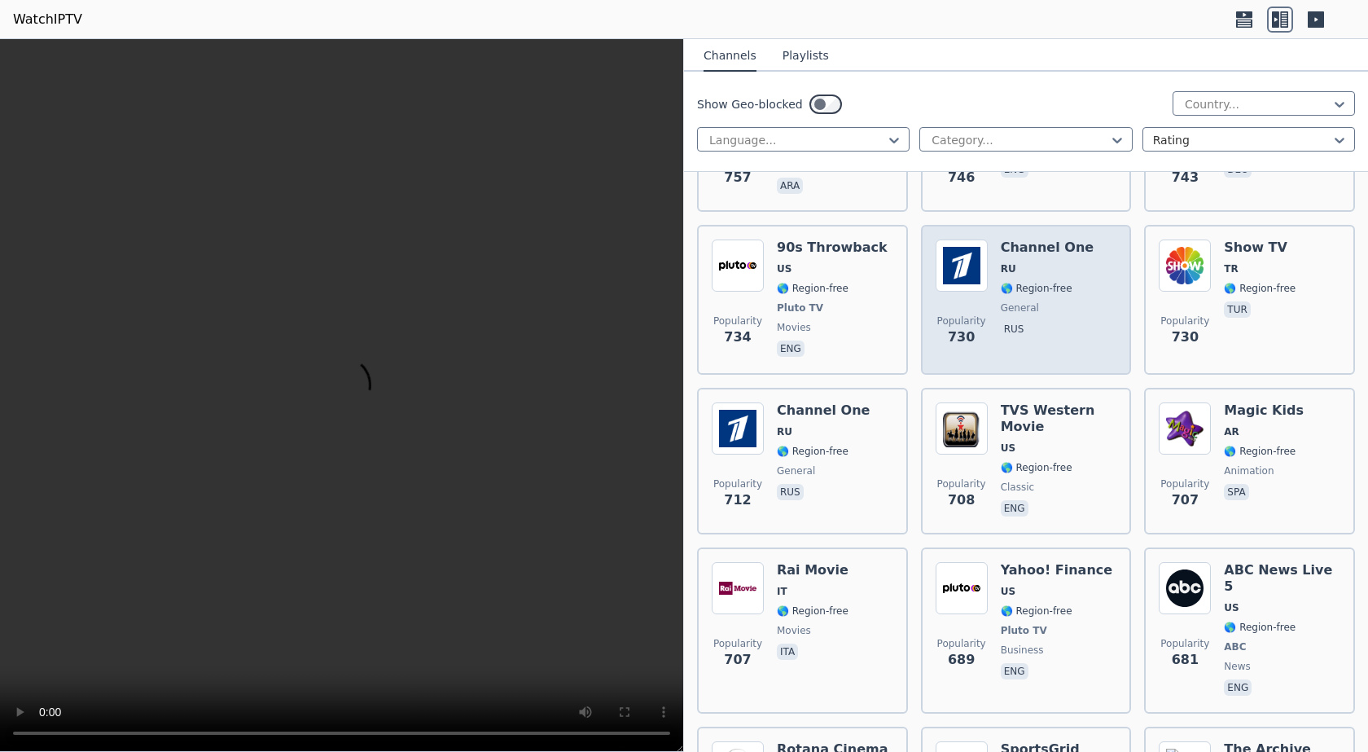
scroll to position [5781, 0]
click at [1028, 440] on span "US" at bounding box center [1059, 446] width 116 height 13
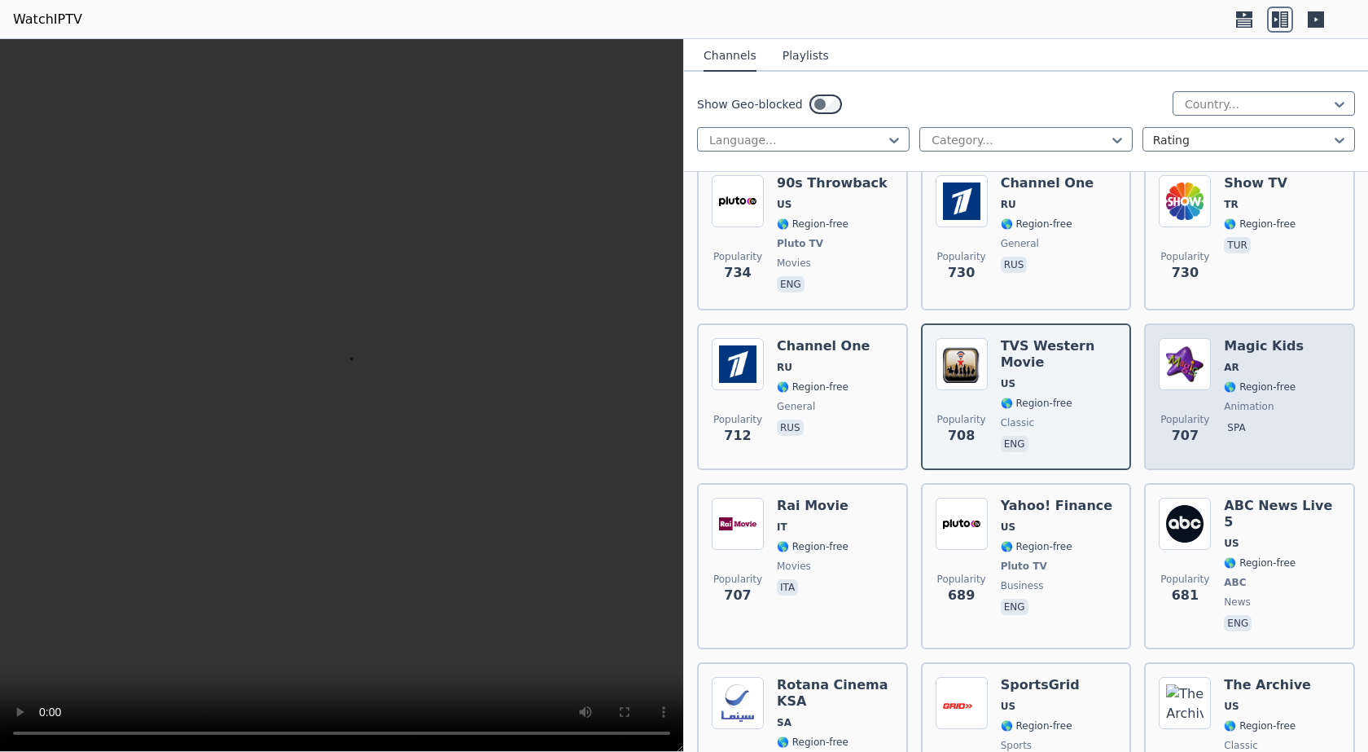
scroll to position [5862, 0]
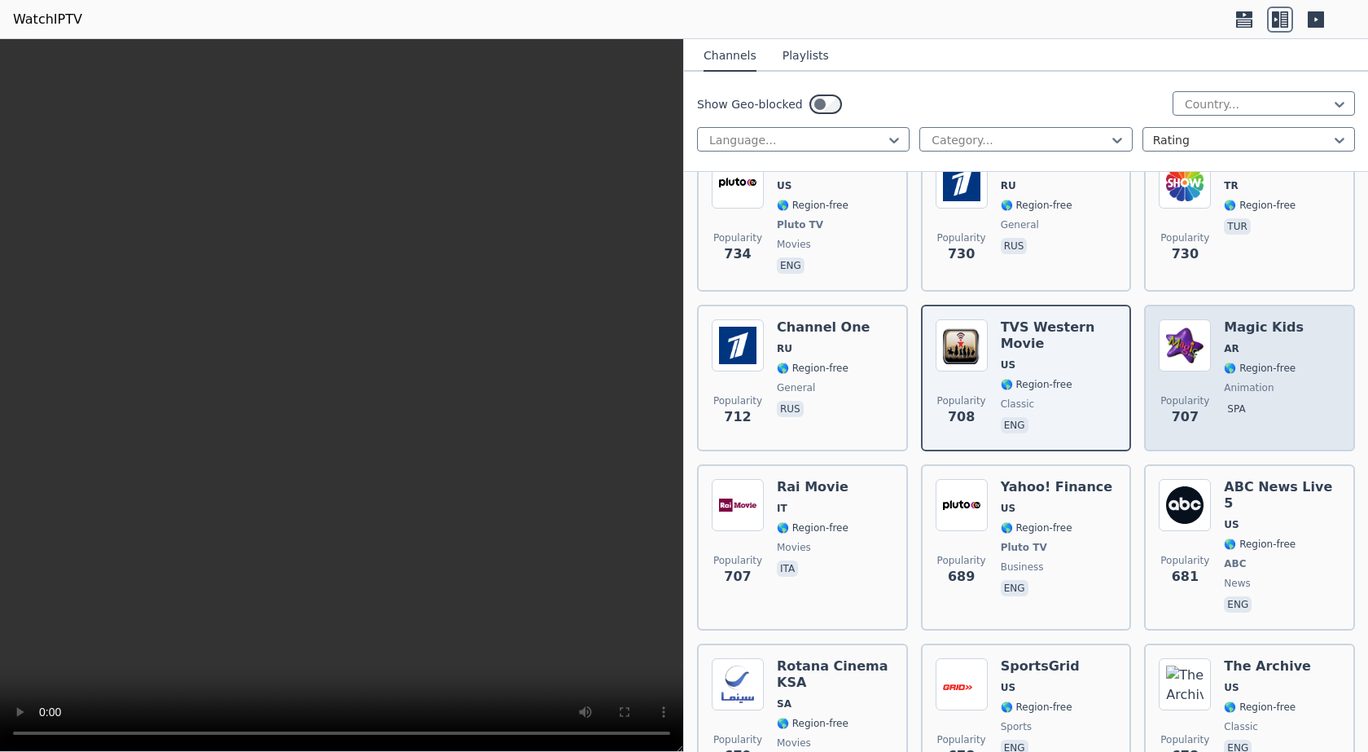
click at [1270, 350] on div "Magic Kids AR 🌎 Region-free animation spa" at bounding box center [1264, 377] width 80 height 117
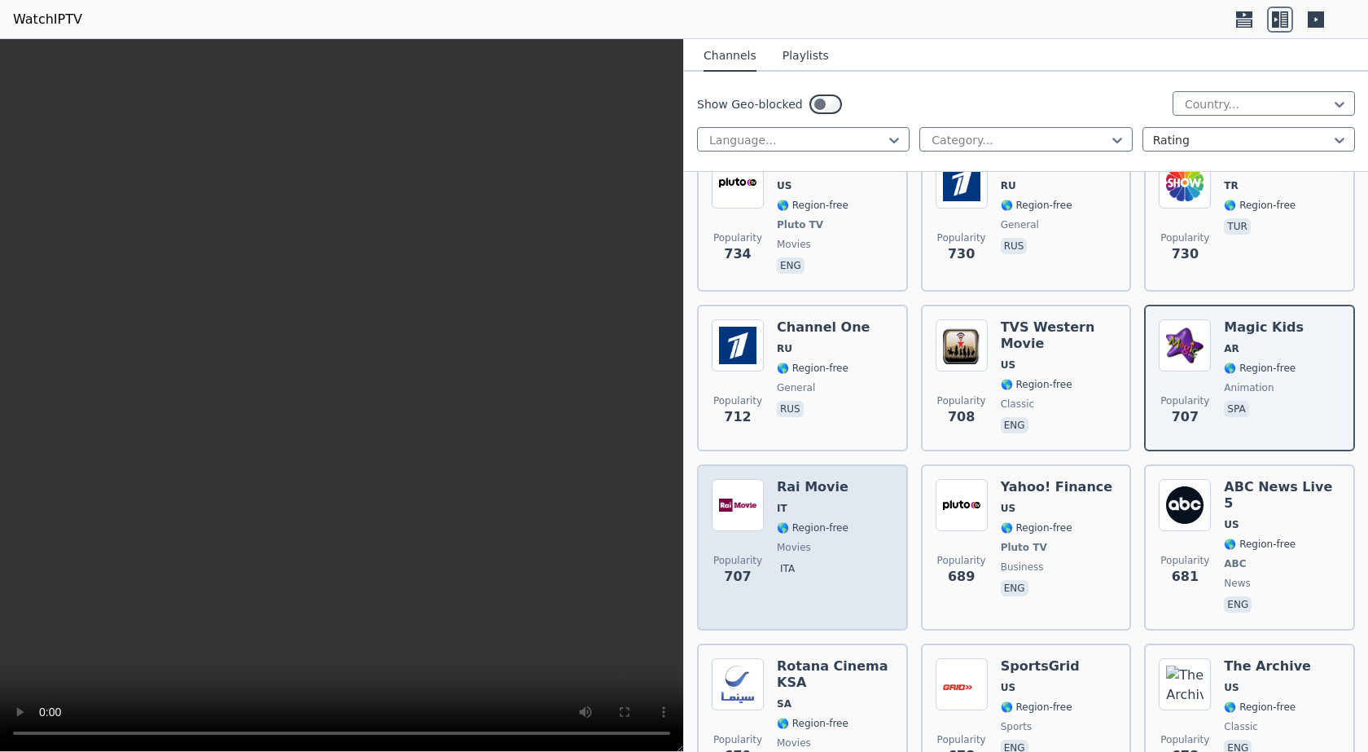
click at [861, 493] on div "Popularity 707 Rai Movie IT 🌎 Region-free movies ita" at bounding box center [803, 547] width 182 height 137
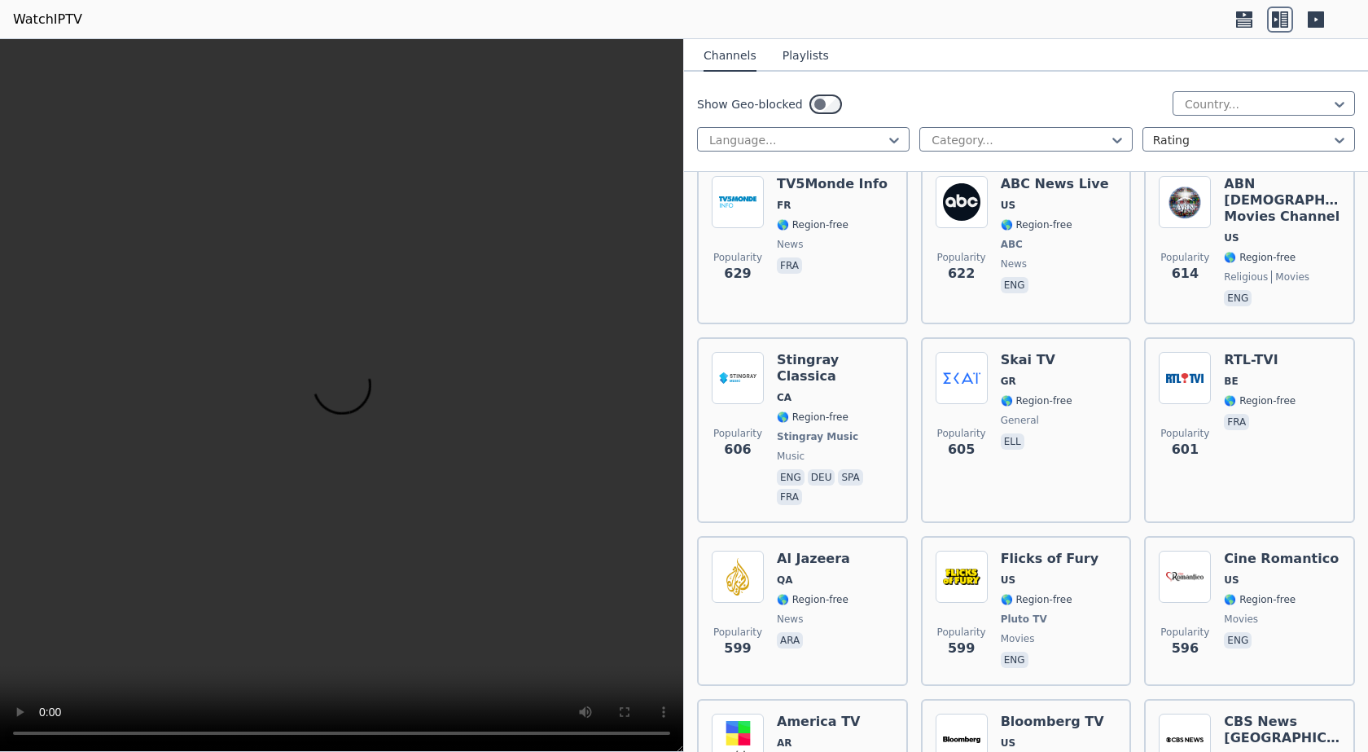
scroll to position [6677, 0]
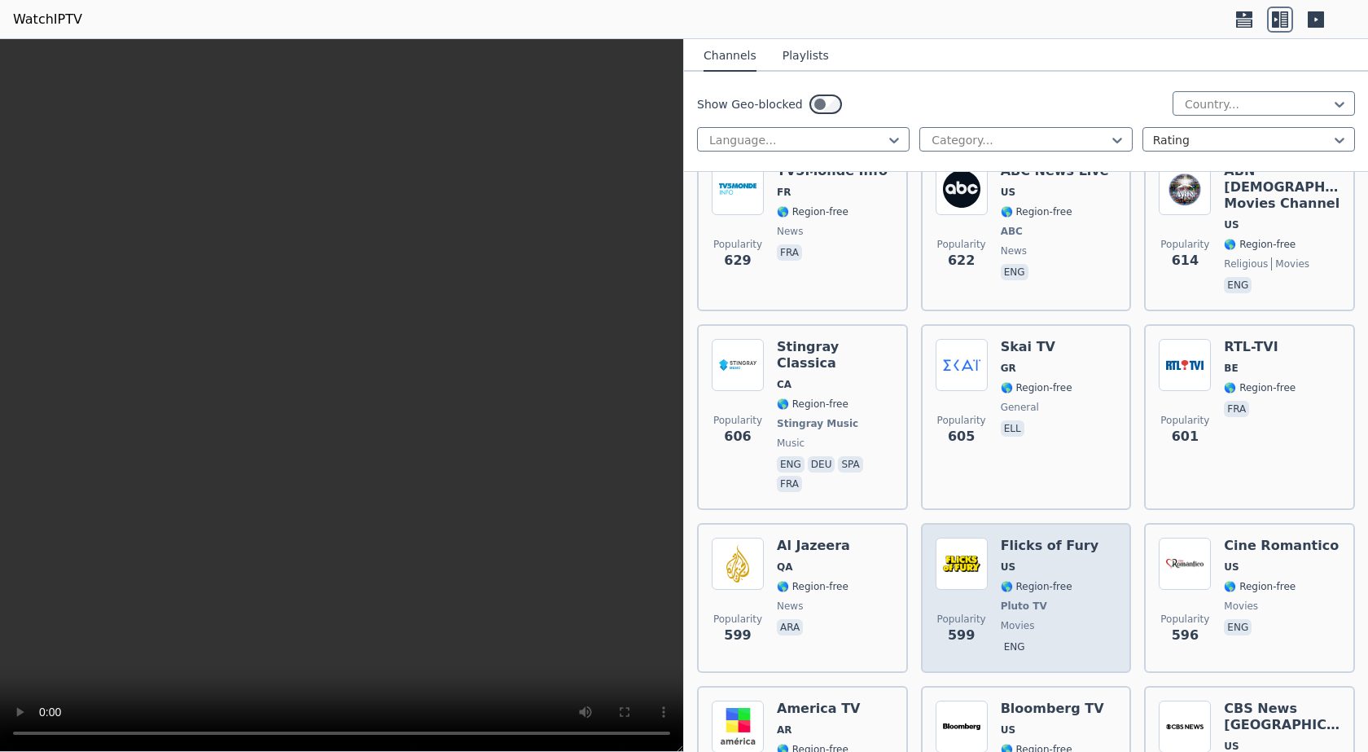
click at [1051, 560] on span "US" at bounding box center [1050, 566] width 98 height 13
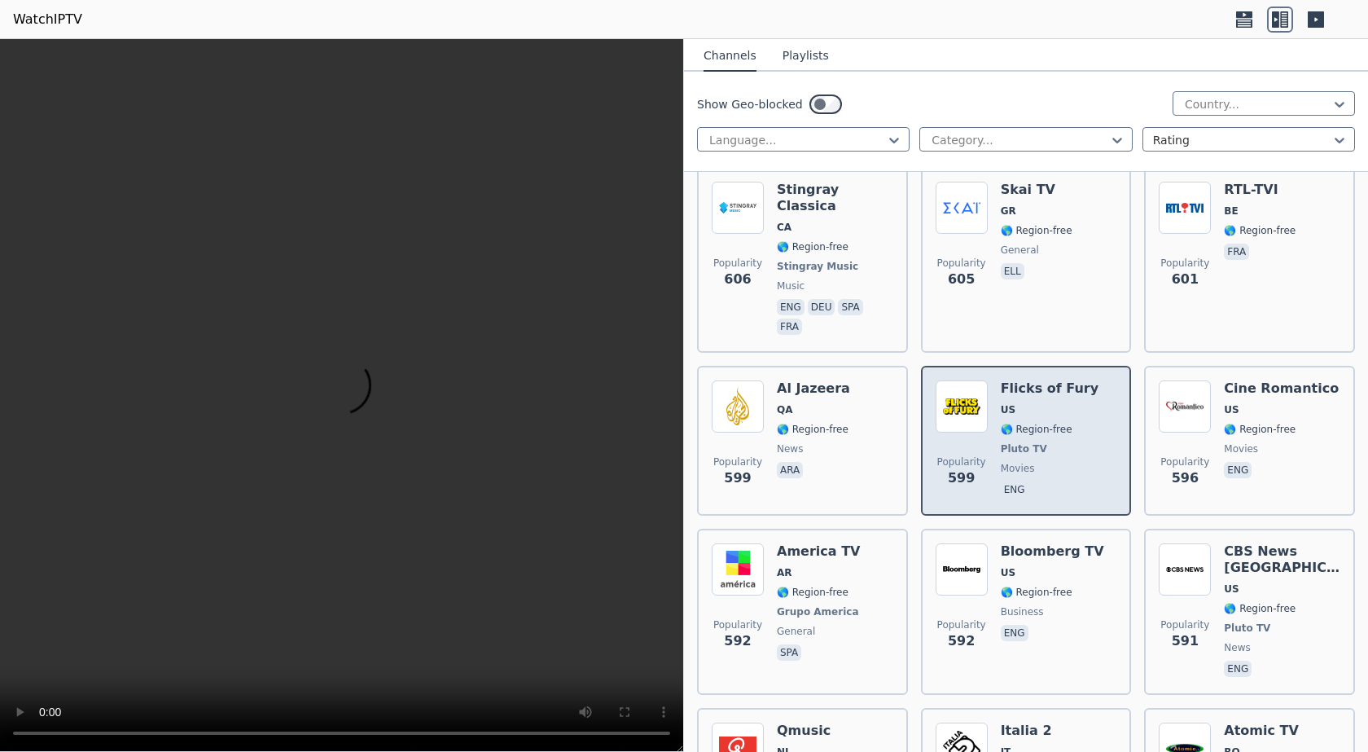
scroll to position [6840, 0]
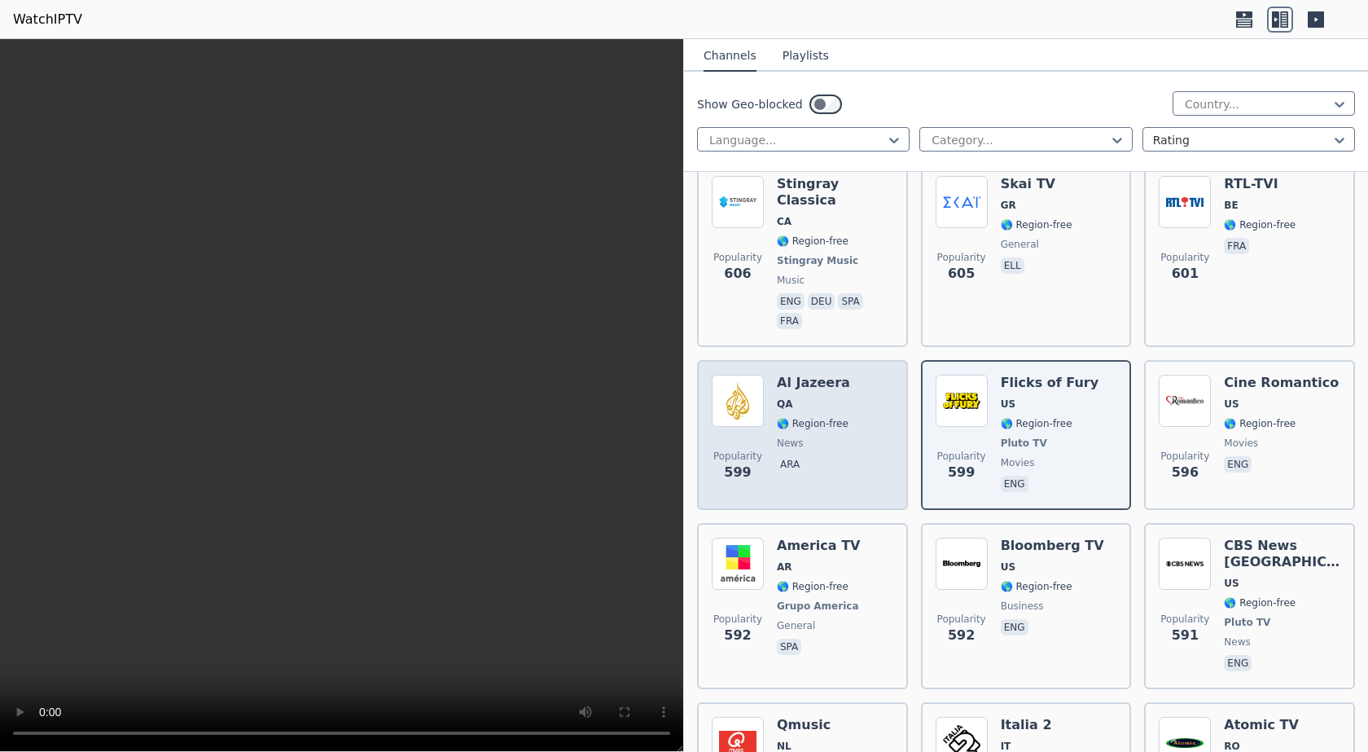
click at [818, 375] on div "Al Jazeera QA 🌎 Region-free news ara" at bounding box center [813, 435] width 73 height 121
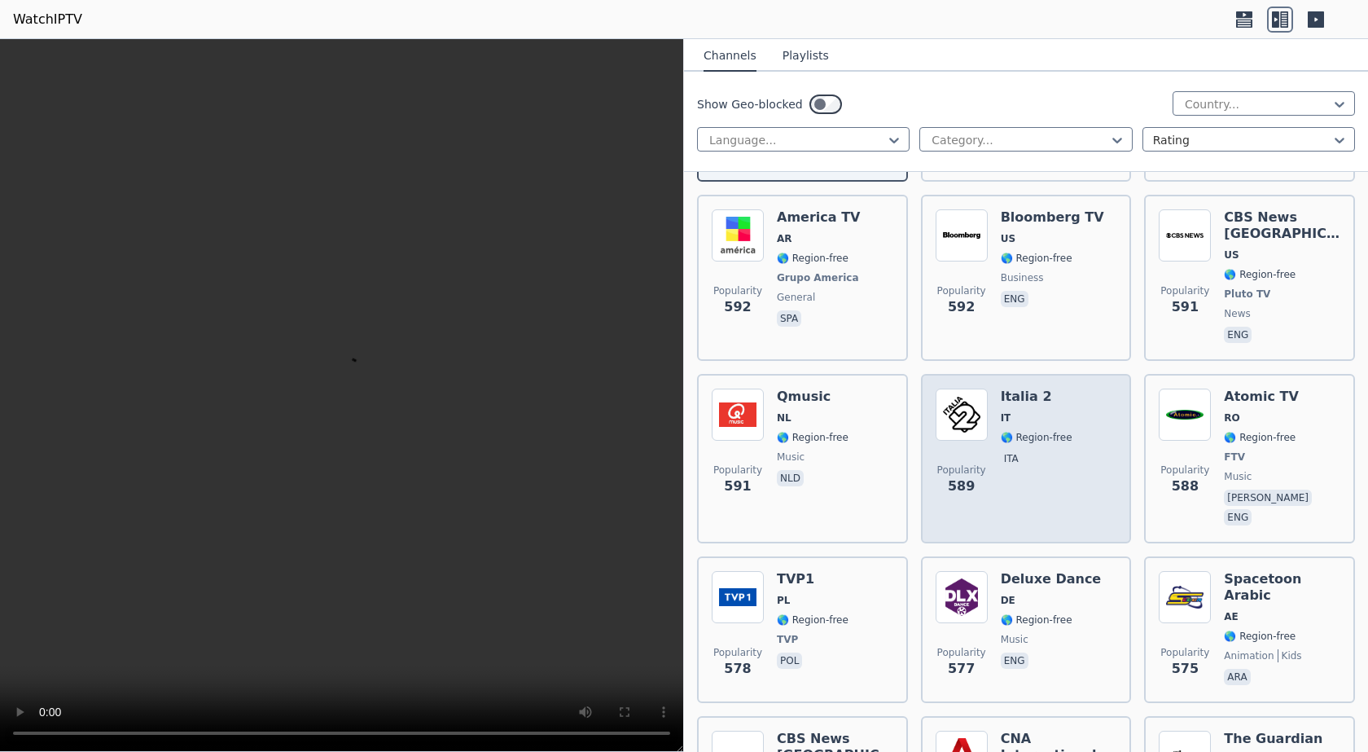
scroll to position [7247, 0]
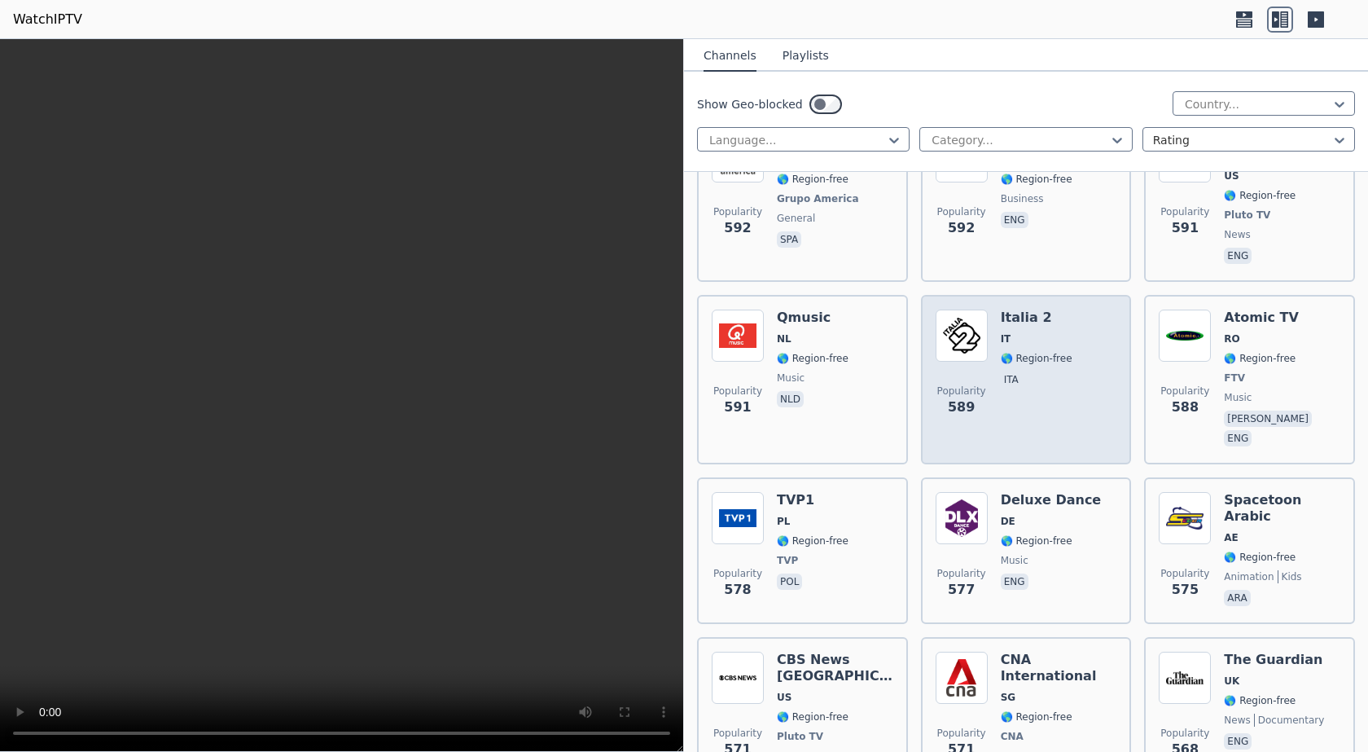
click at [1081, 492] on div "Popularity 577 Deluxe Dance DE 🌎 Region-free music eng" at bounding box center [1027, 550] width 182 height 117
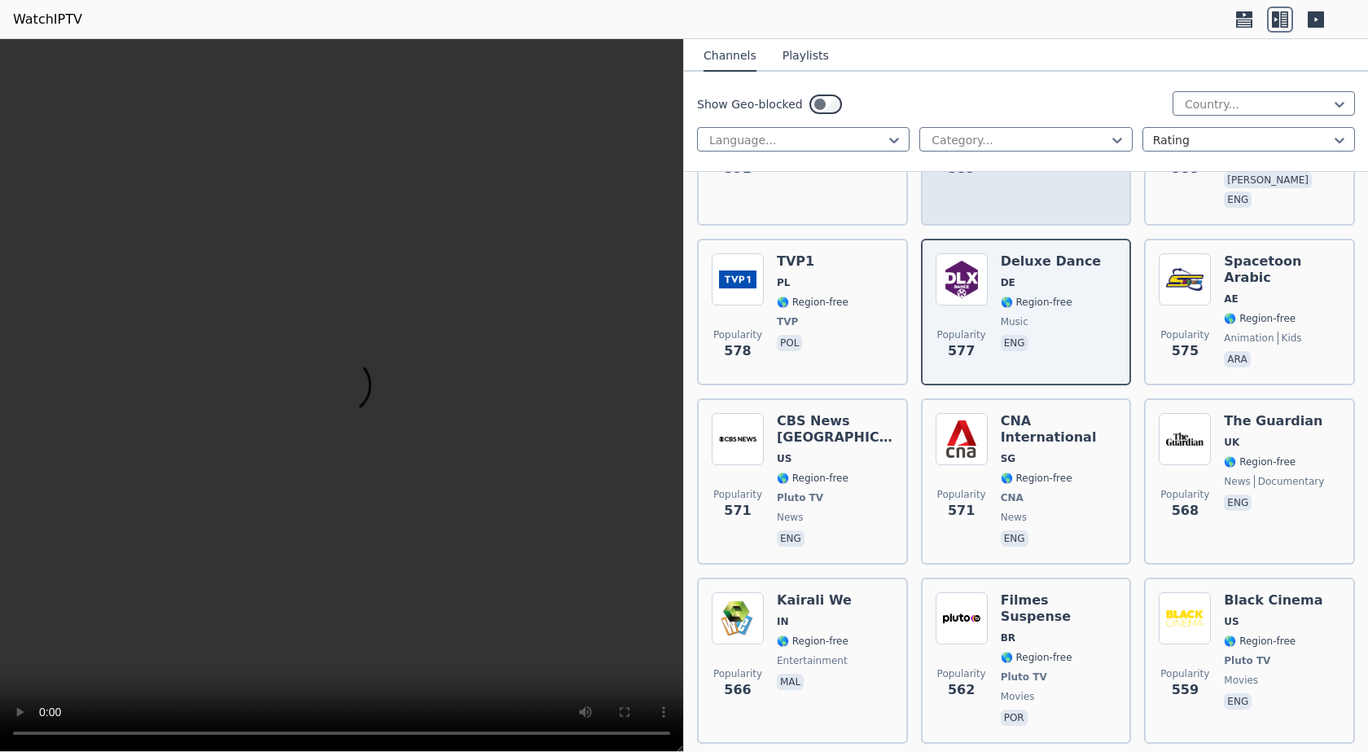
scroll to position [7491, 0]
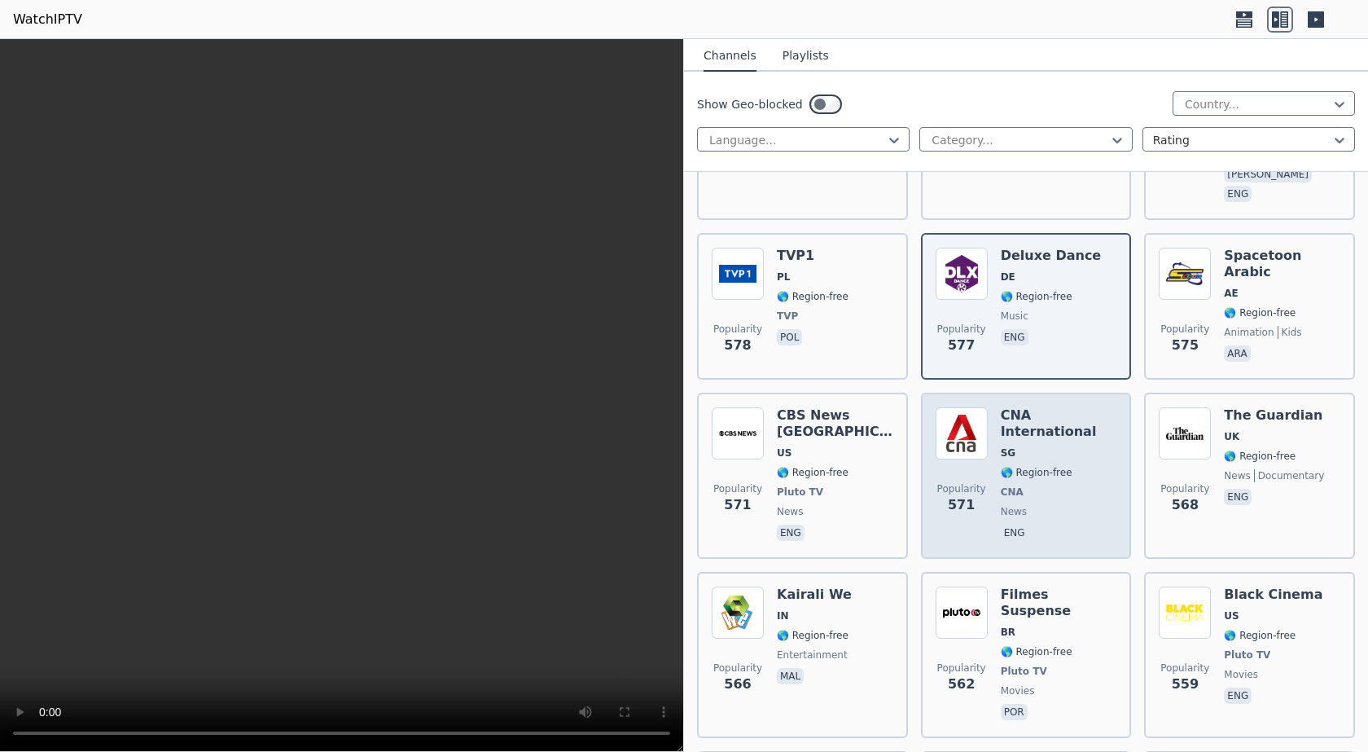
click at [1078, 446] on span "SG" at bounding box center [1059, 452] width 116 height 13
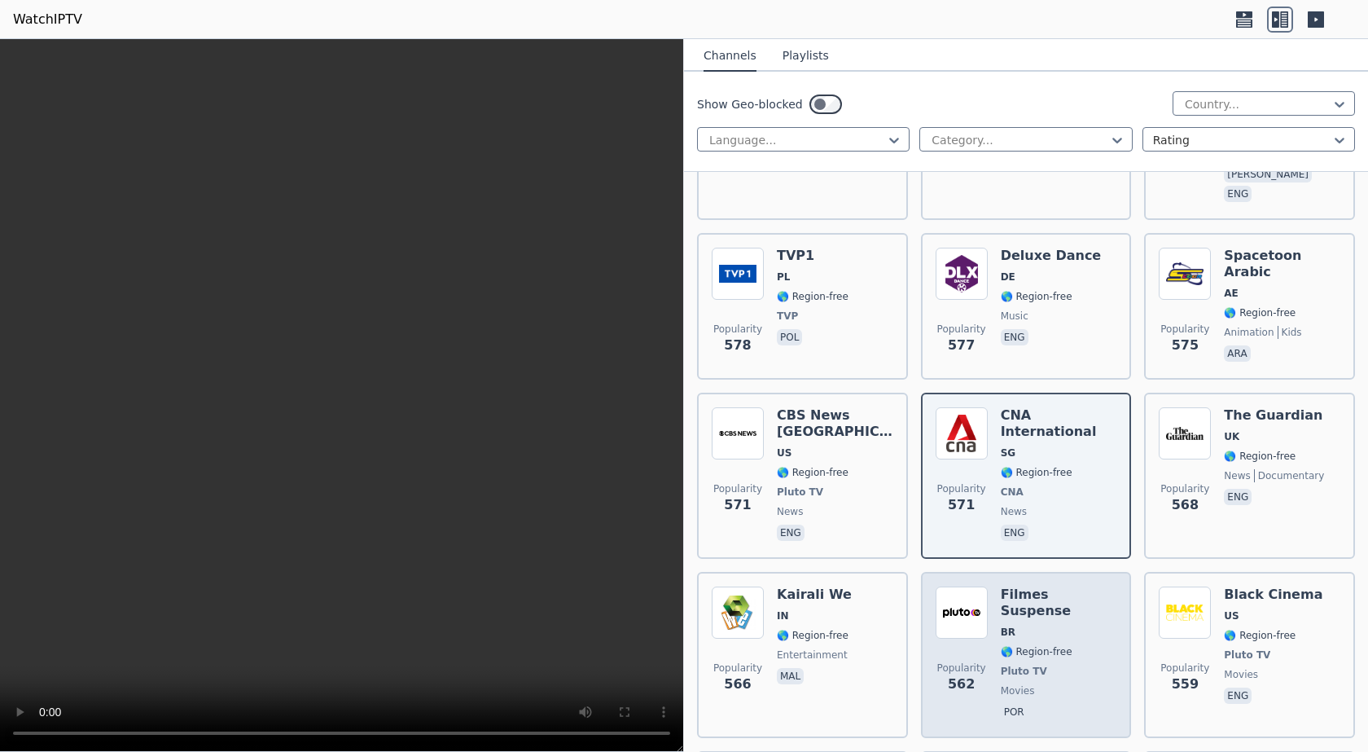
click at [1091, 625] on span "BR" at bounding box center [1059, 631] width 116 height 13
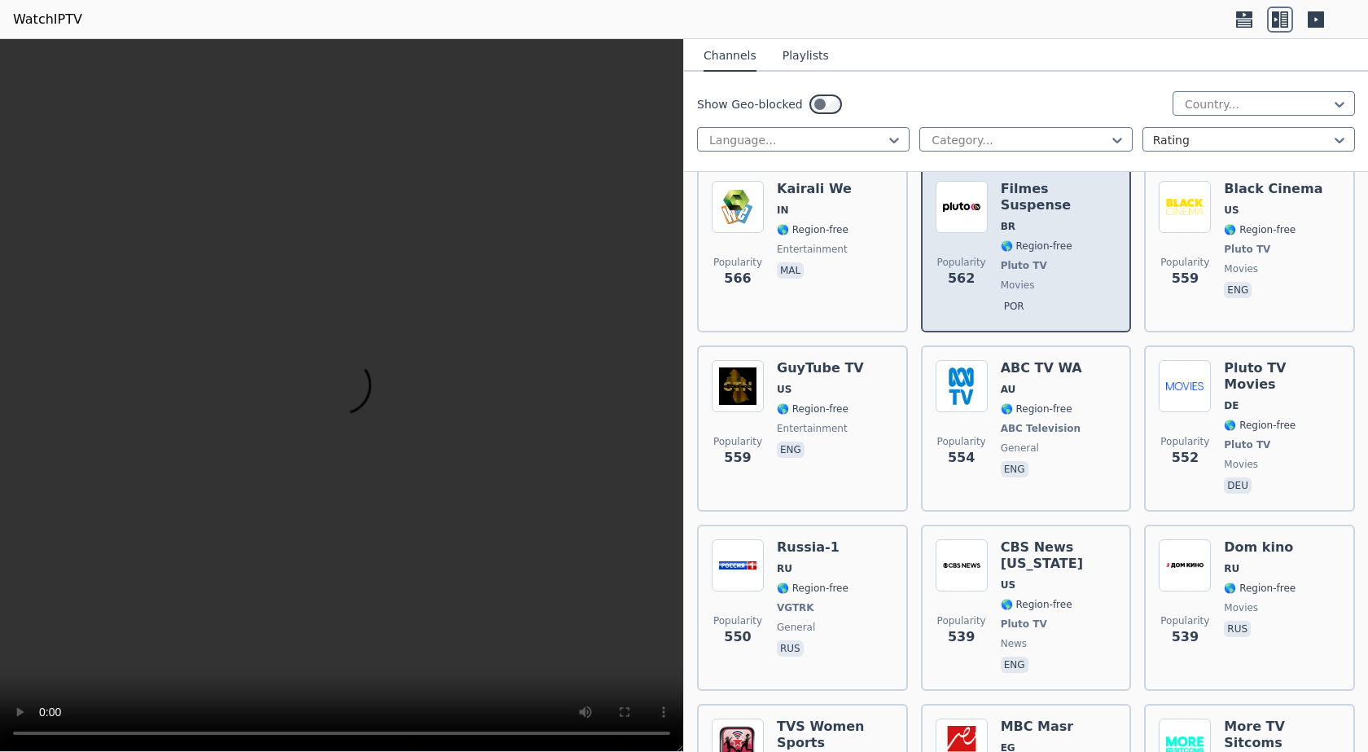
scroll to position [7898, 0]
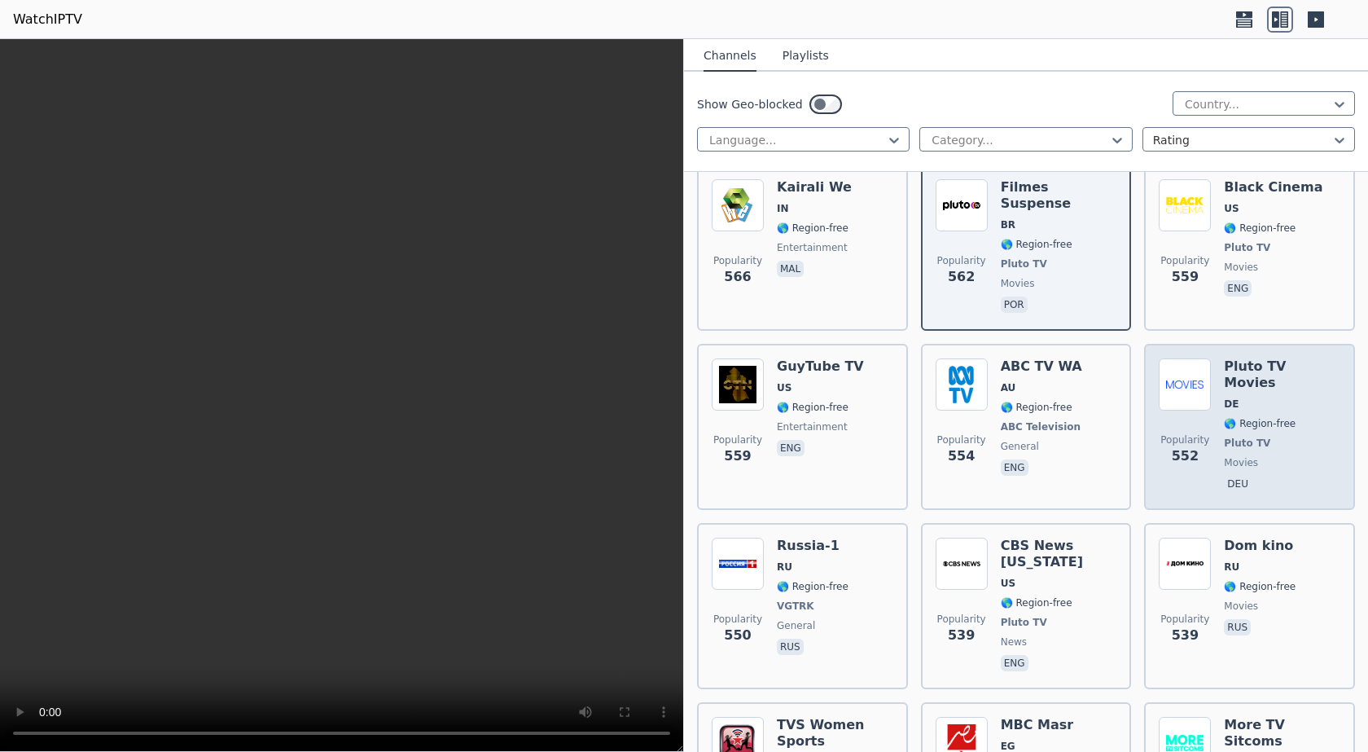
click at [1278, 397] on span "DE" at bounding box center [1282, 403] width 116 height 13
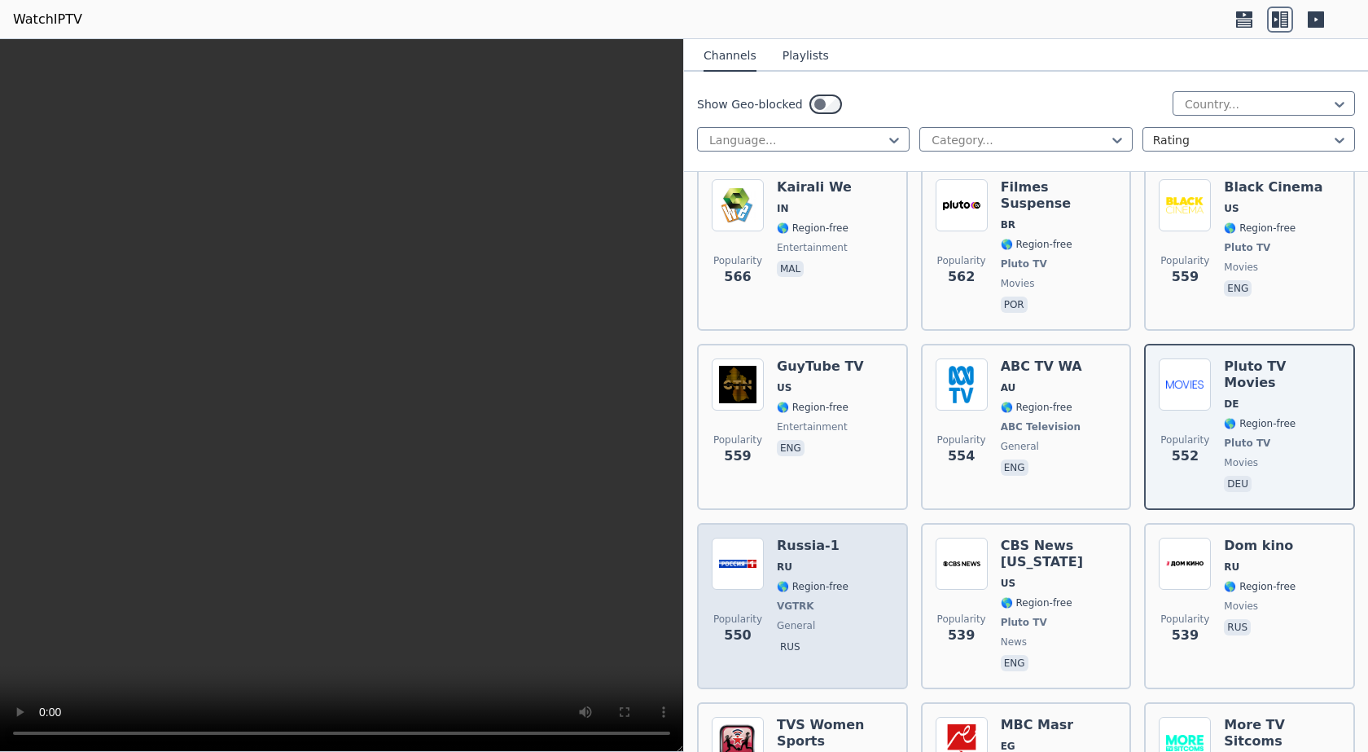
click at [832, 560] on span "RU" at bounding box center [813, 566] width 72 height 13
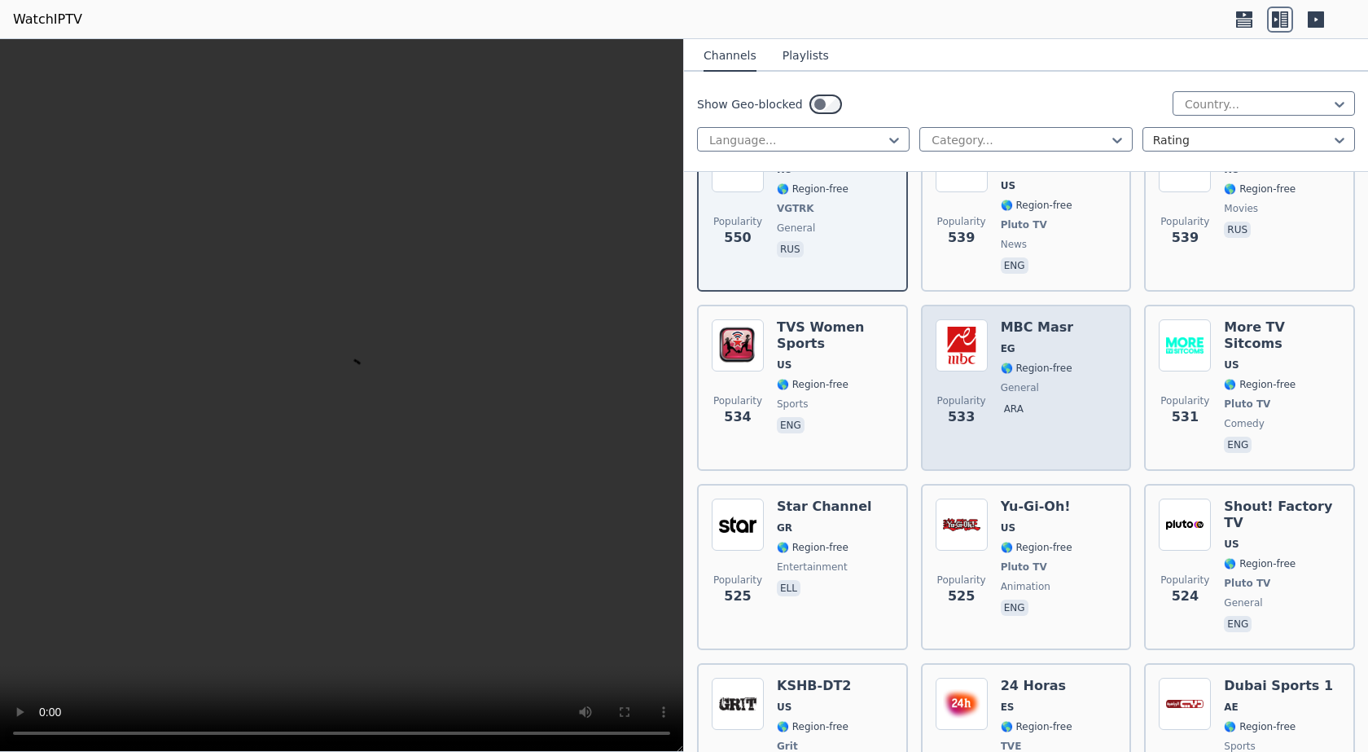
scroll to position [8305, 0]
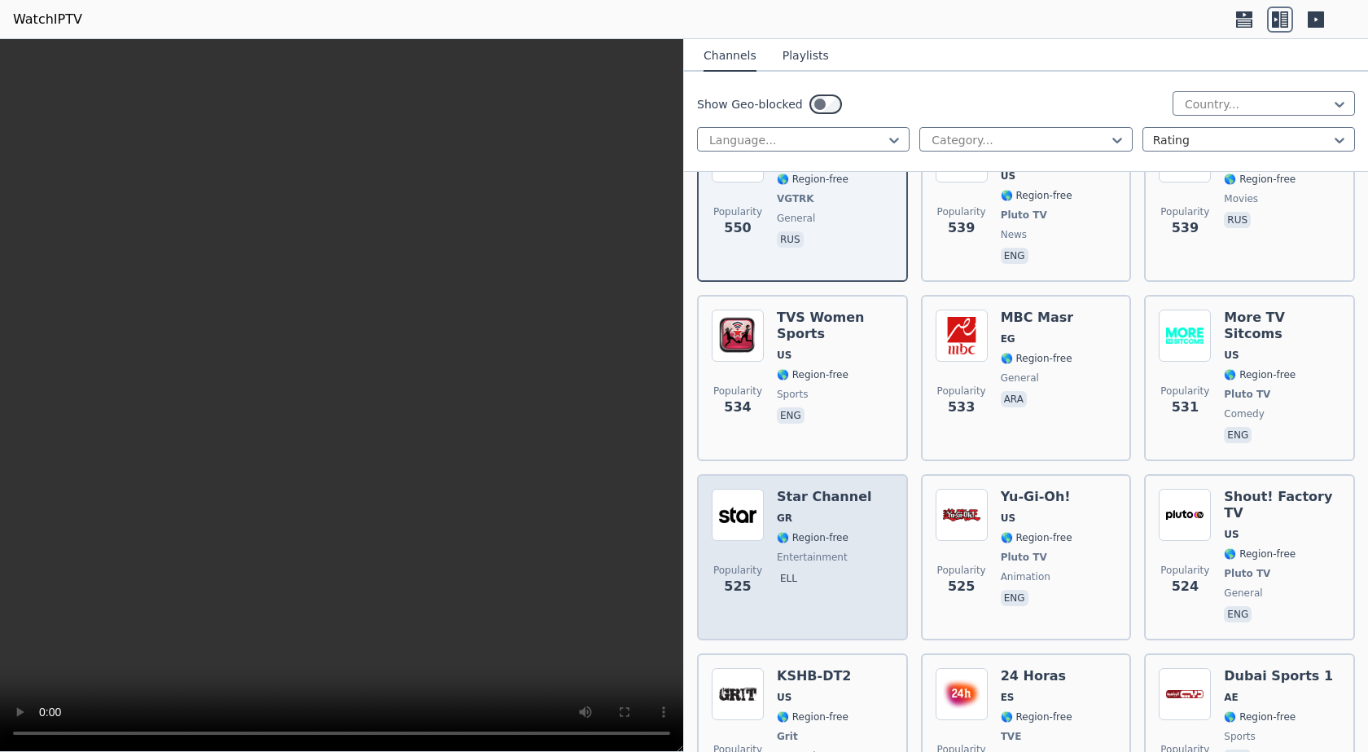
click at [843, 511] on span "GR" at bounding box center [824, 517] width 94 height 13
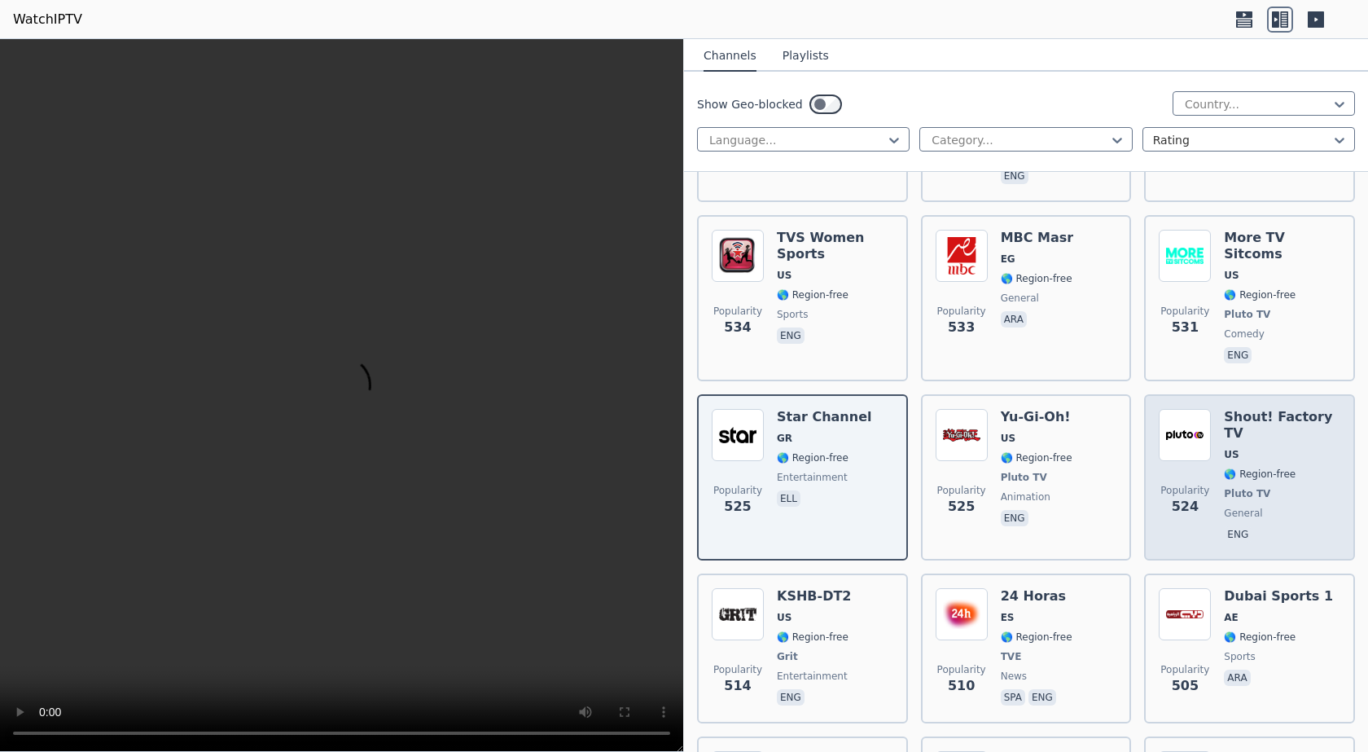
scroll to position [8468, 0]
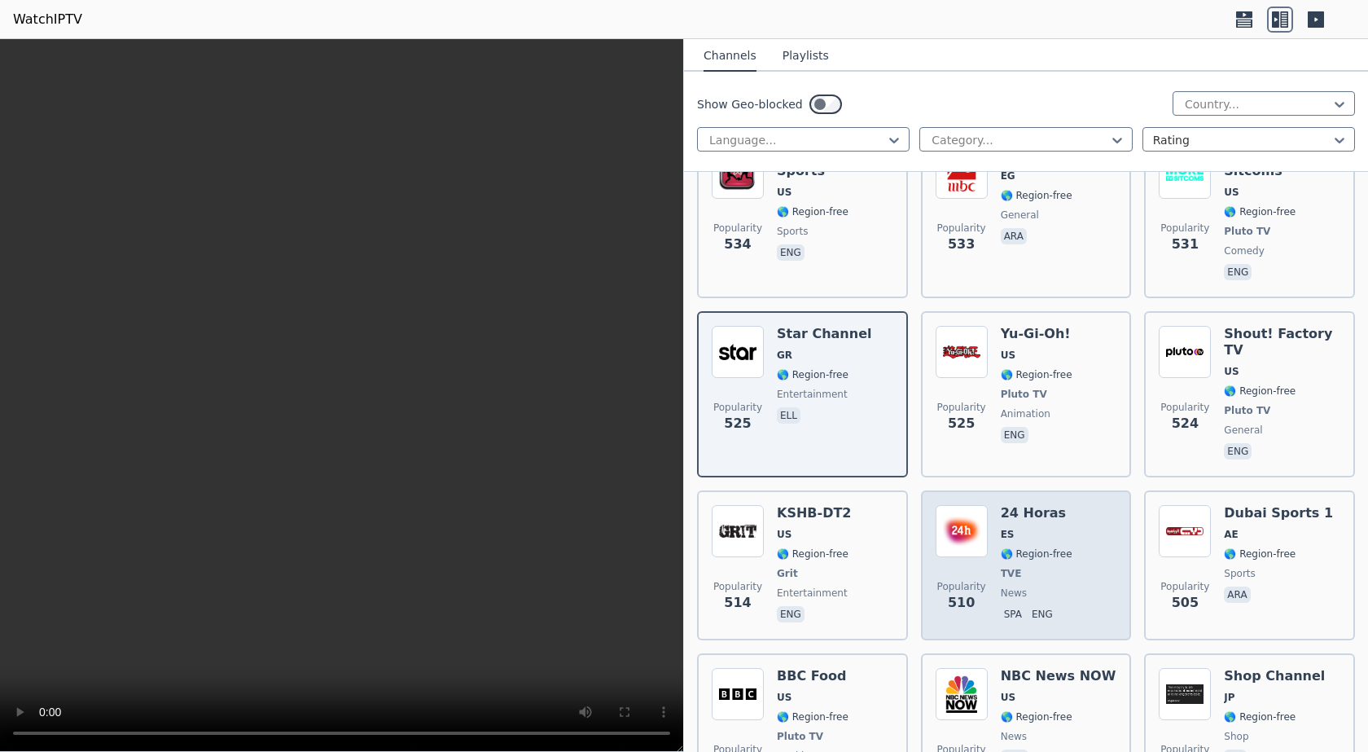
click at [1026, 505] on div "24 Horas ES 🌎 Region-free TVE news spa eng" at bounding box center [1037, 565] width 72 height 121
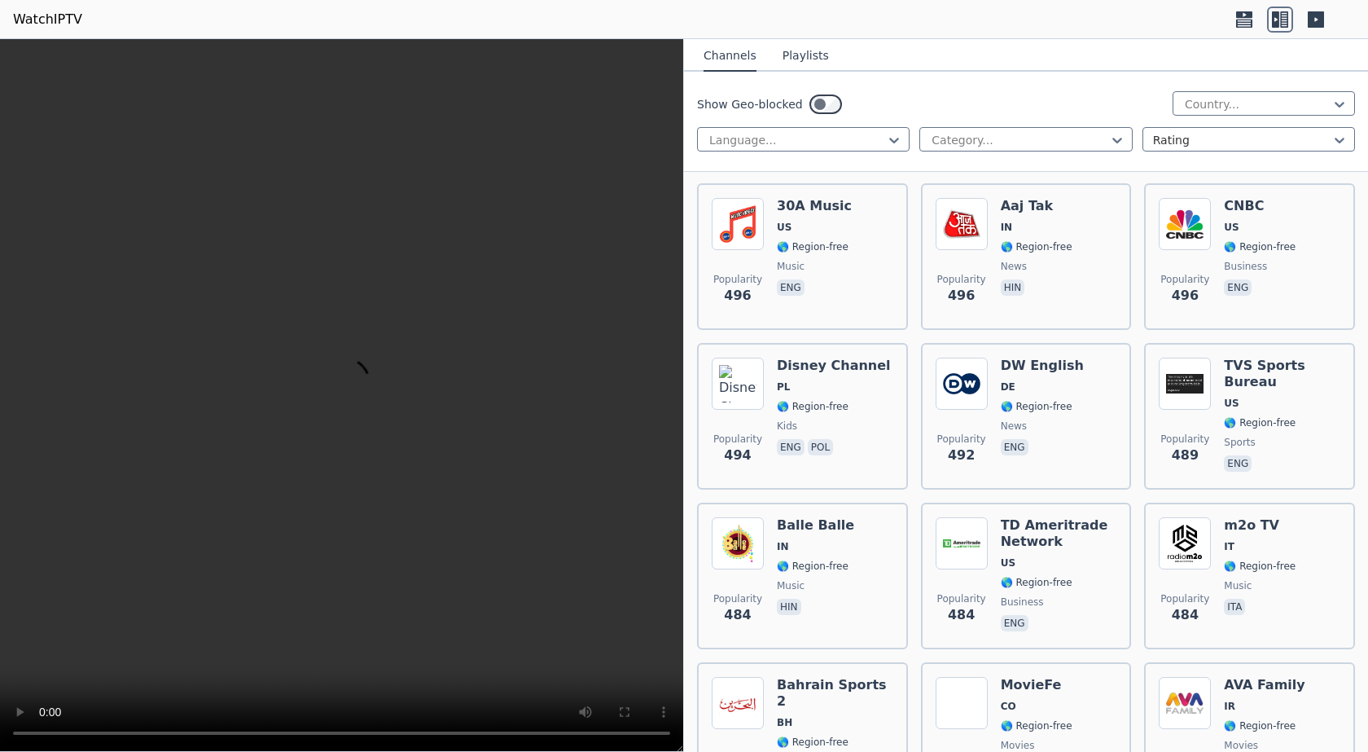
scroll to position [9119, 0]
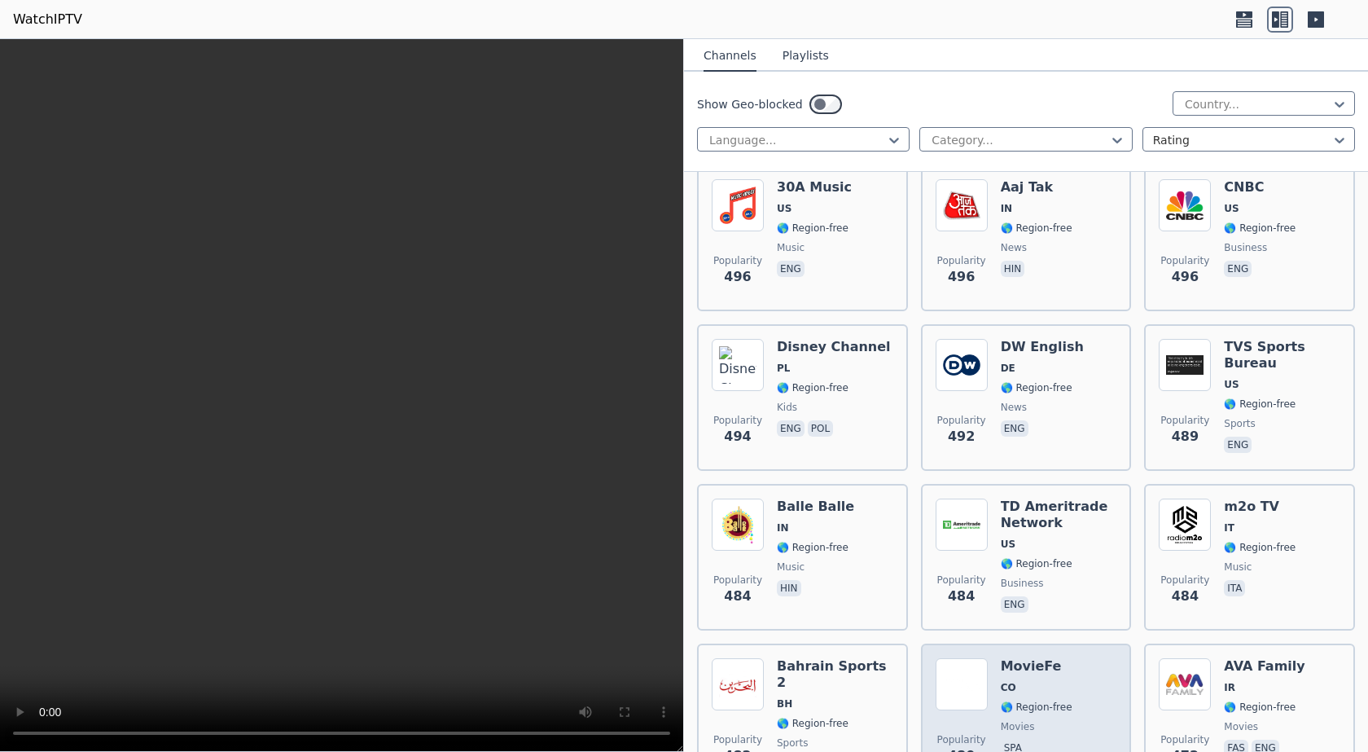
click at [1078, 658] on div "Popularity 480 MovieFe CO 🌎 Region-free movies spa" at bounding box center [1027, 716] width 182 height 117
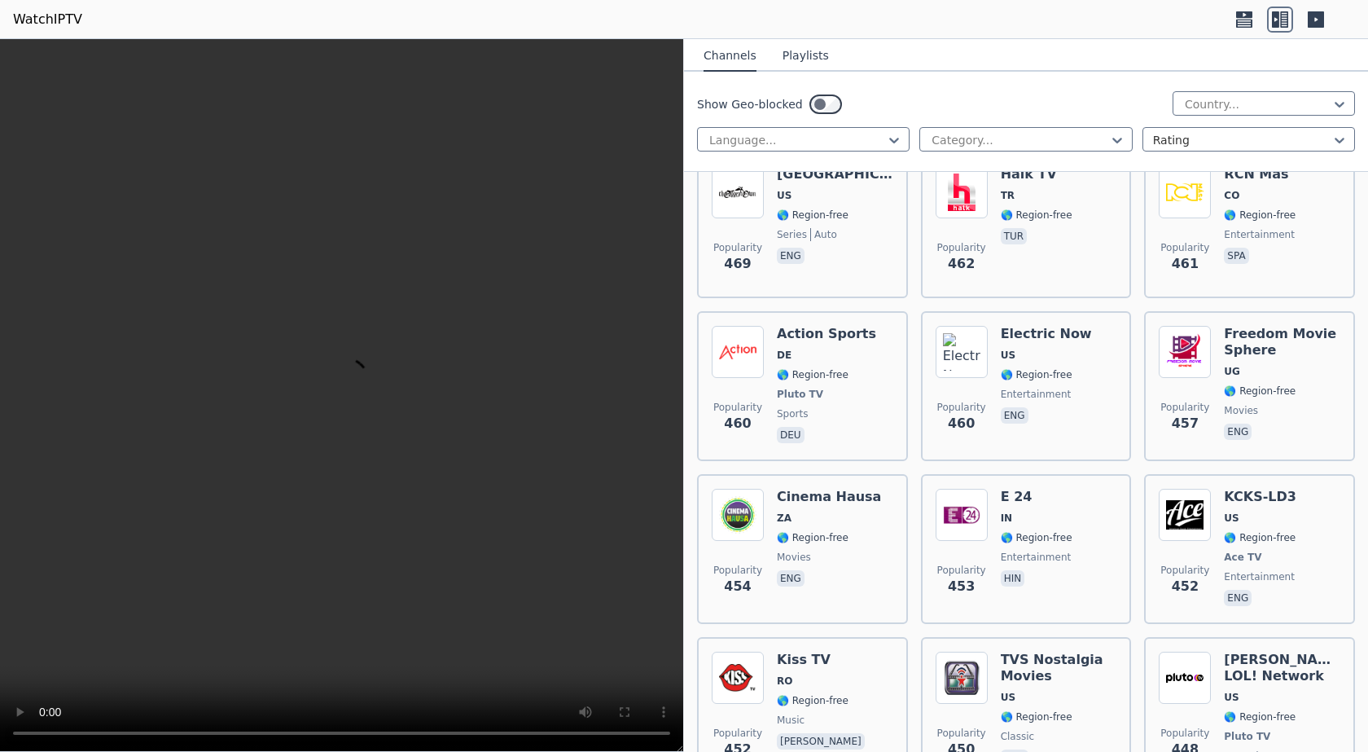
scroll to position [9608, 0]
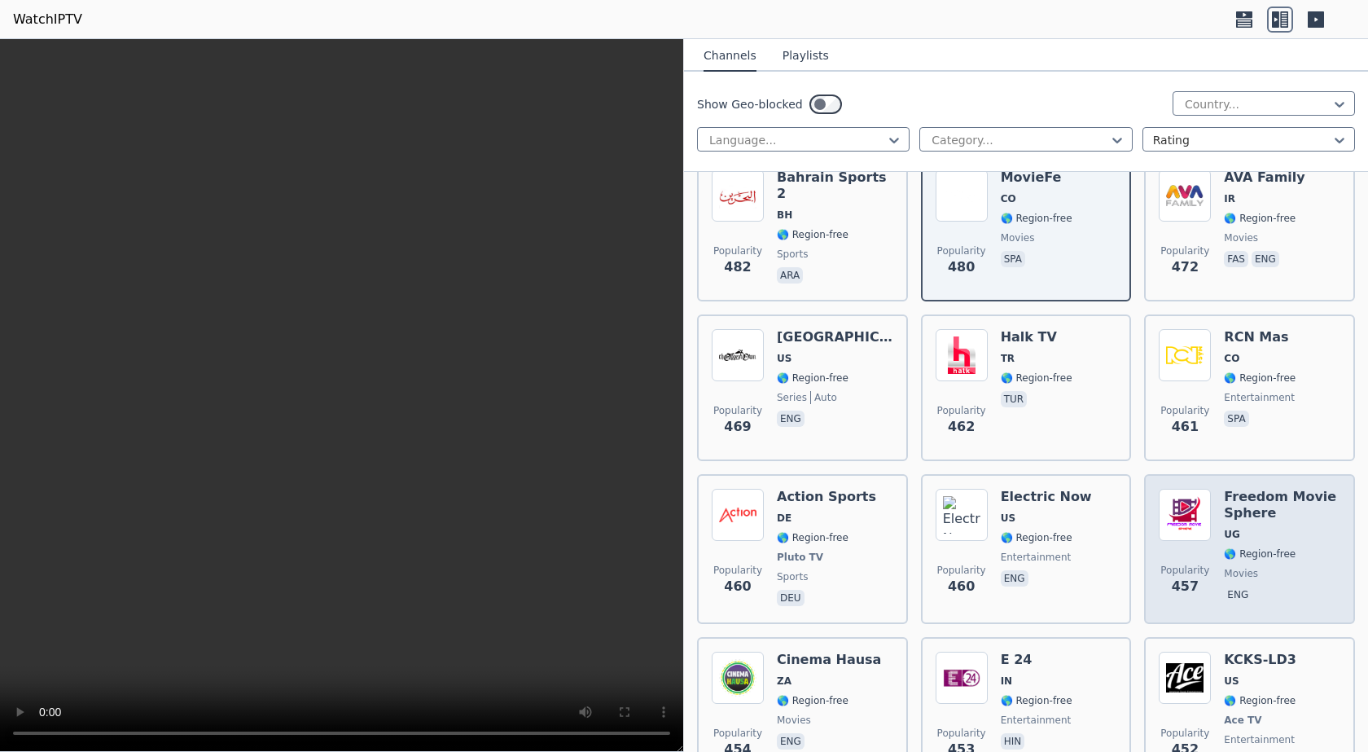
click at [1265, 489] on h6 "Freedom Movie Sphere" at bounding box center [1282, 505] width 116 height 33
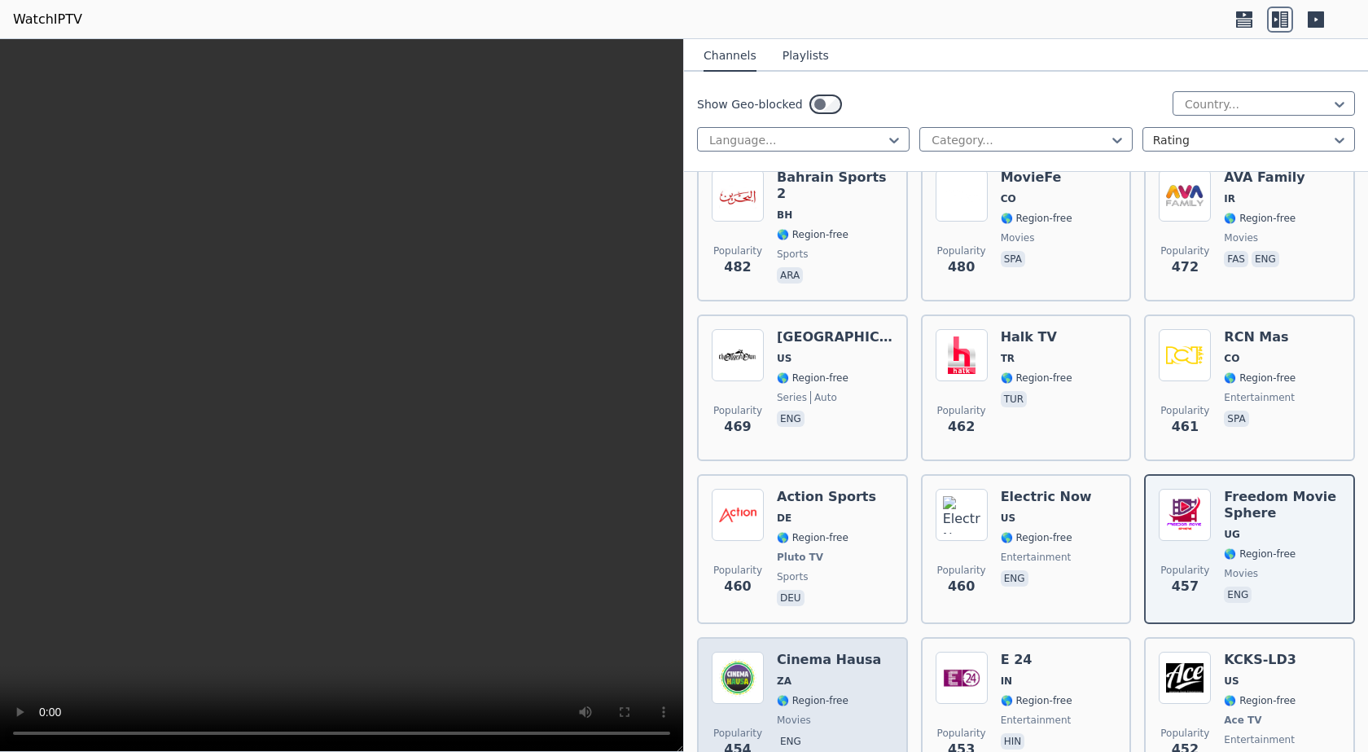
click at [839, 651] on div "Cinema Hausa ZA 🌎 Region-free movies eng" at bounding box center [829, 711] width 104 height 121
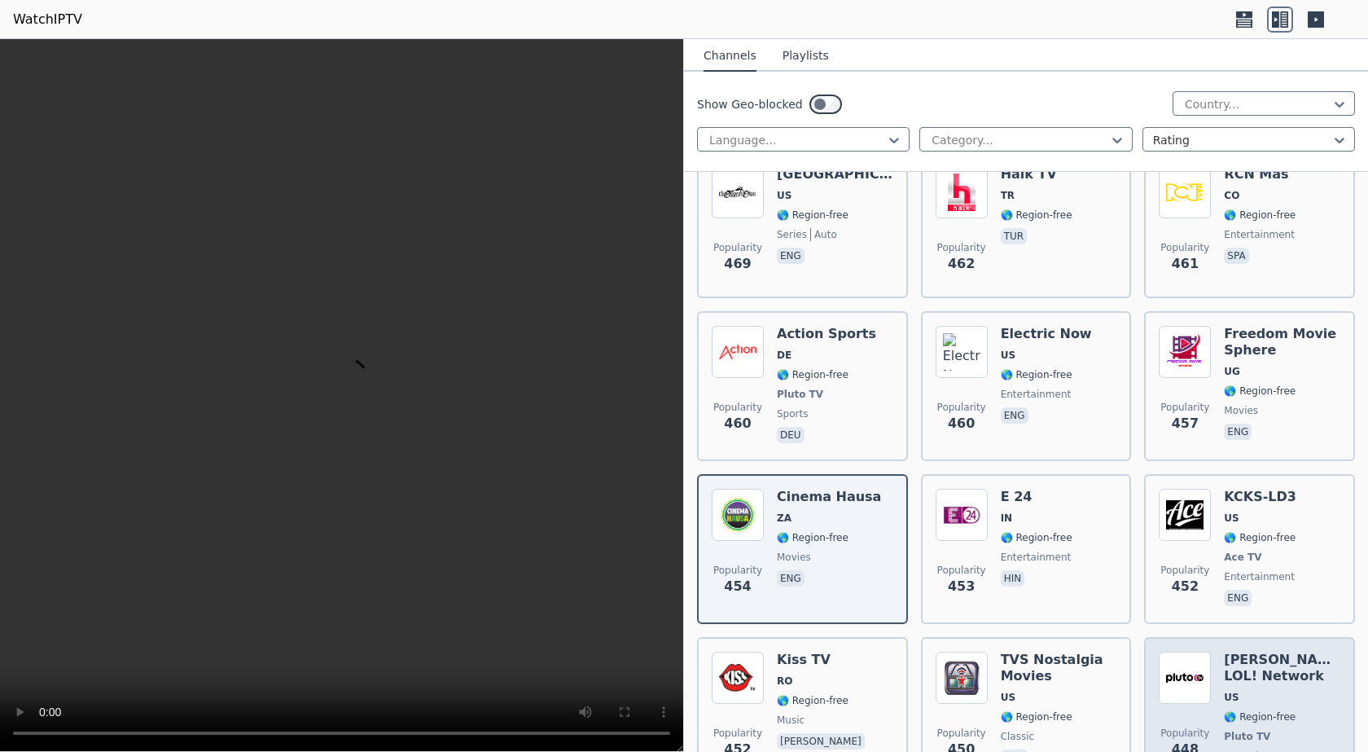
scroll to position [9852, 0]
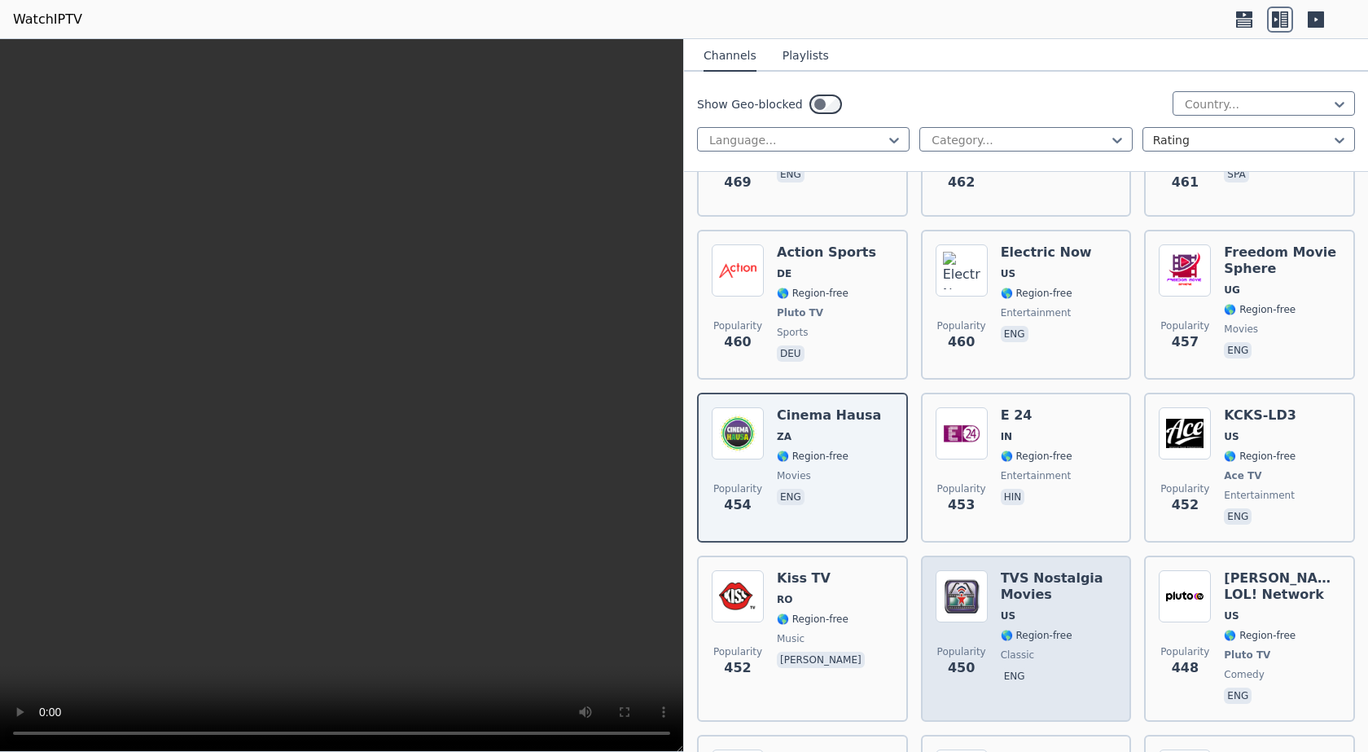
click at [1065, 570] on div "TVS Nostalgia Movies US 🌎 Region-free classic eng" at bounding box center [1059, 638] width 116 height 137
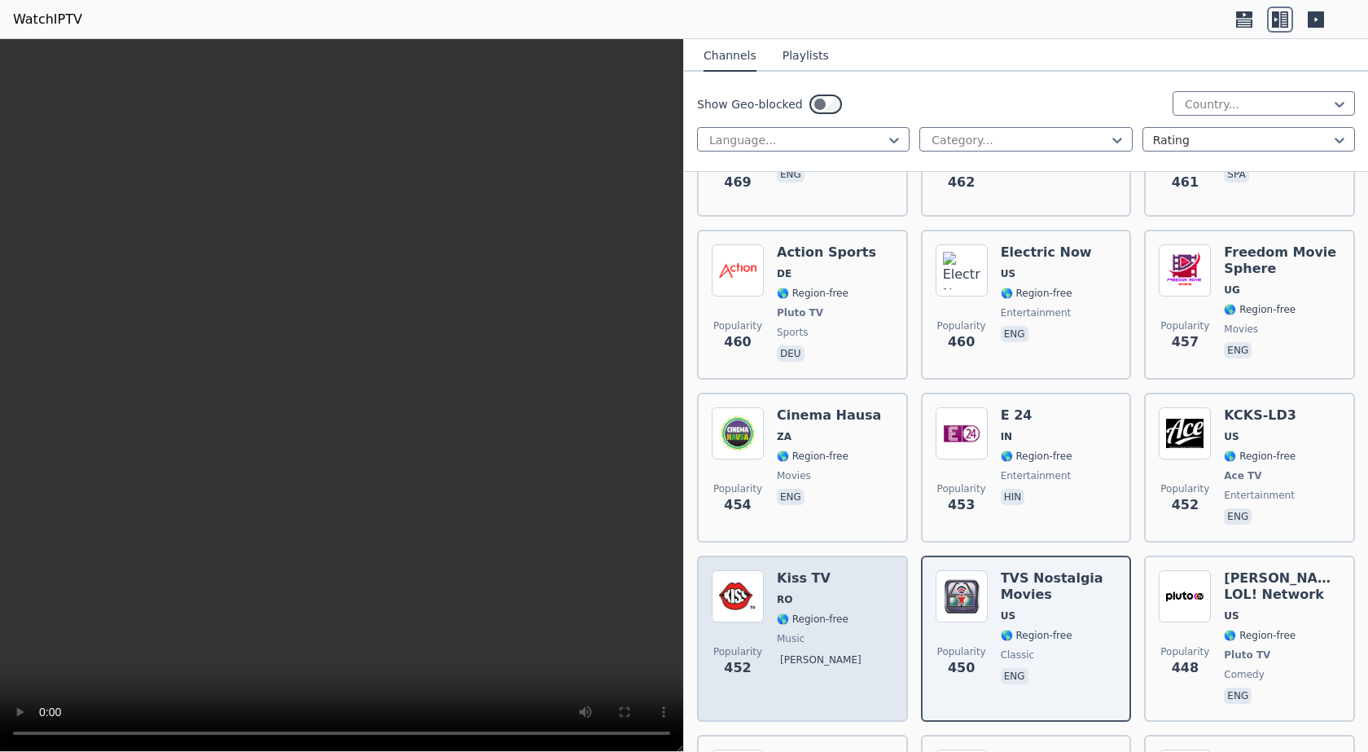
click at [841, 570] on div "Popularity 452 Kiss TV RO 🌎 Region-free music [PERSON_NAME]" at bounding box center [803, 638] width 182 height 137
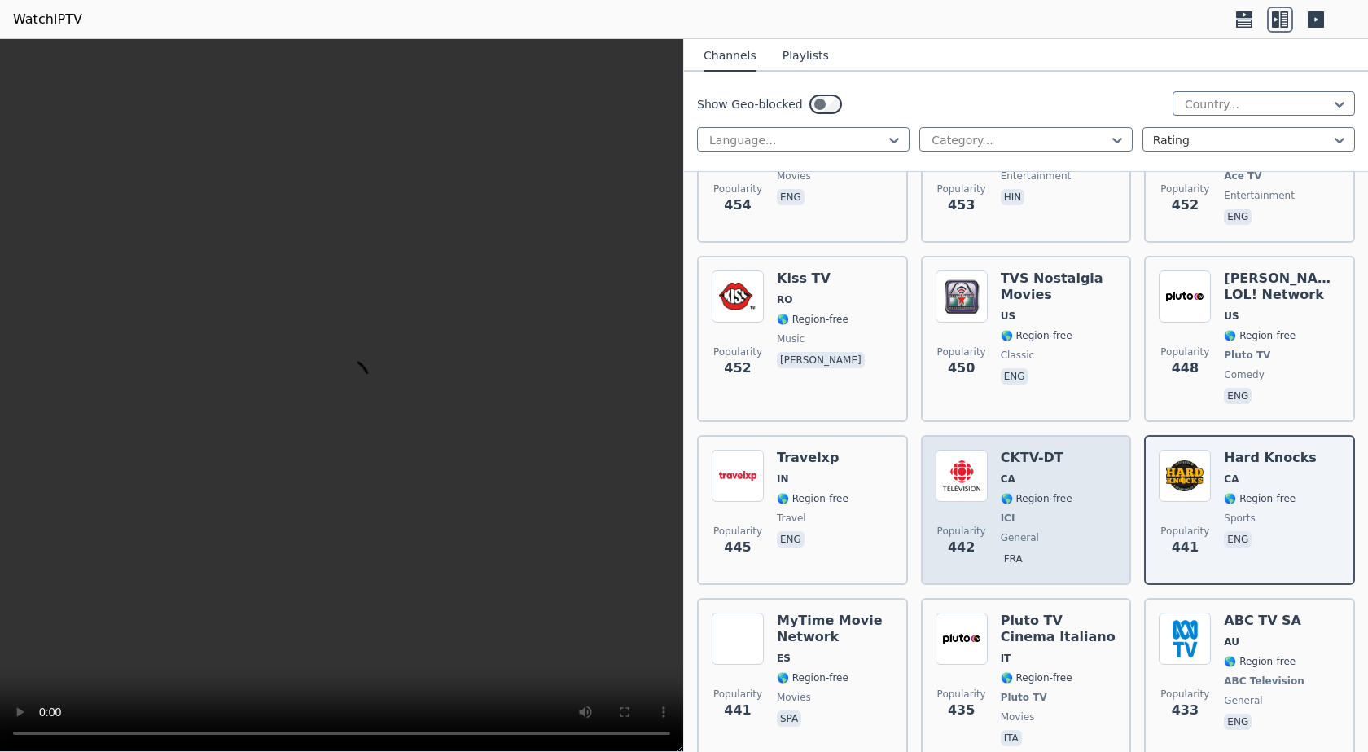
scroll to position [10178, 0]
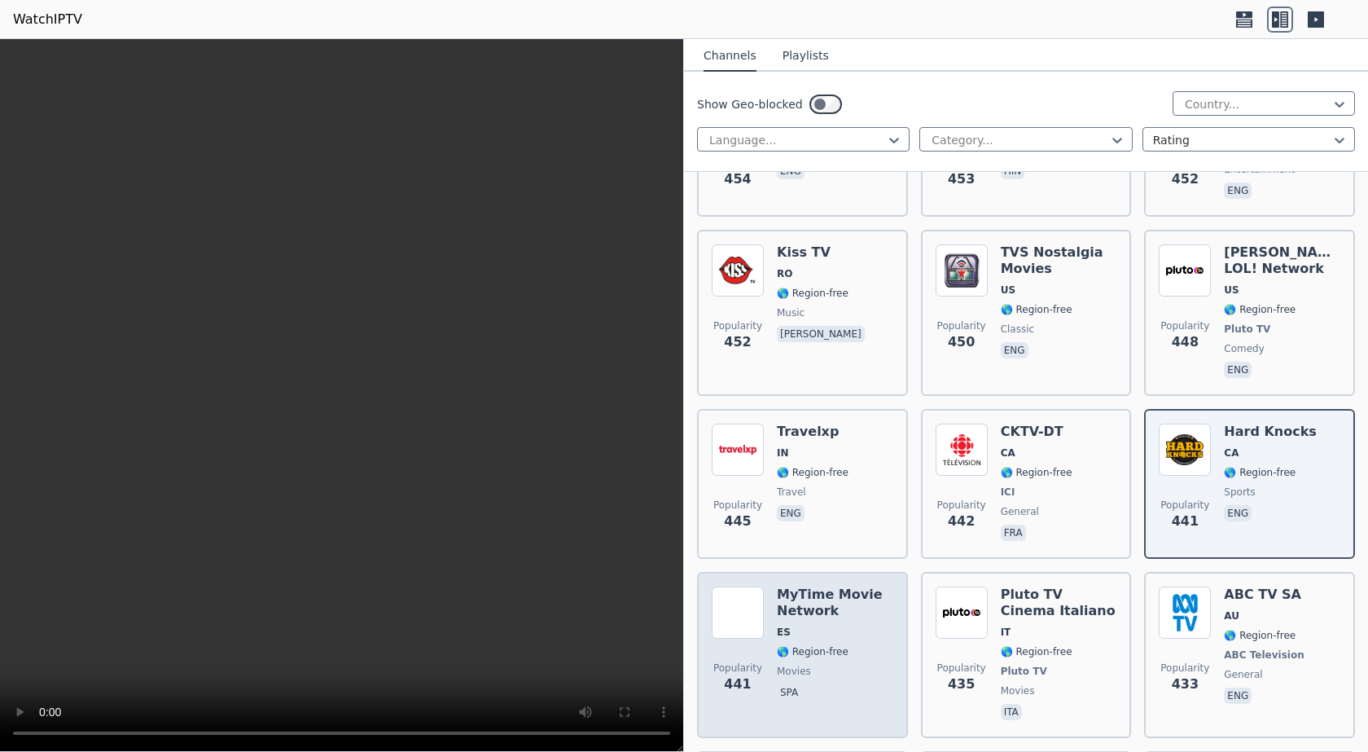
click at [835, 586] on h6 "MyTime Movie Network" at bounding box center [835, 602] width 116 height 33
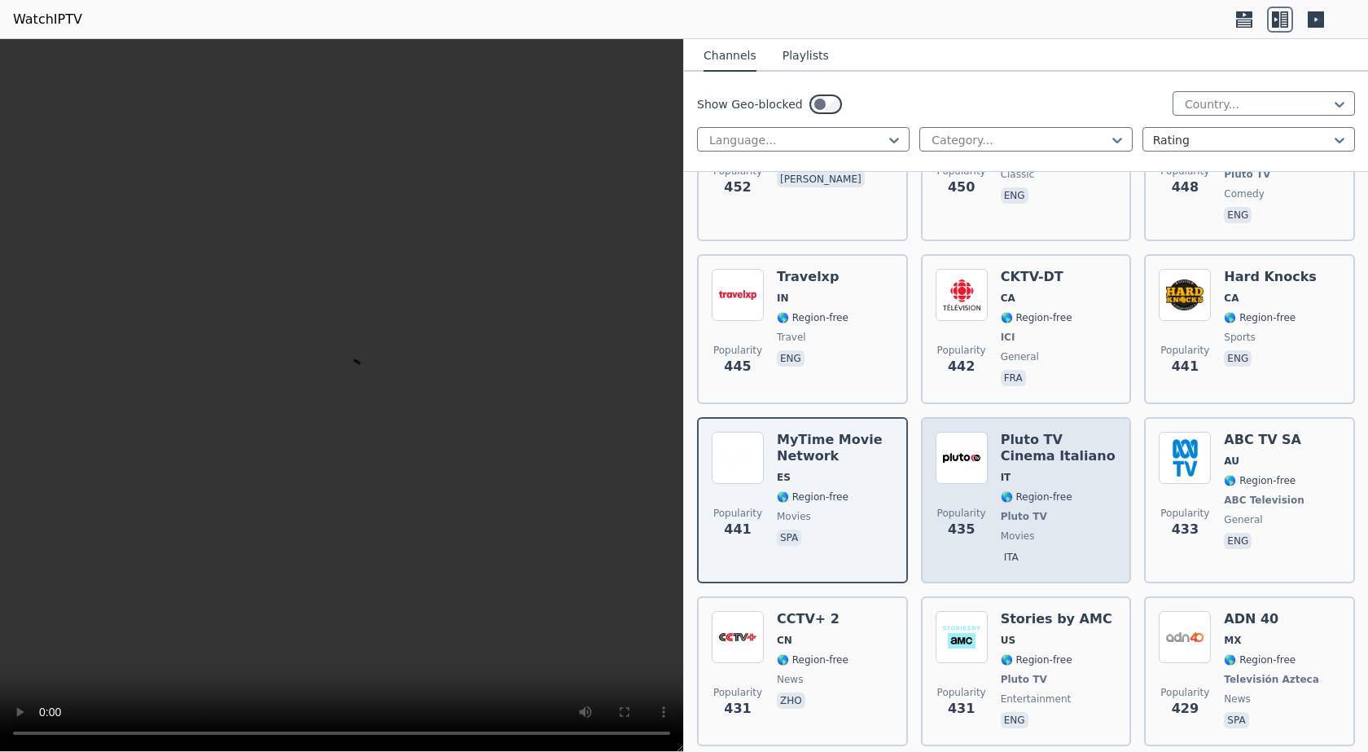
scroll to position [10341, 0]
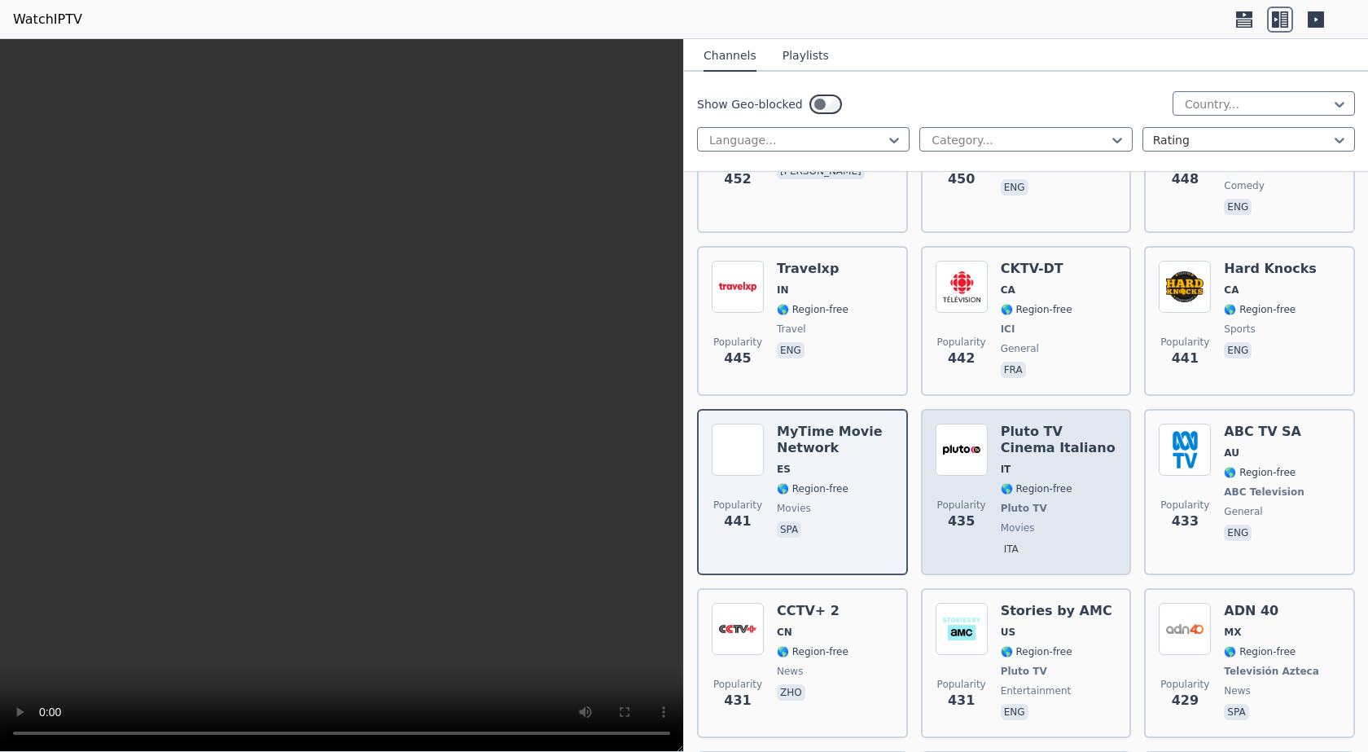
click at [1067, 482] on span "🌎 Region-free" at bounding box center [1059, 488] width 116 height 13
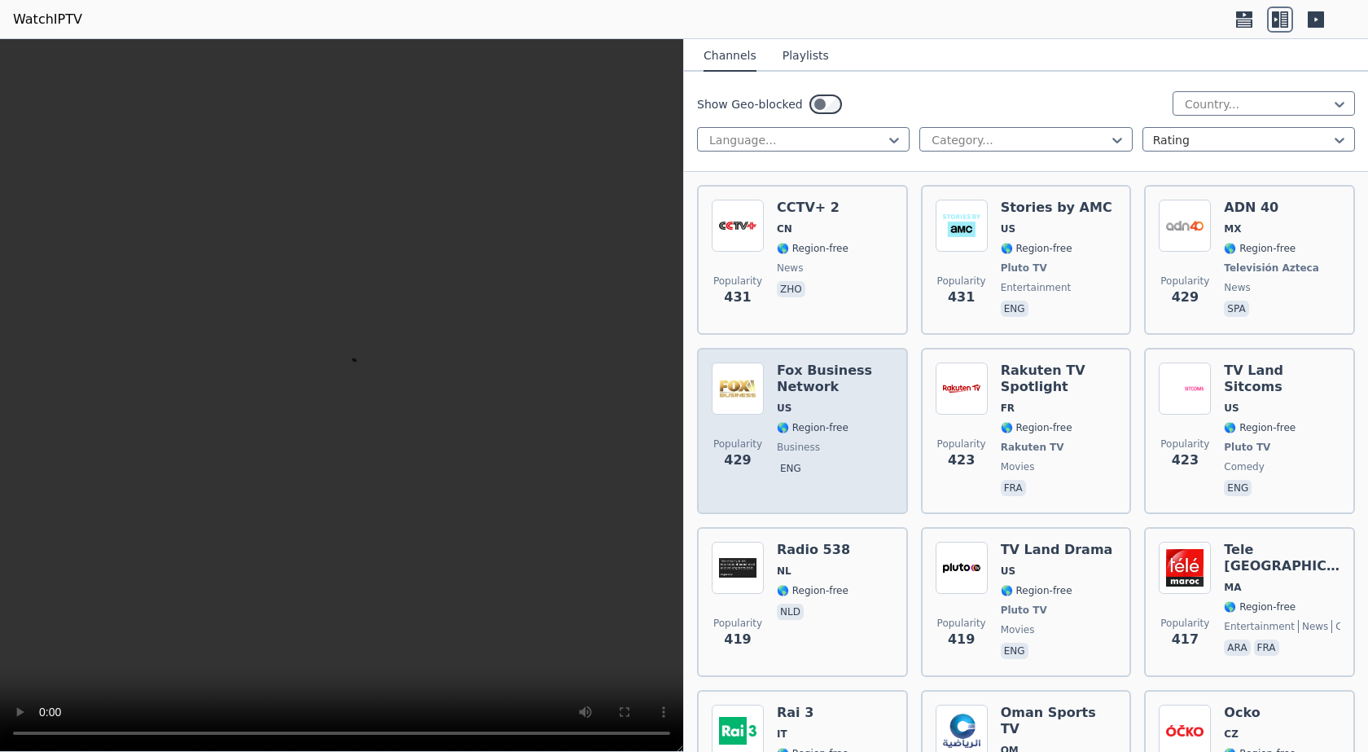
scroll to position [10748, 0]
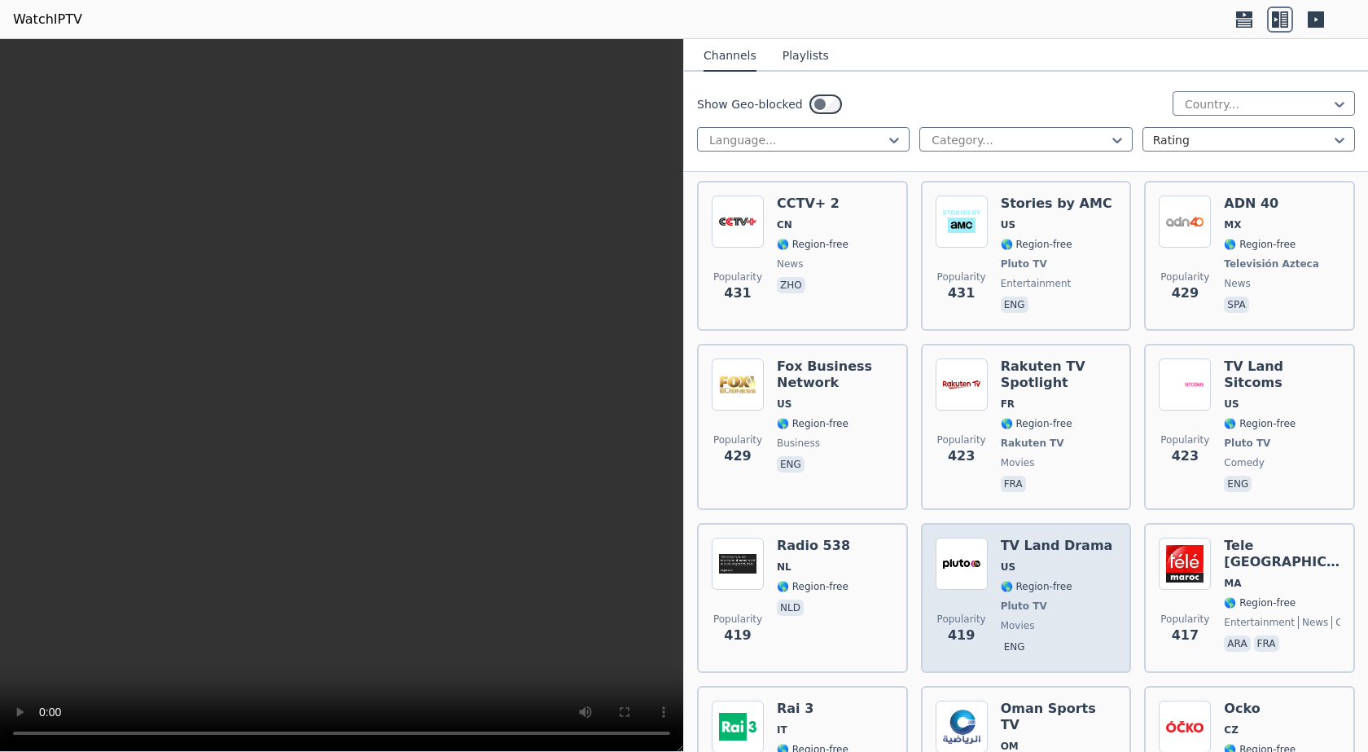
click at [1068, 580] on span "🌎 Region-free" at bounding box center [1057, 586] width 112 height 13
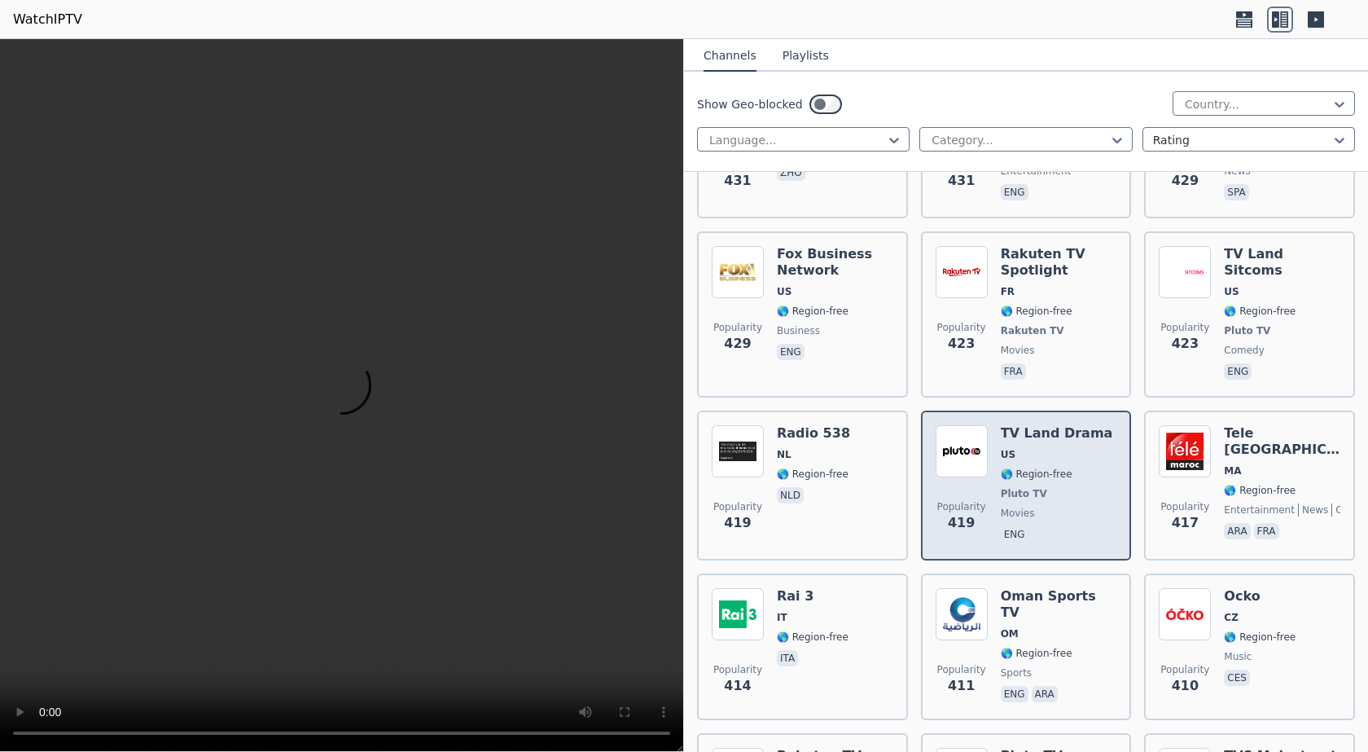
scroll to position [10911, 0]
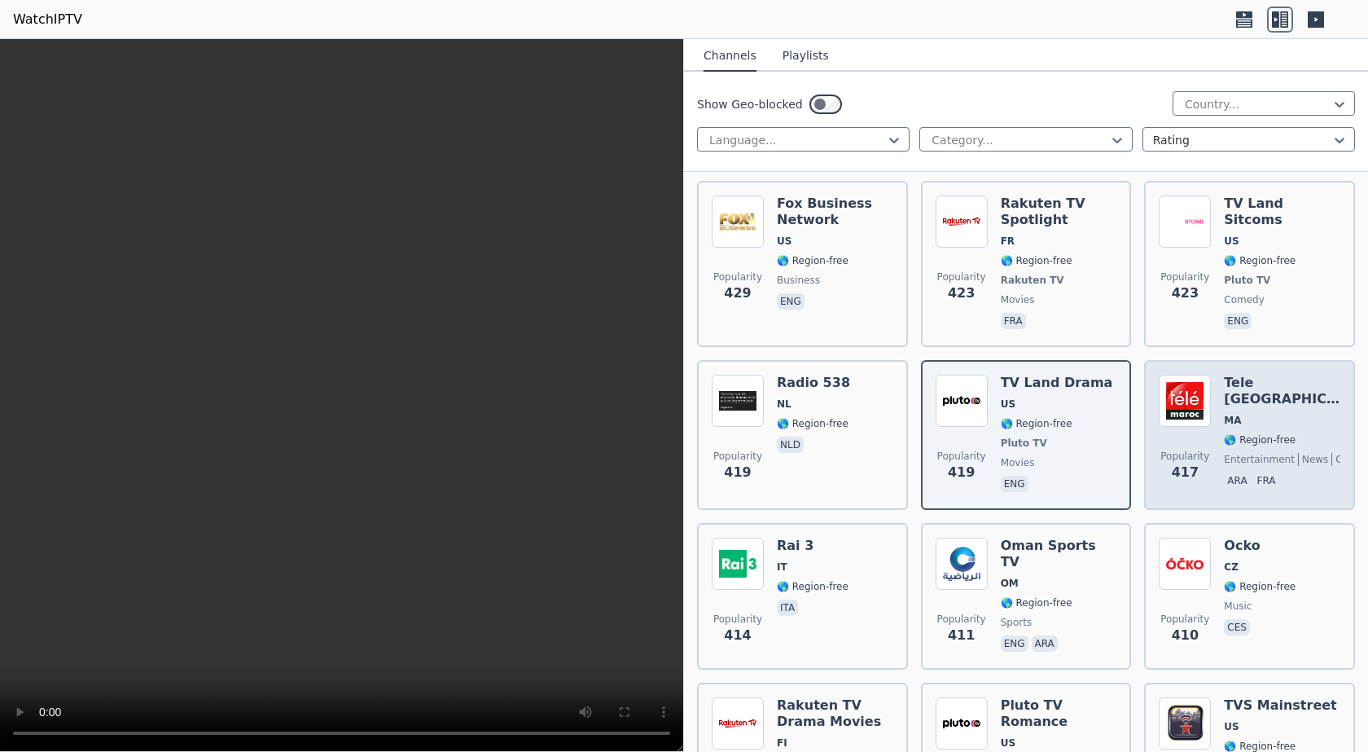
click at [1295, 414] on span "MA" at bounding box center [1282, 420] width 116 height 13
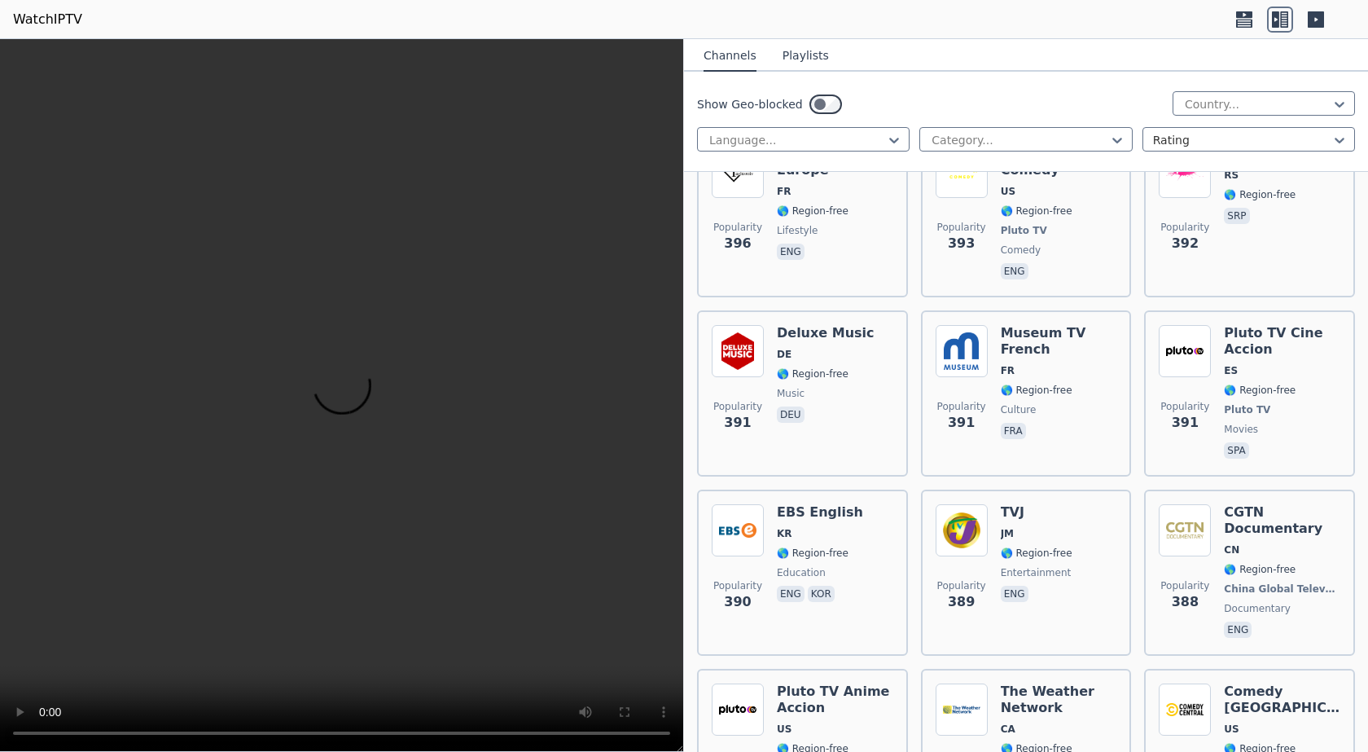
scroll to position [11969, 0]
